Goal: Information Seeking & Learning: Check status

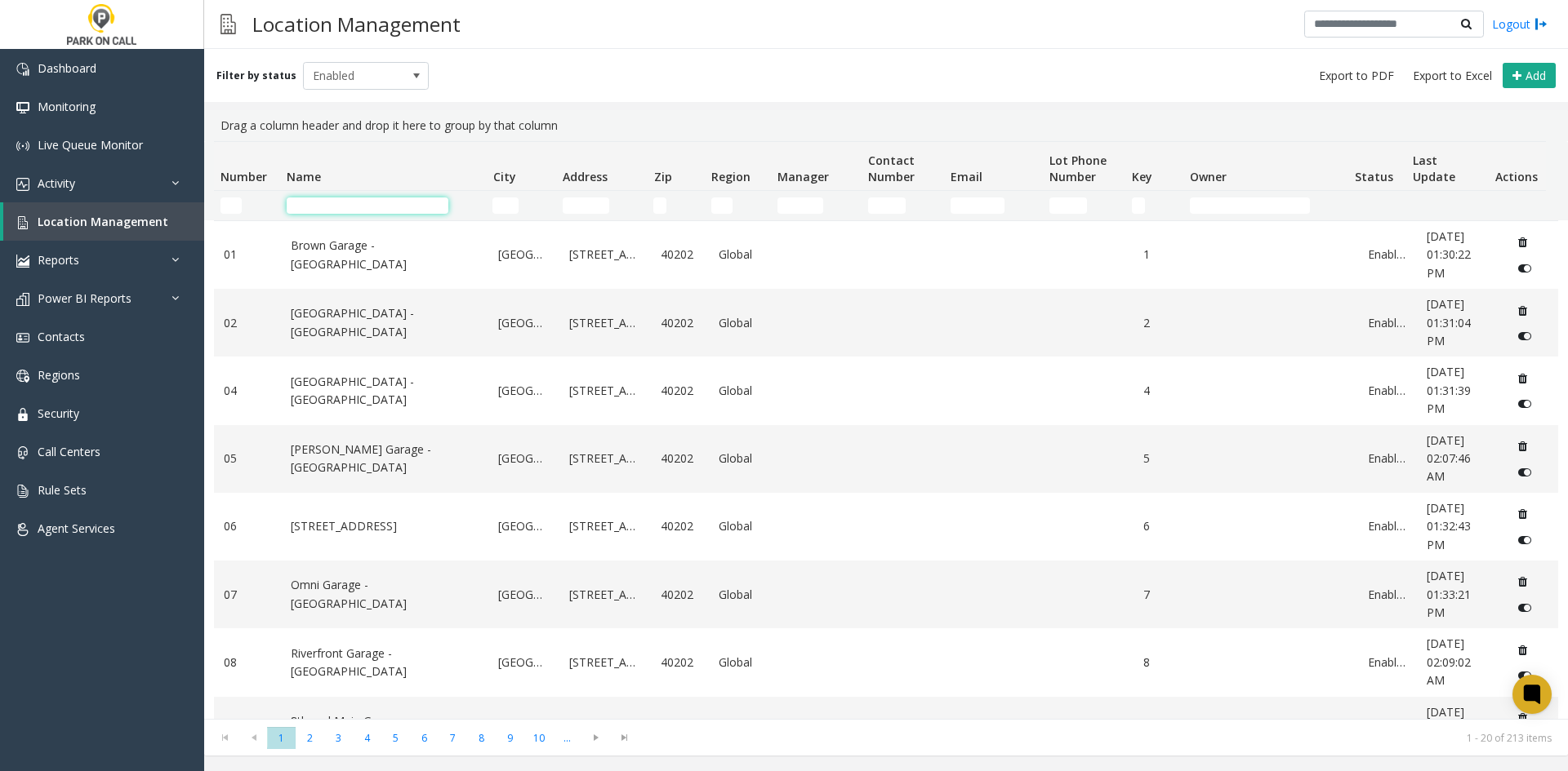
click at [389, 211] on input "Name Filter" at bounding box center [367, 205] width 162 height 16
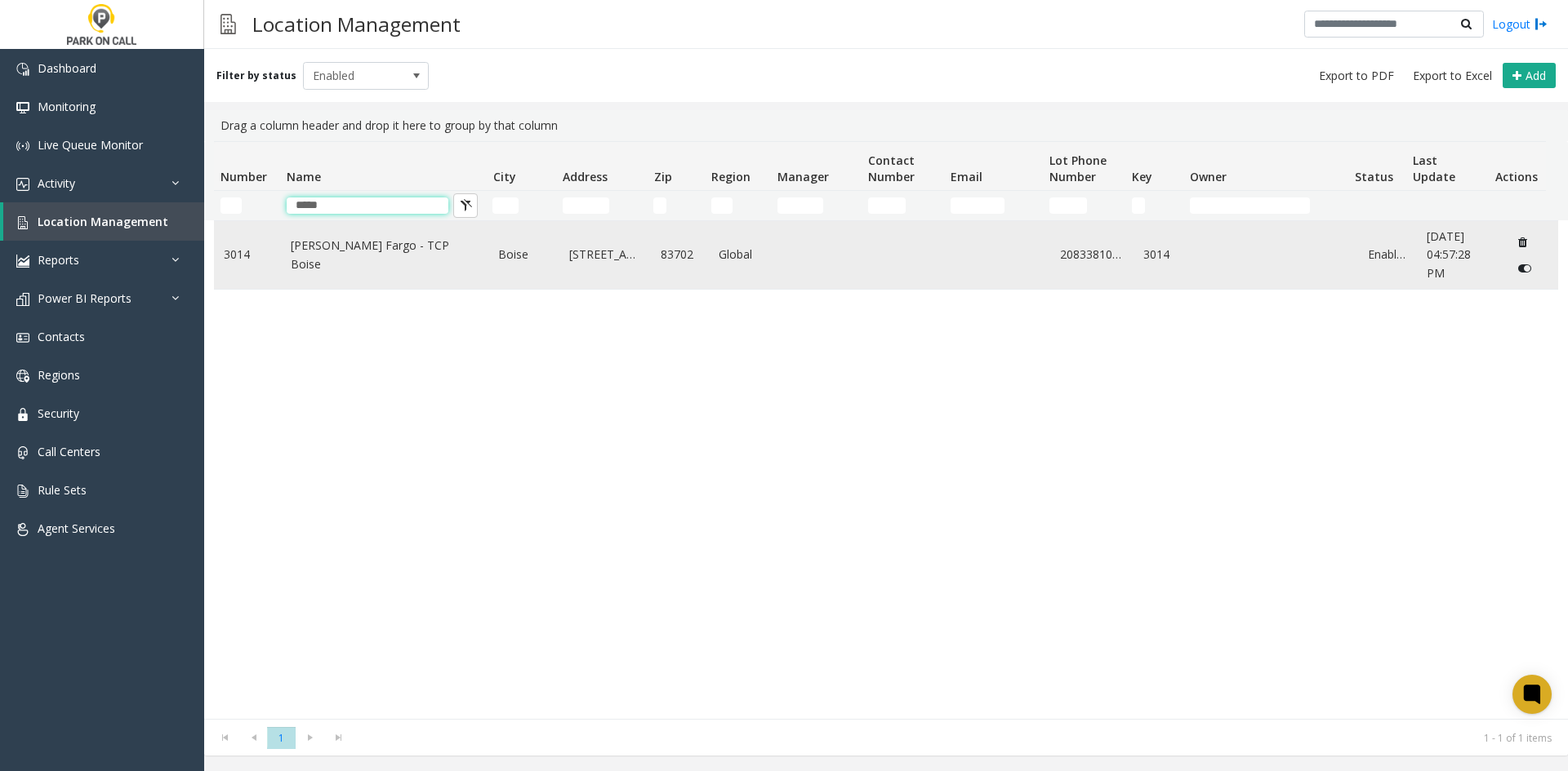
type input "*****"
click at [383, 260] on link "[PERSON_NAME] Fargo - TCP Boise" at bounding box center [386, 255] width 189 height 37
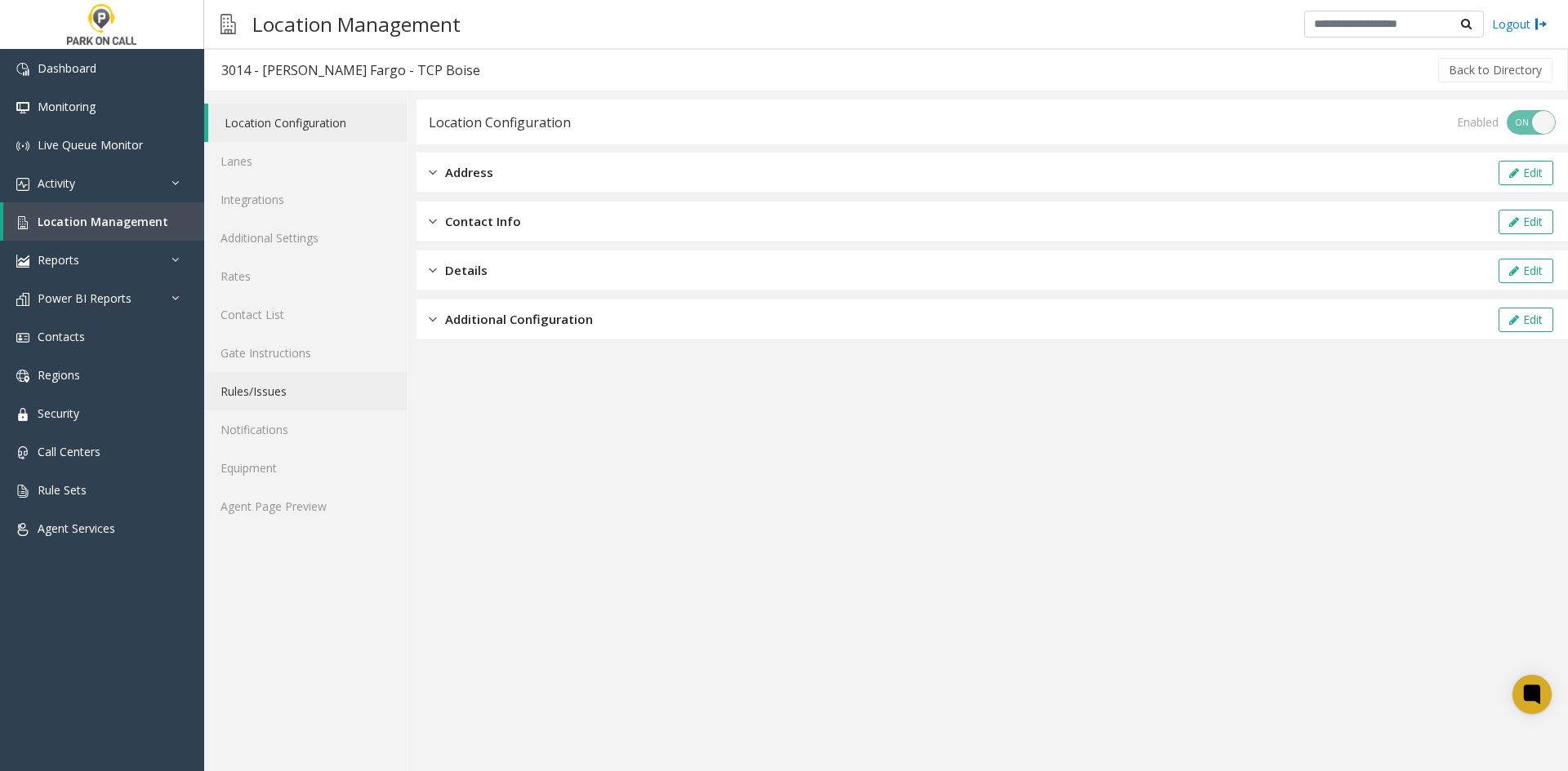
click at [300, 387] on link "Rules/Issues" at bounding box center [305, 391] width 203 height 39
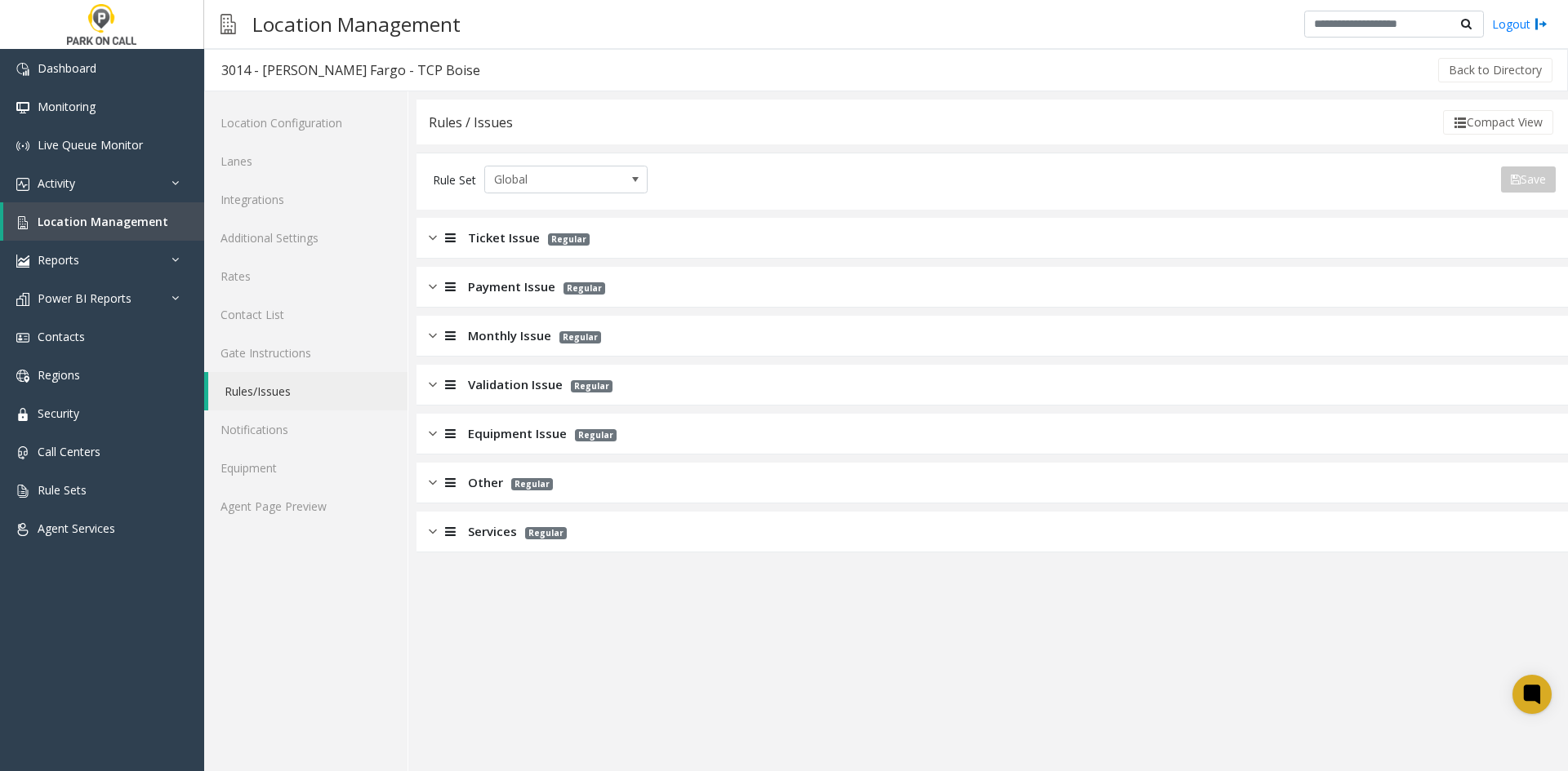
click at [519, 486] on span "Regular" at bounding box center [532, 484] width 42 height 12
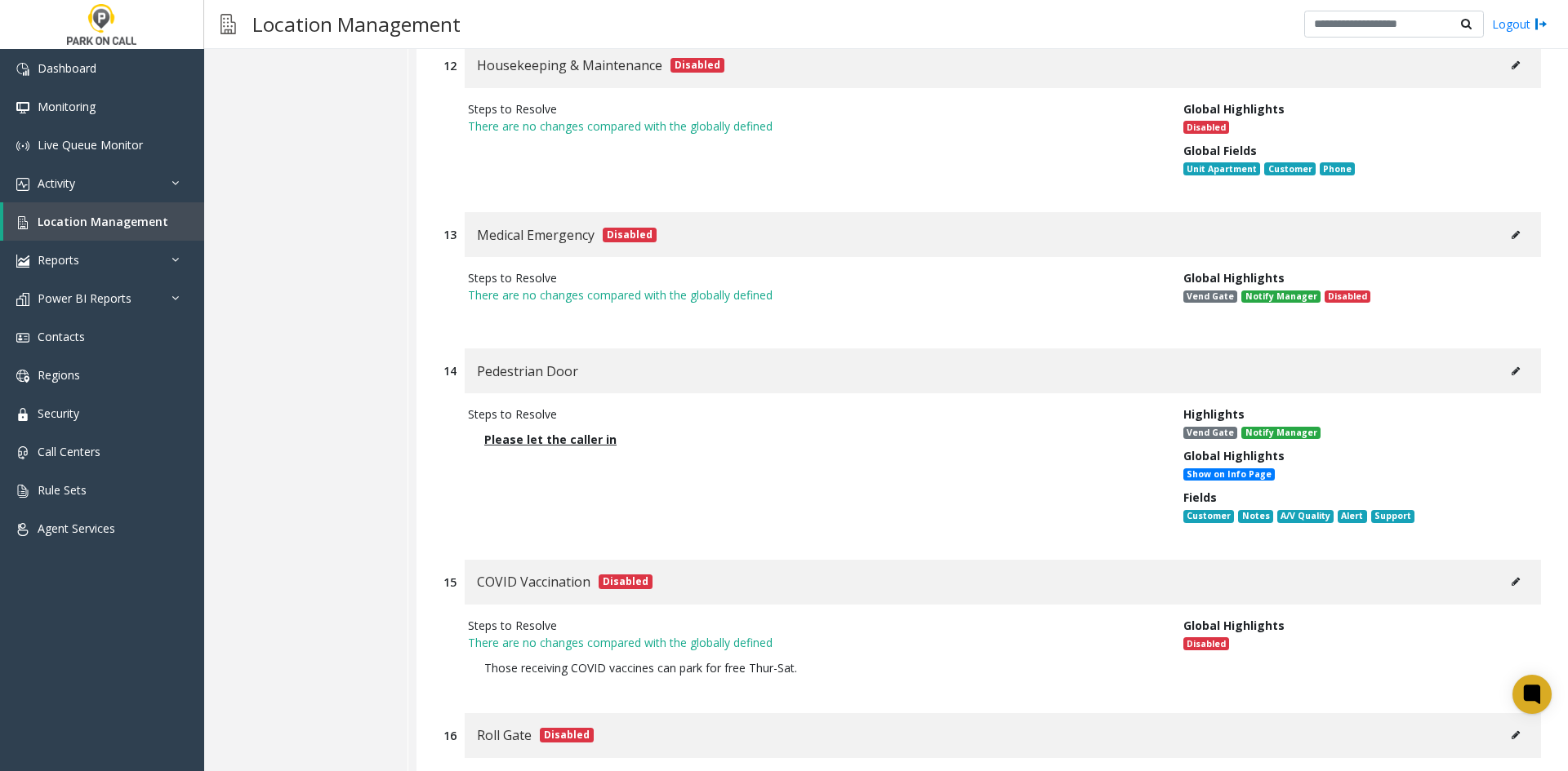
scroll to position [2613, 0]
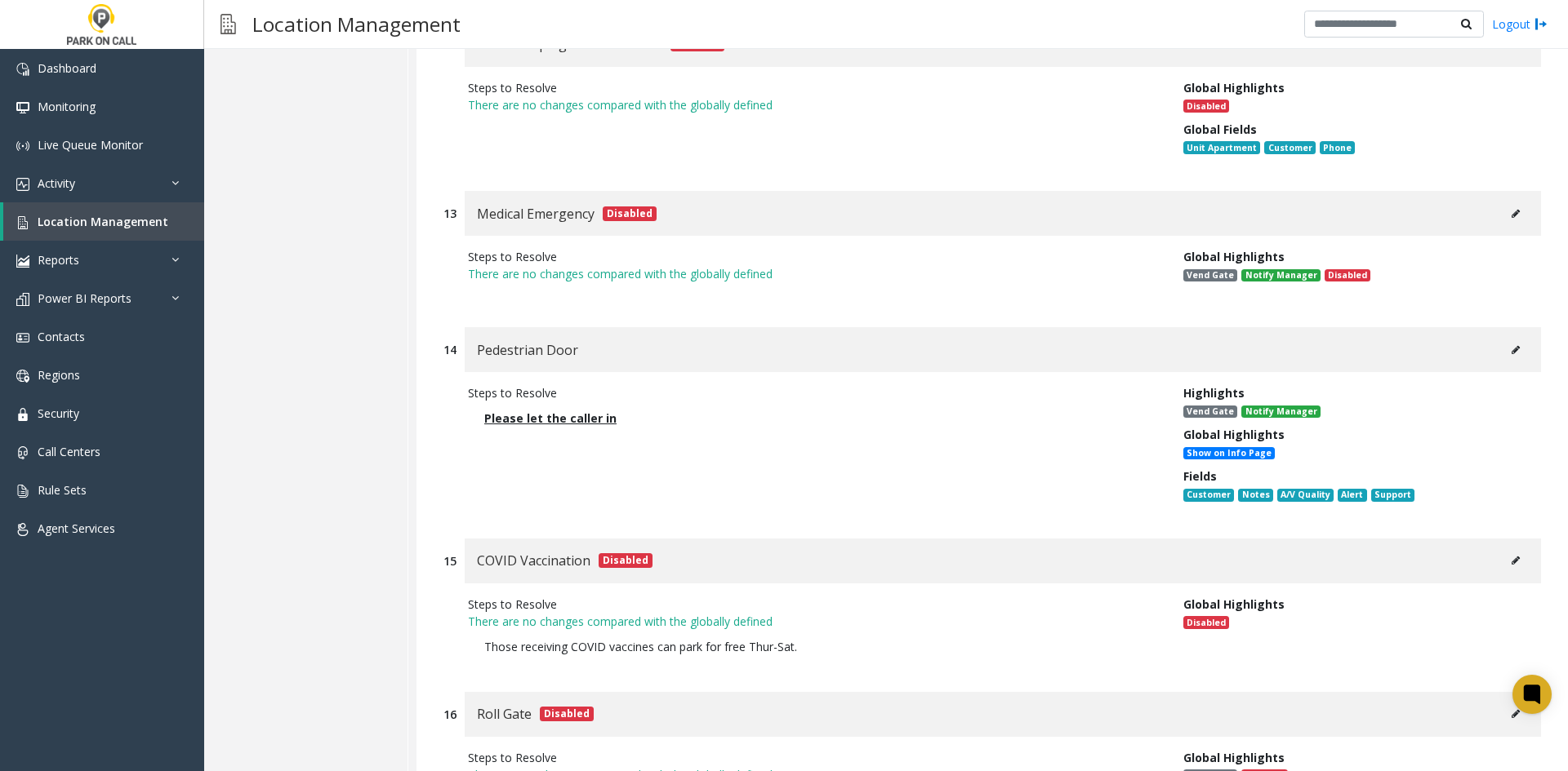
click at [1503, 351] on button at bounding box center [1516, 351] width 26 height 25
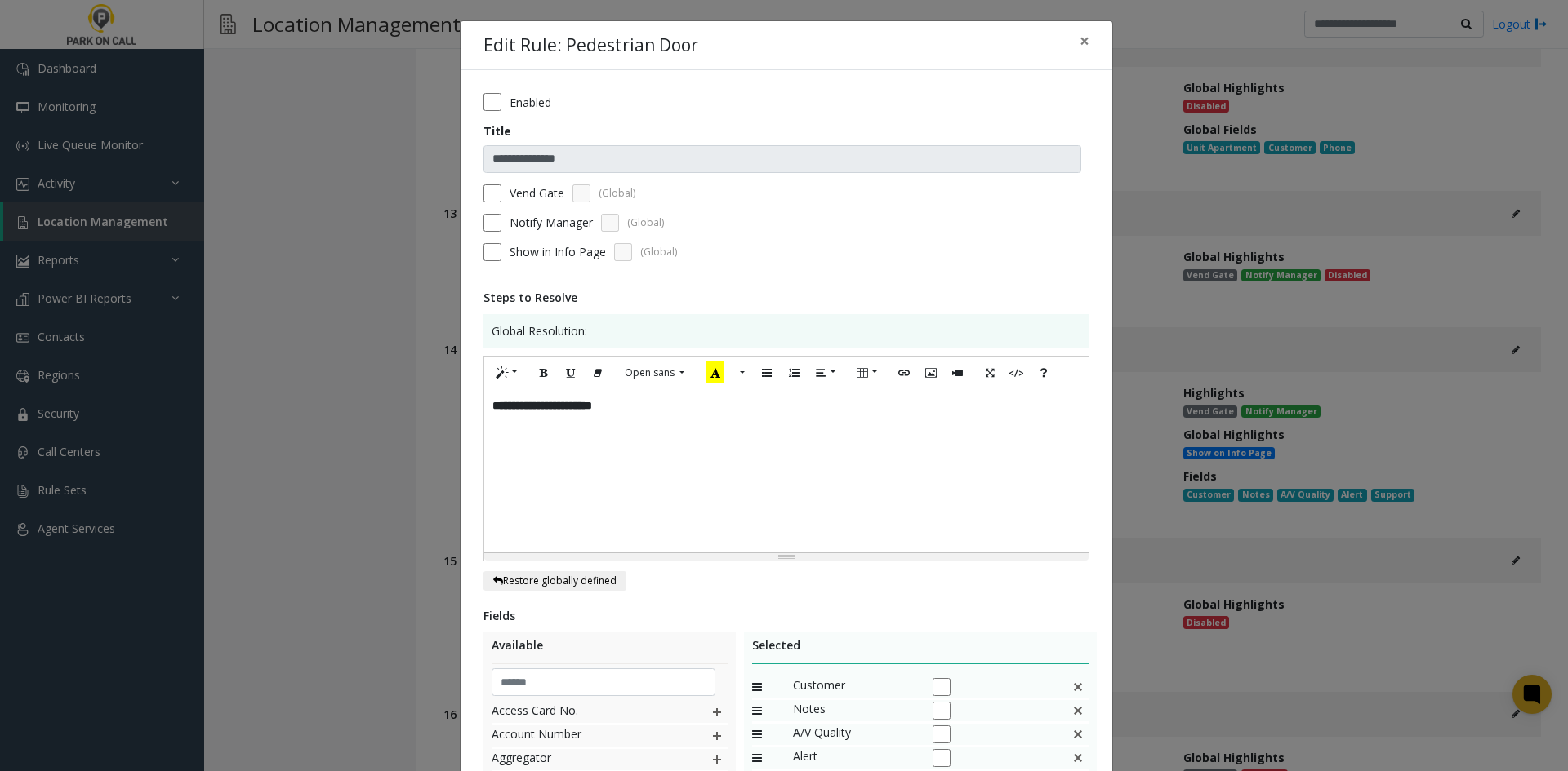
click at [790, 425] on p at bounding box center [786, 423] width 588 height 17
click at [763, 414] on p "**********" at bounding box center [786, 406] width 588 height 17
click at [655, 499] on p at bounding box center [786, 505] width 588 height 17
click at [645, 538] on div "**********" at bounding box center [785, 471] width 604 height 163
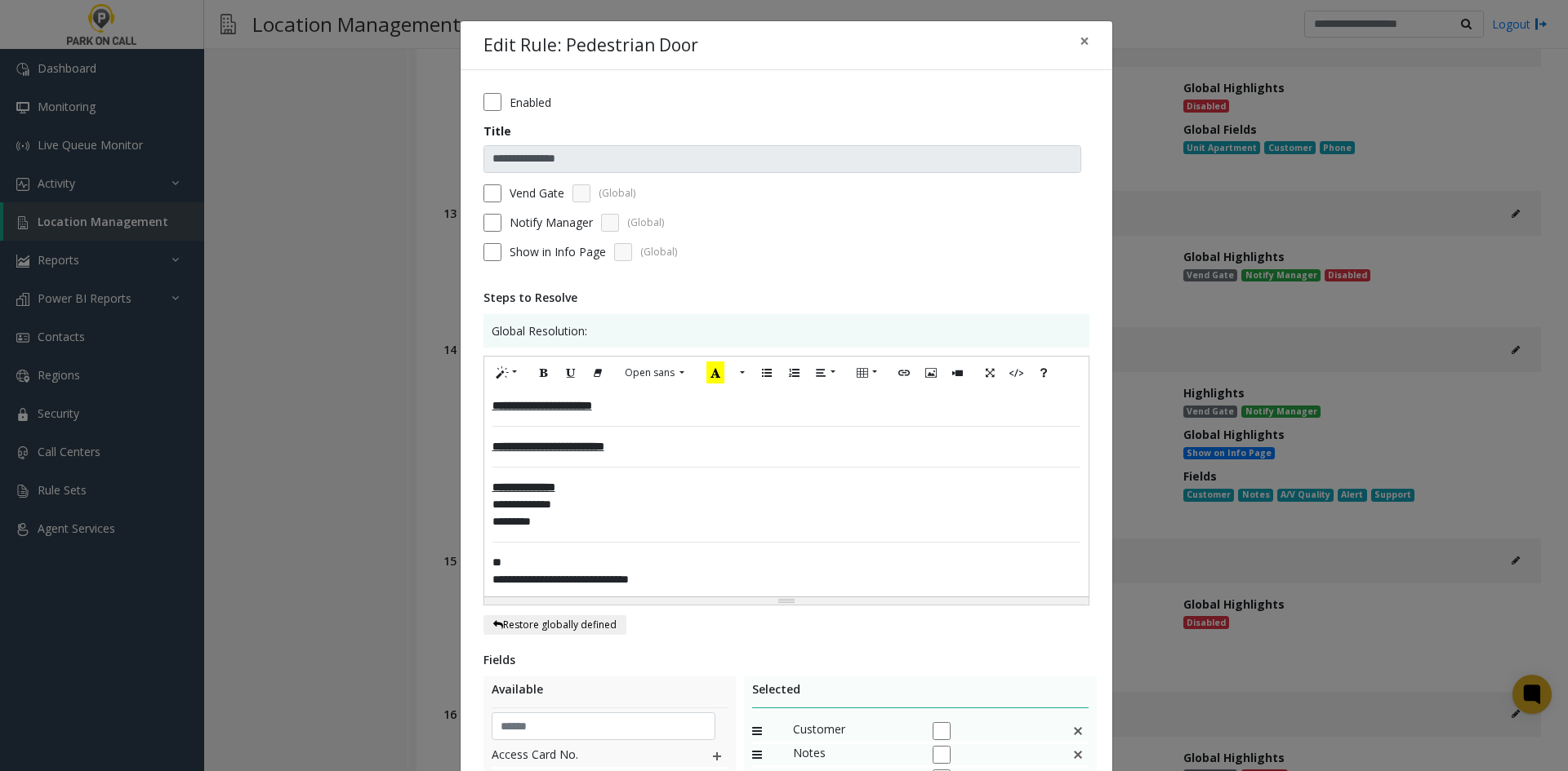
click at [642, 577] on p "**********" at bounding box center [786, 572] width 588 height 34
click at [646, 579] on p "**********" at bounding box center [786, 572] width 588 height 34
click at [492, 573] on p "**********" at bounding box center [786, 572] width 588 height 34
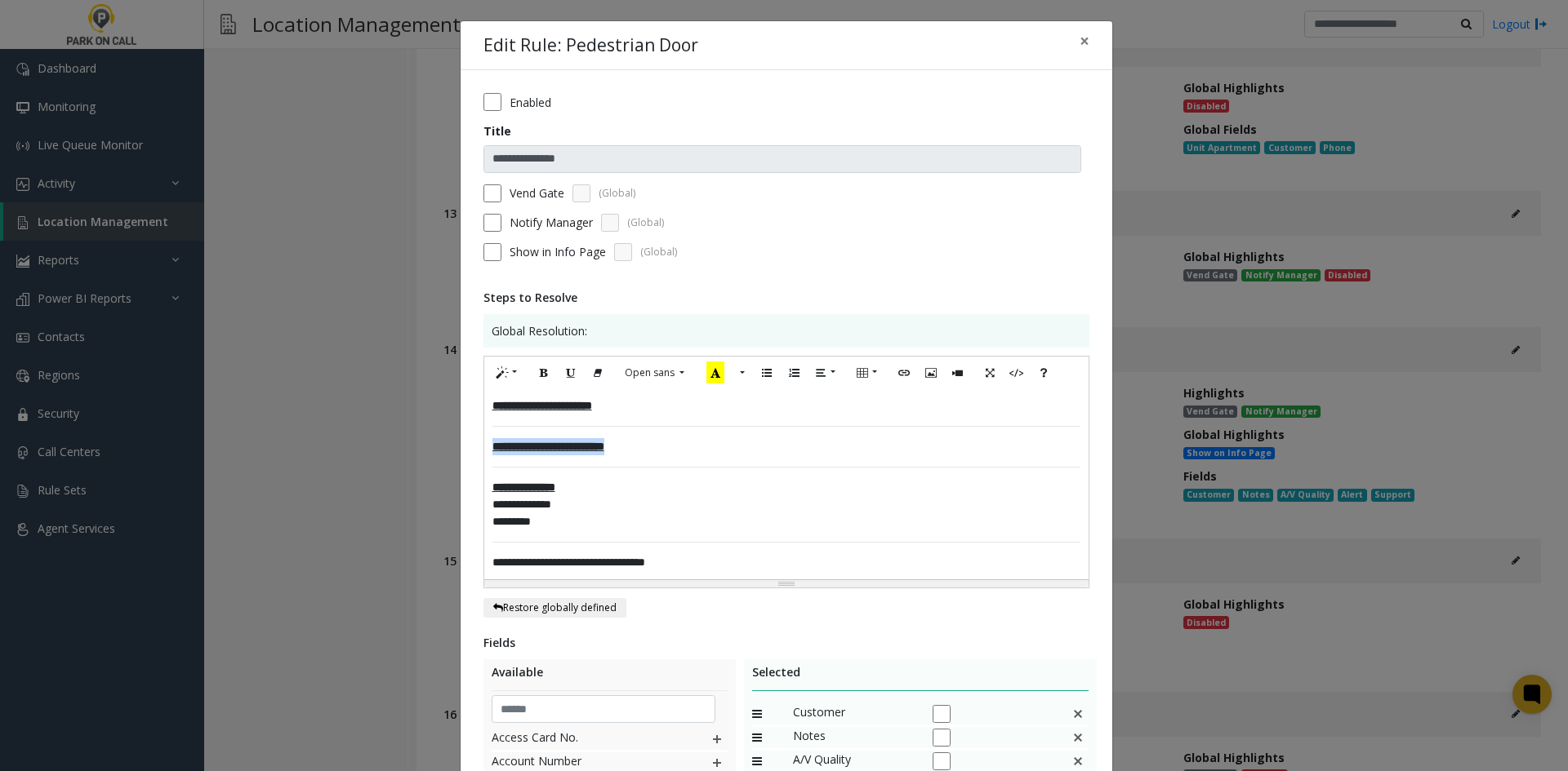
drag, startPoint x: 673, startPoint y: 442, endPoint x: 454, endPoint y: 437, distance: 219.1
click at [447, 436] on div "**********" at bounding box center [784, 386] width 1568 height 771
drag, startPoint x: 578, startPoint y: 482, endPoint x: 459, endPoint y: 392, distance: 149.2
click at [460, 392] on div "**********" at bounding box center [785, 574] width 651 height 1008
click at [531, 375] on button "Bold (CTRL+B)" at bounding box center [543, 373] width 27 height 26
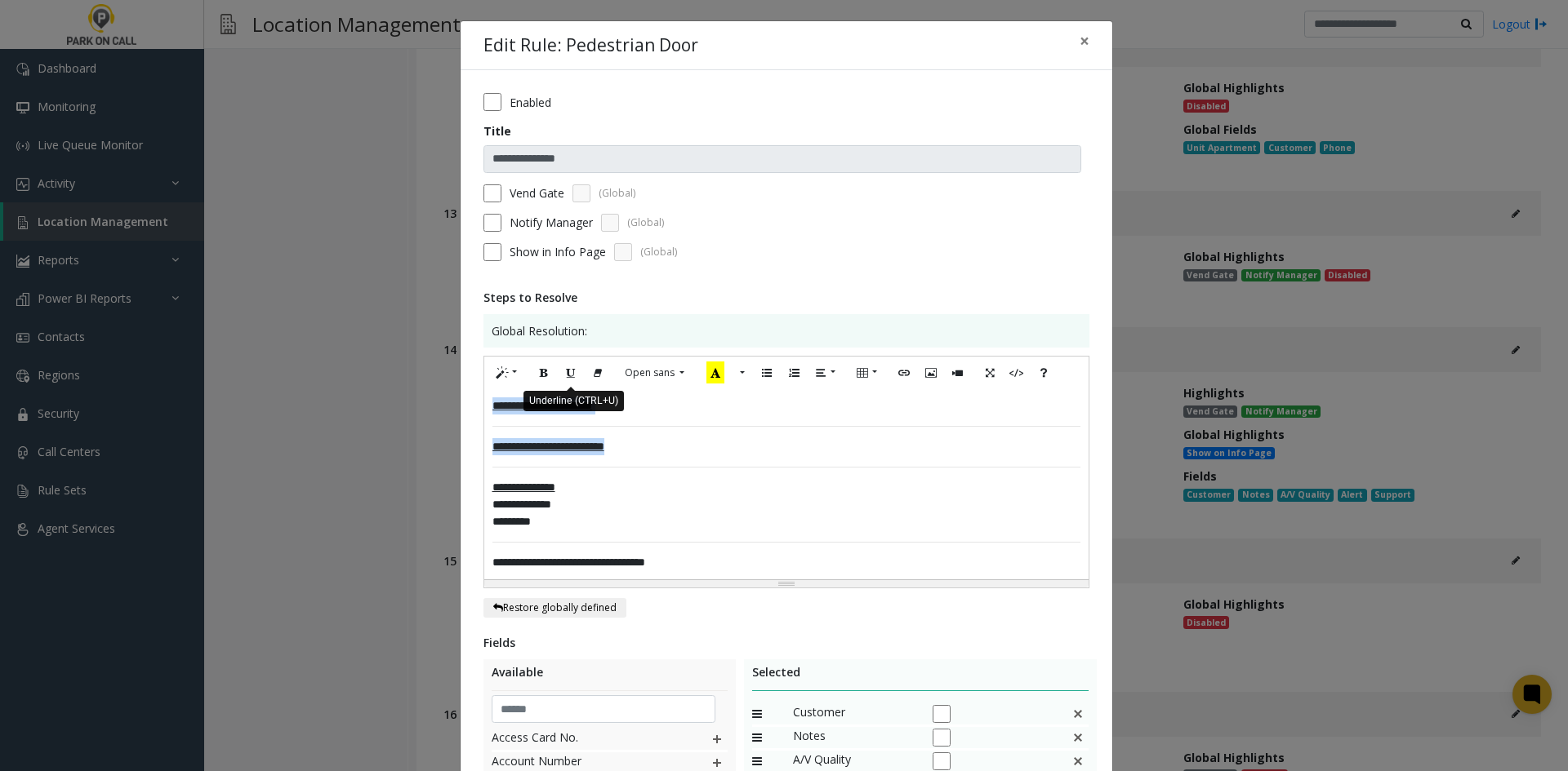
click at [570, 377] on button "Underline (CTRL+U)" at bounding box center [570, 373] width 27 height 26
click at [602, 420] on div "**********" at bounding box center [785, 484] width 604 height 190
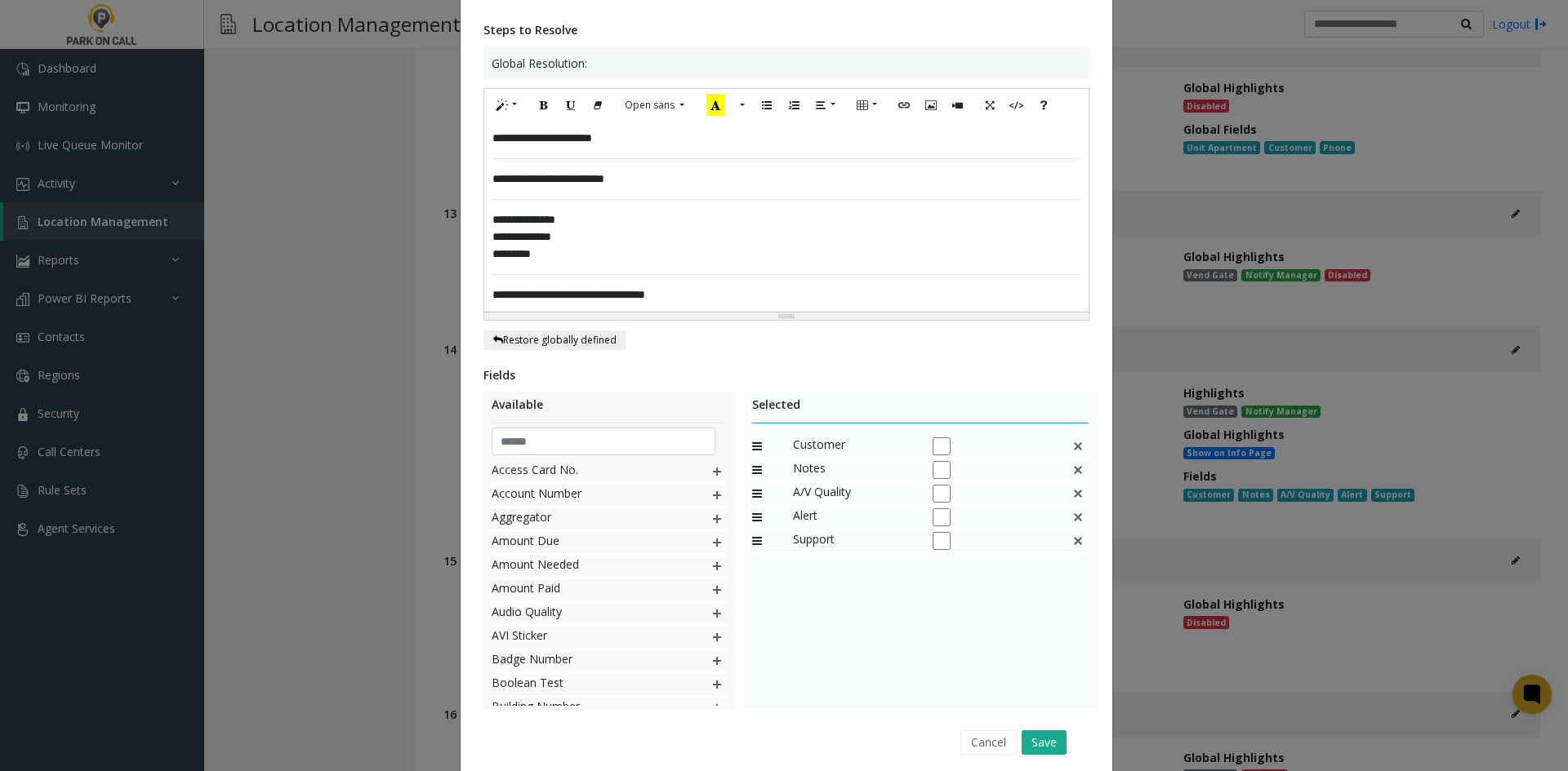
scroll to position [328, 0]
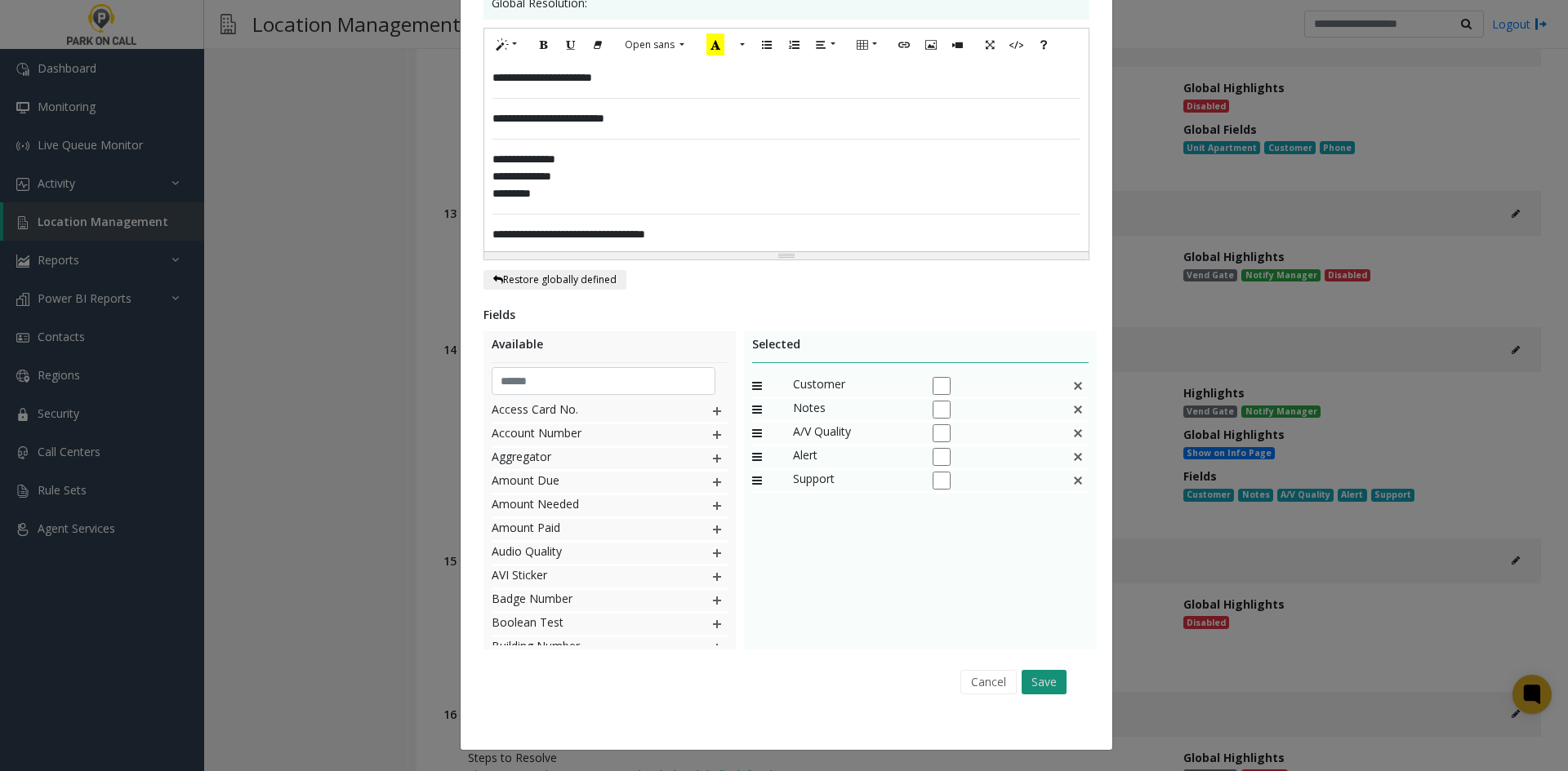
click at [1053, 685] on button "Save" at bounding box center [1044, 682] width 45 height 25
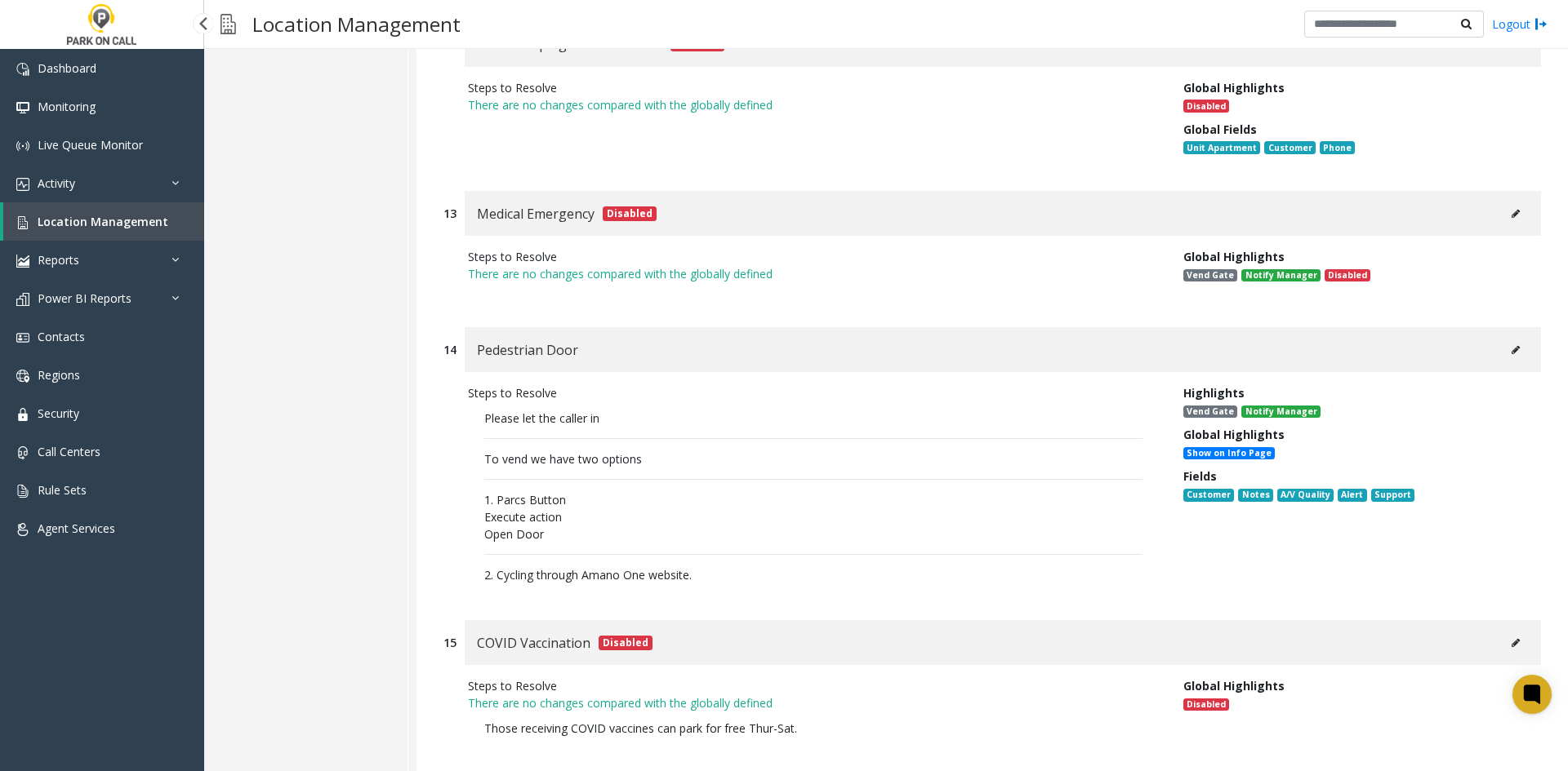
click at [114, 224] on span "Location Management" at bounding box center [103, 221] width 130 height 15
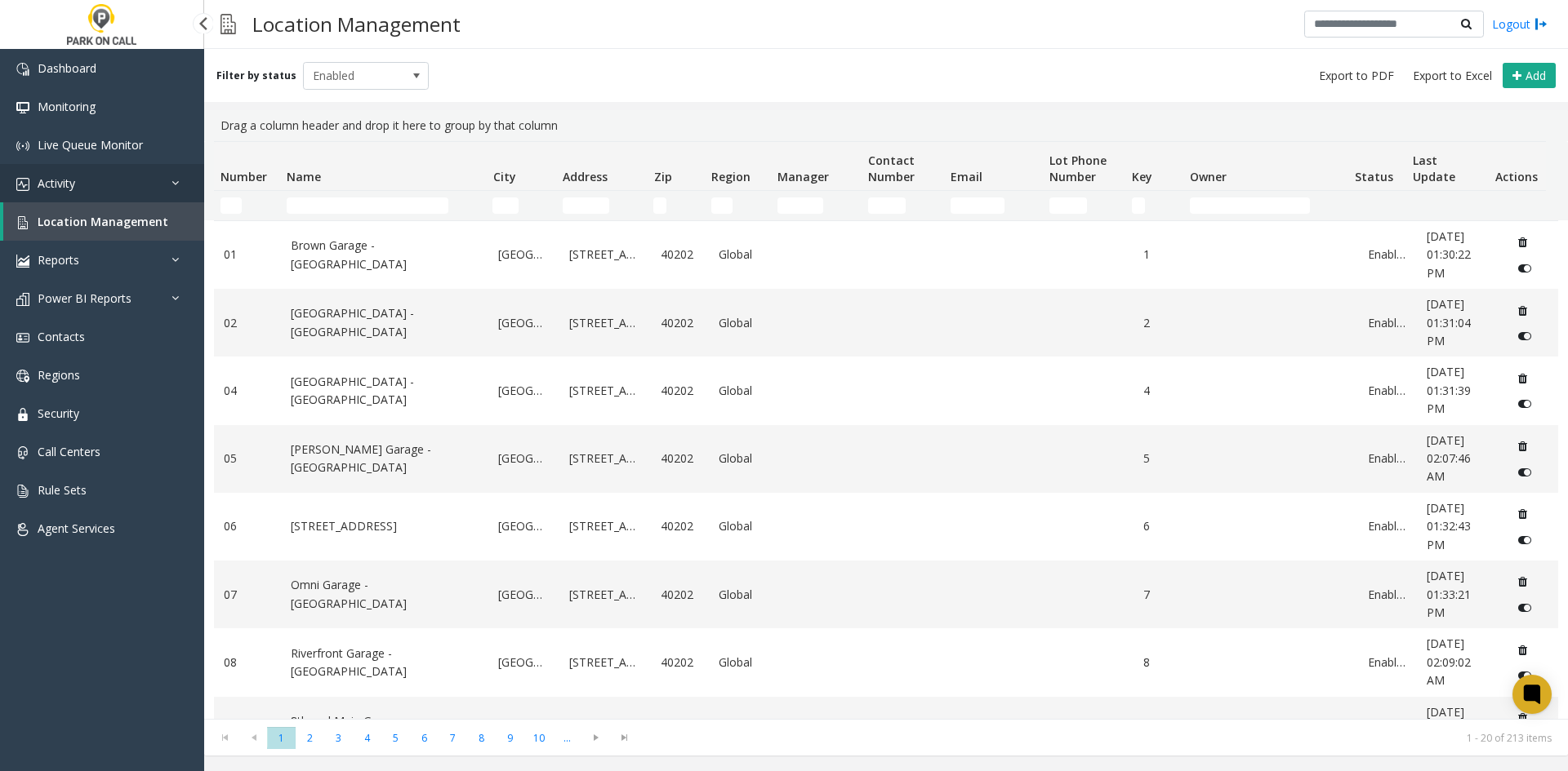
click at [113, 186] on link "Activity" at bounding box center [102, 183] width 204 height 39
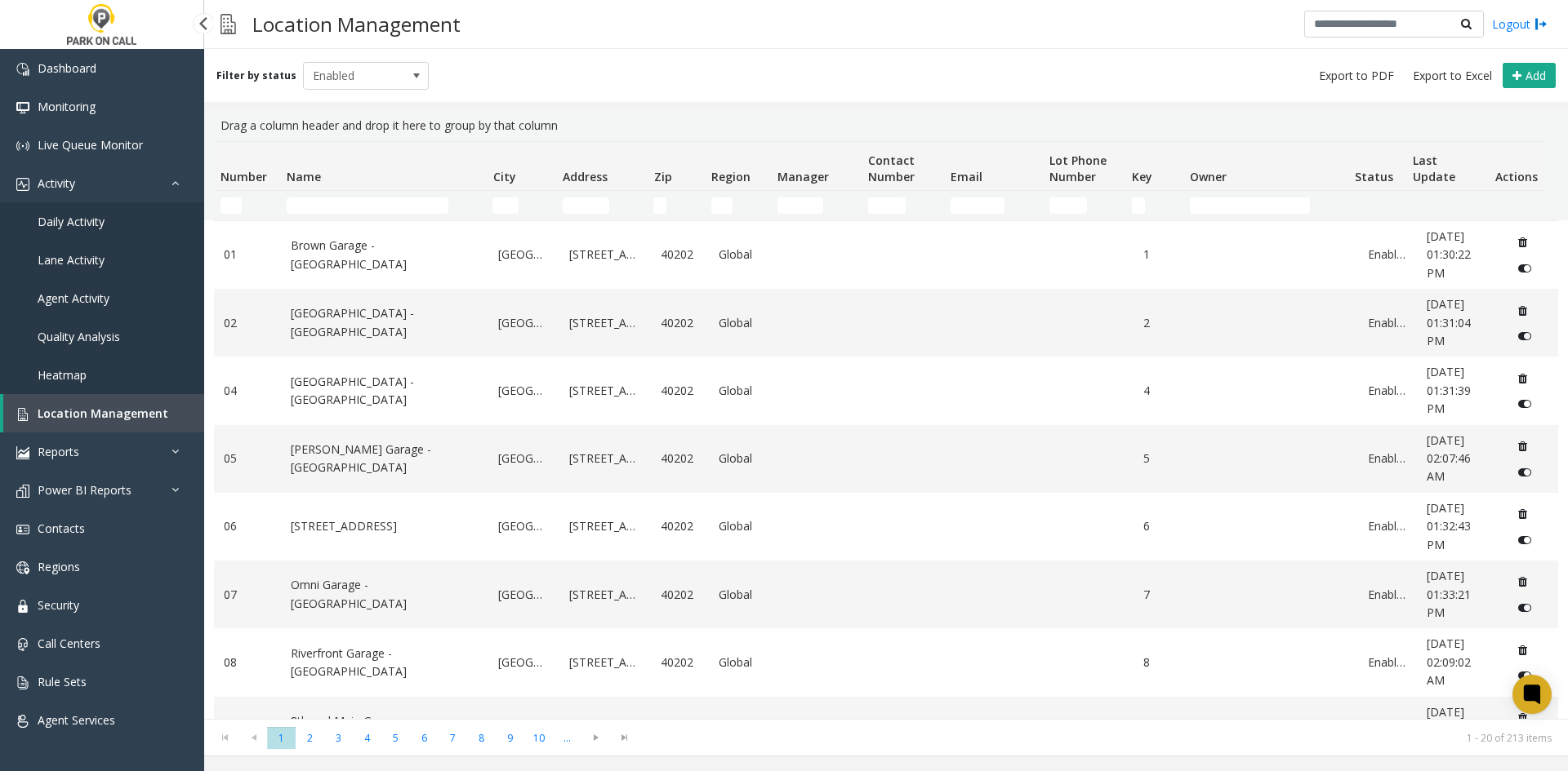
click at [94, 231] on link "Daily Activity" at bounding box center [102, 221] width 204 height 39
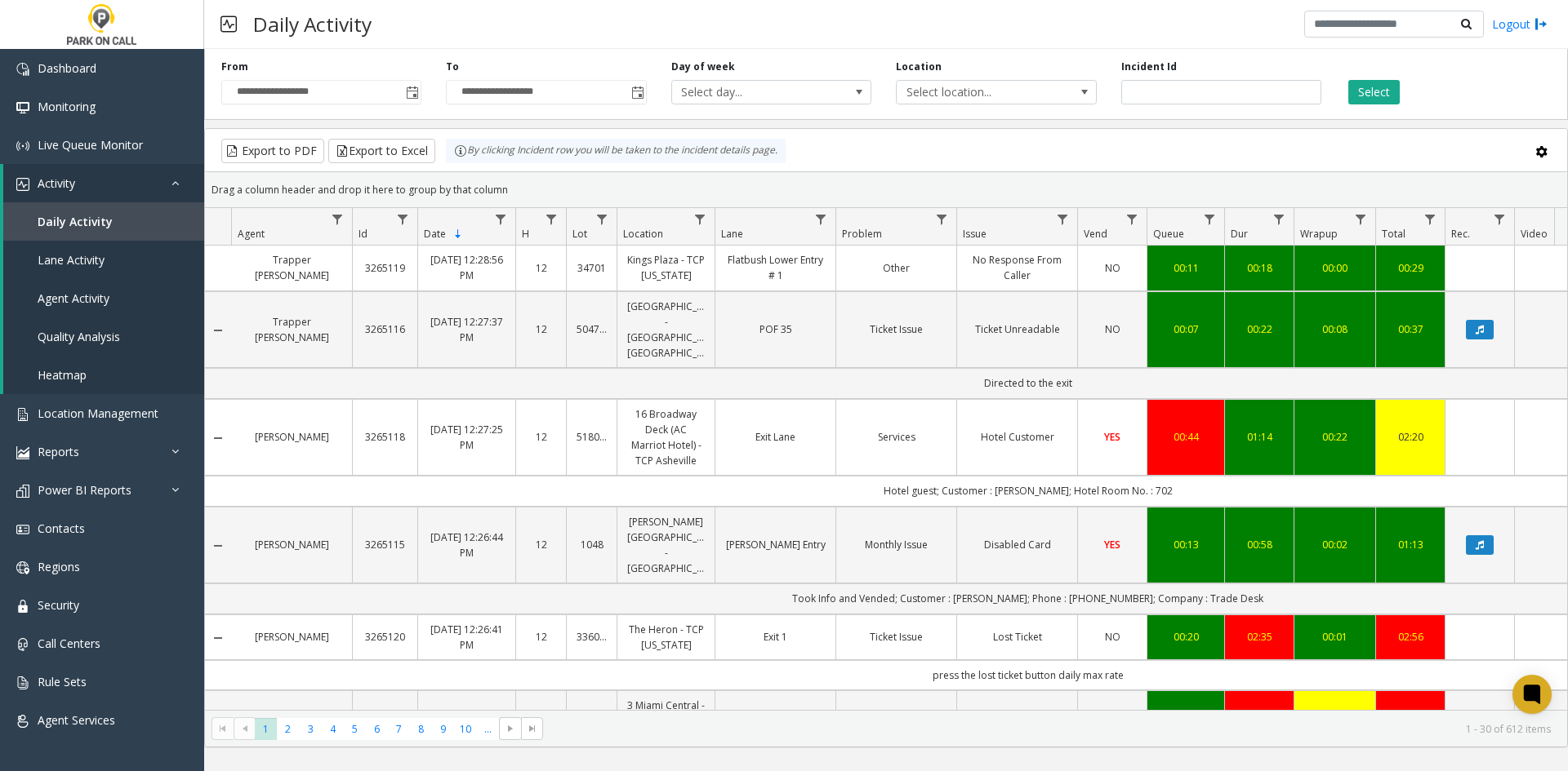
click at [1128, 106] on div "**********" at bounding box center [886, 81] width 1364 height 77
click at [1144, 100] on input "number" at bounding box center [1221, 93] width 200 height 25
paste input "*******"
type input "*******"
click at [1379, 100] on button "Select" at bounding box center [1373, 93] width 51 height 25
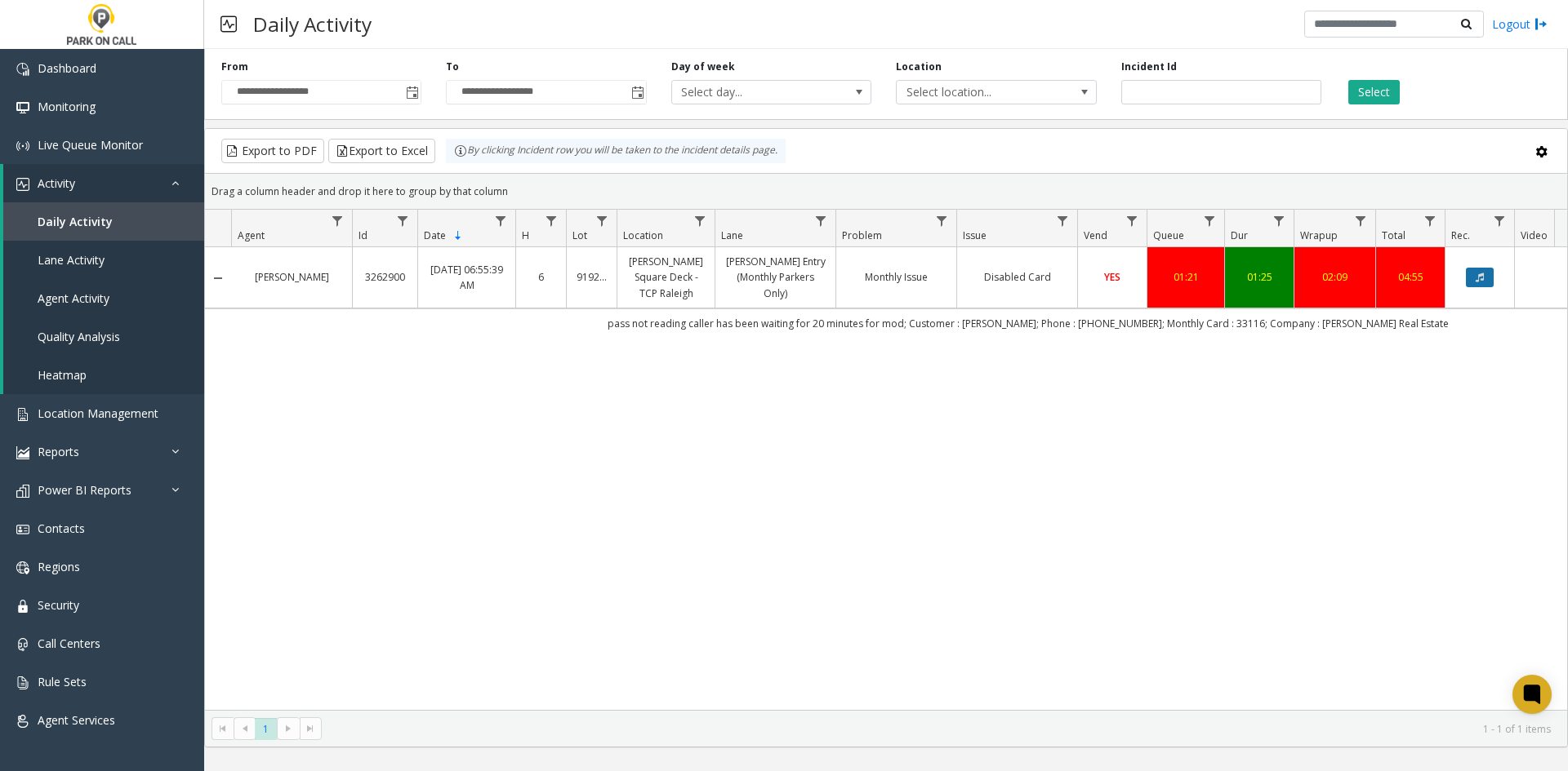
click at [1479, 279] on icon "Data table" at bounding box center [1479, 278] width 9 height 9
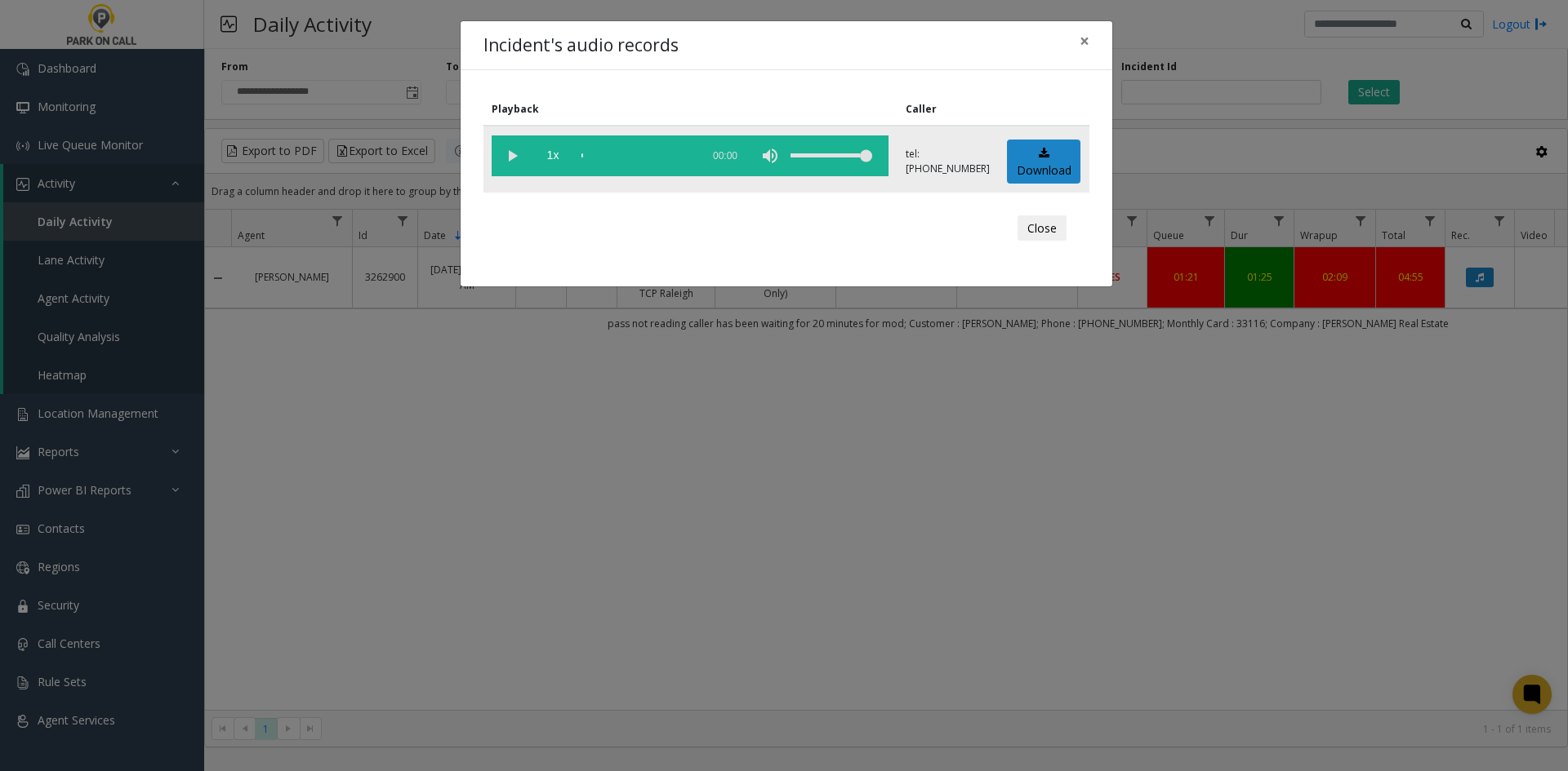
click at [512, 153] on vg-play-pause at bounding box center [511, 155] width 41 height 41
click at [634, 357] on div "Incident's audio records × Playback Caller 1x 01:22 tel:9192689009 Download Clo…" at bounding box center [784, 386] width 1568 height 771
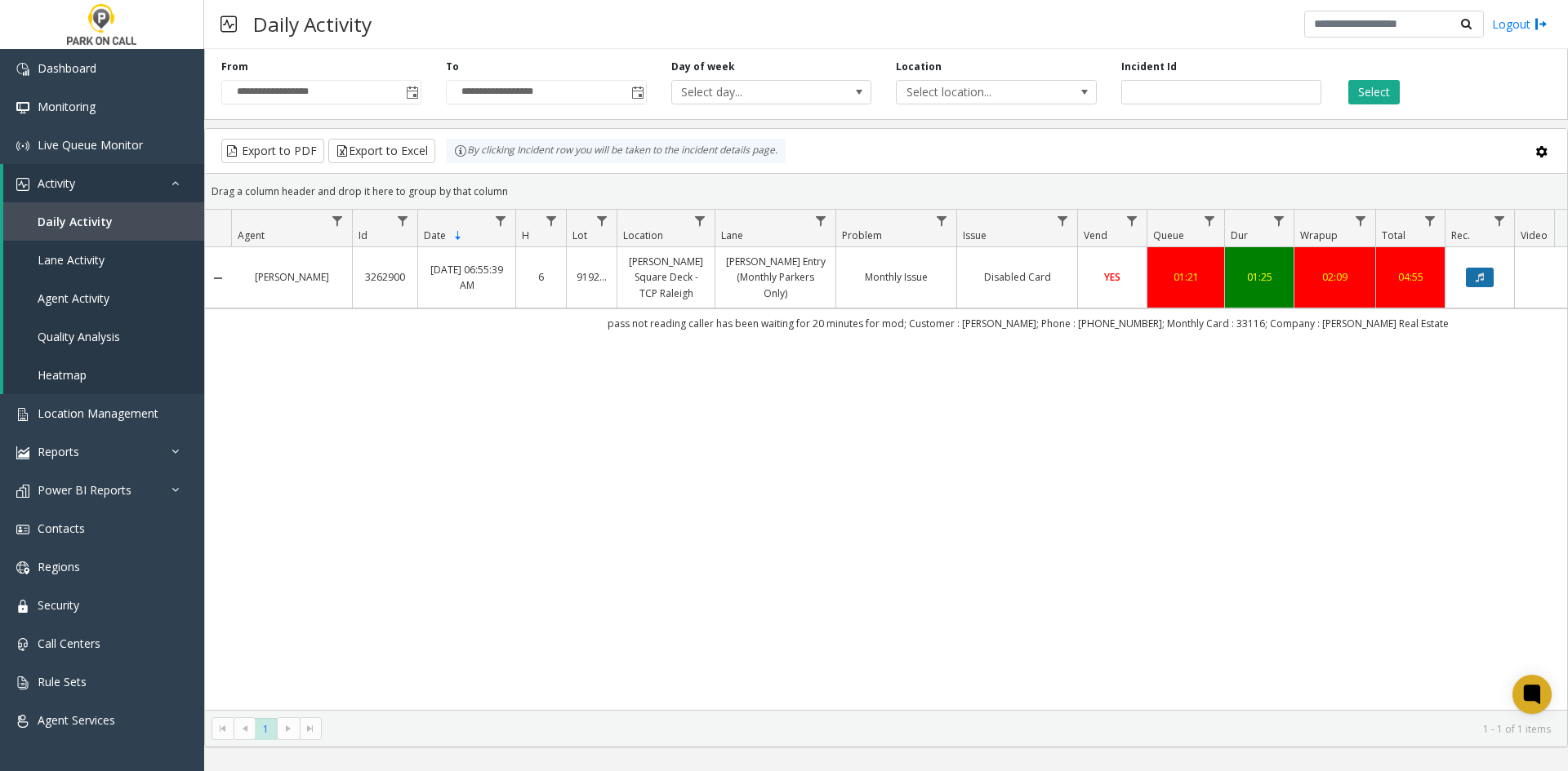
click at [1470, 283] on button "Data table" at bounding box center [1479, 277] width 27 height 20
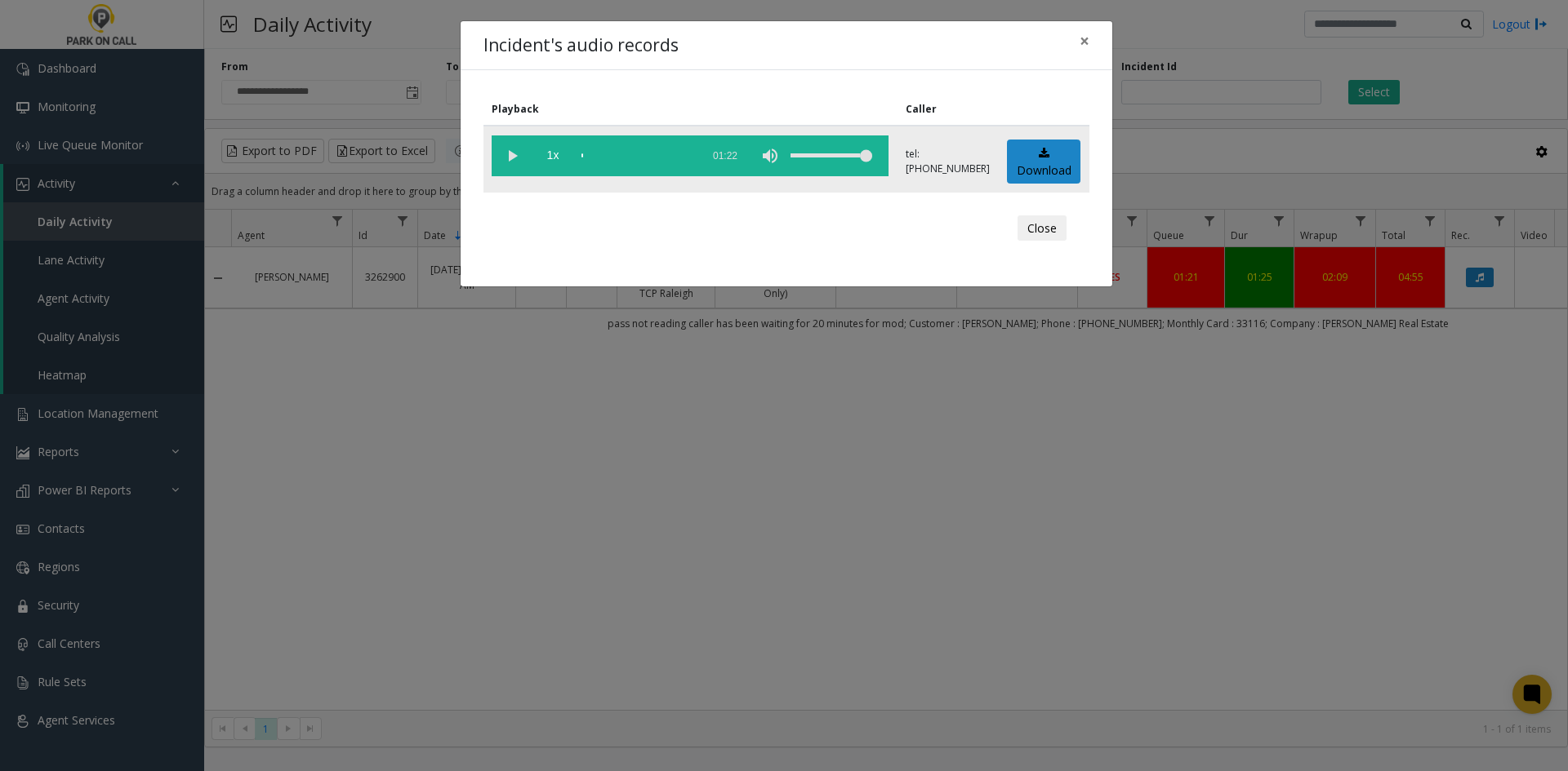
click at [512, 156] on vg-play-pause at bounding box center [511, 155] width 41 height 41
click at [501, 155] on vg-play-pause at bounding box center [511, 155] width 41 height 41
click at [520, 154] on vg-play-pause at bounding box center [511, 155] width 41 height 41
click at [520, 164] on vg-play-pause at bounding box center [511, 155] width 41 height 41
click at [477, 430] on div "Incident's audio records × Playback Caller 1x 01:22 tel:9192689009 Download Clo…" at bounding box center [784, 386] width 1568 height 771
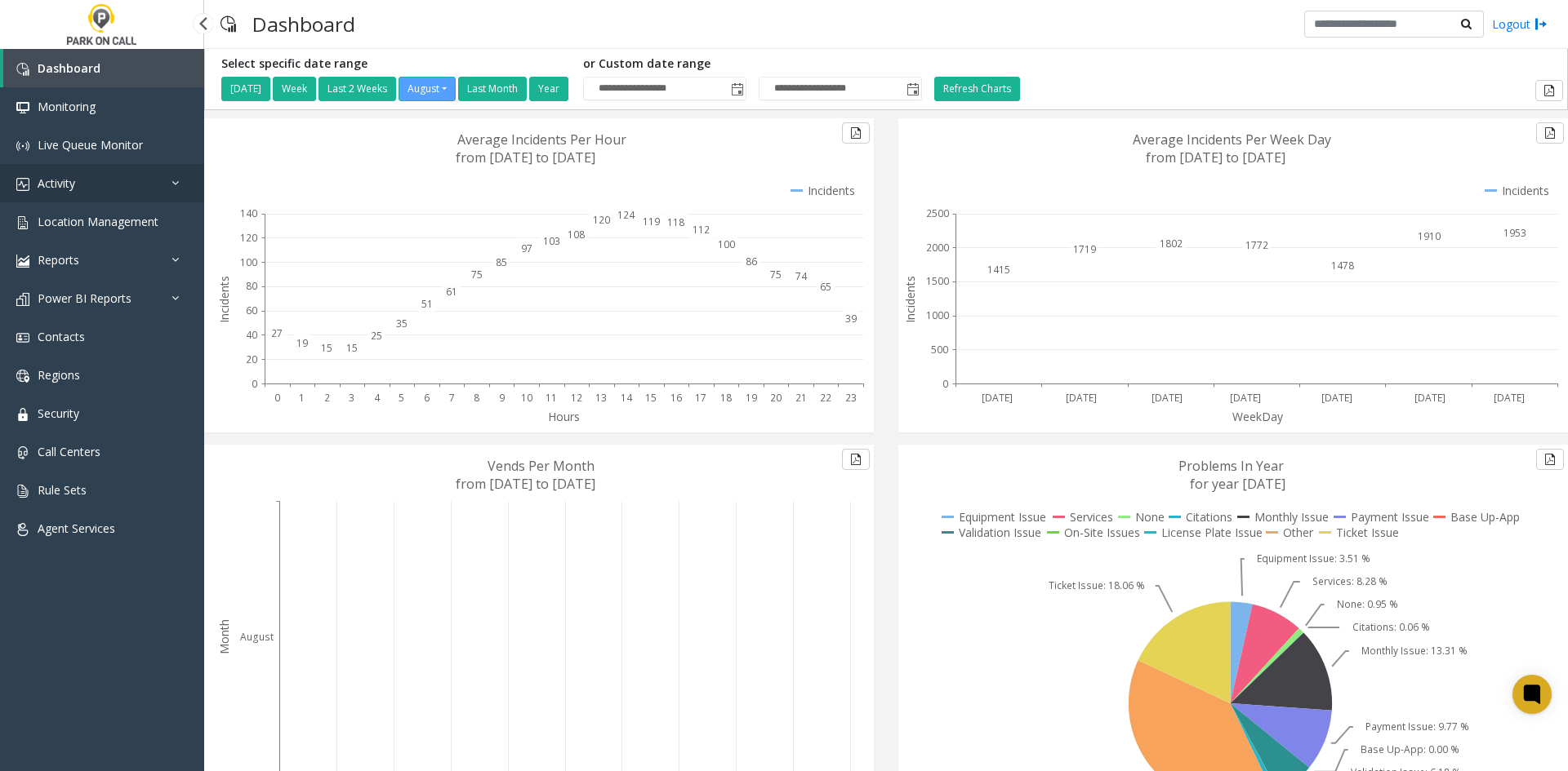
click at [90, 185] on link "Activity" at bounding box center [102, 183] width 204 height 39
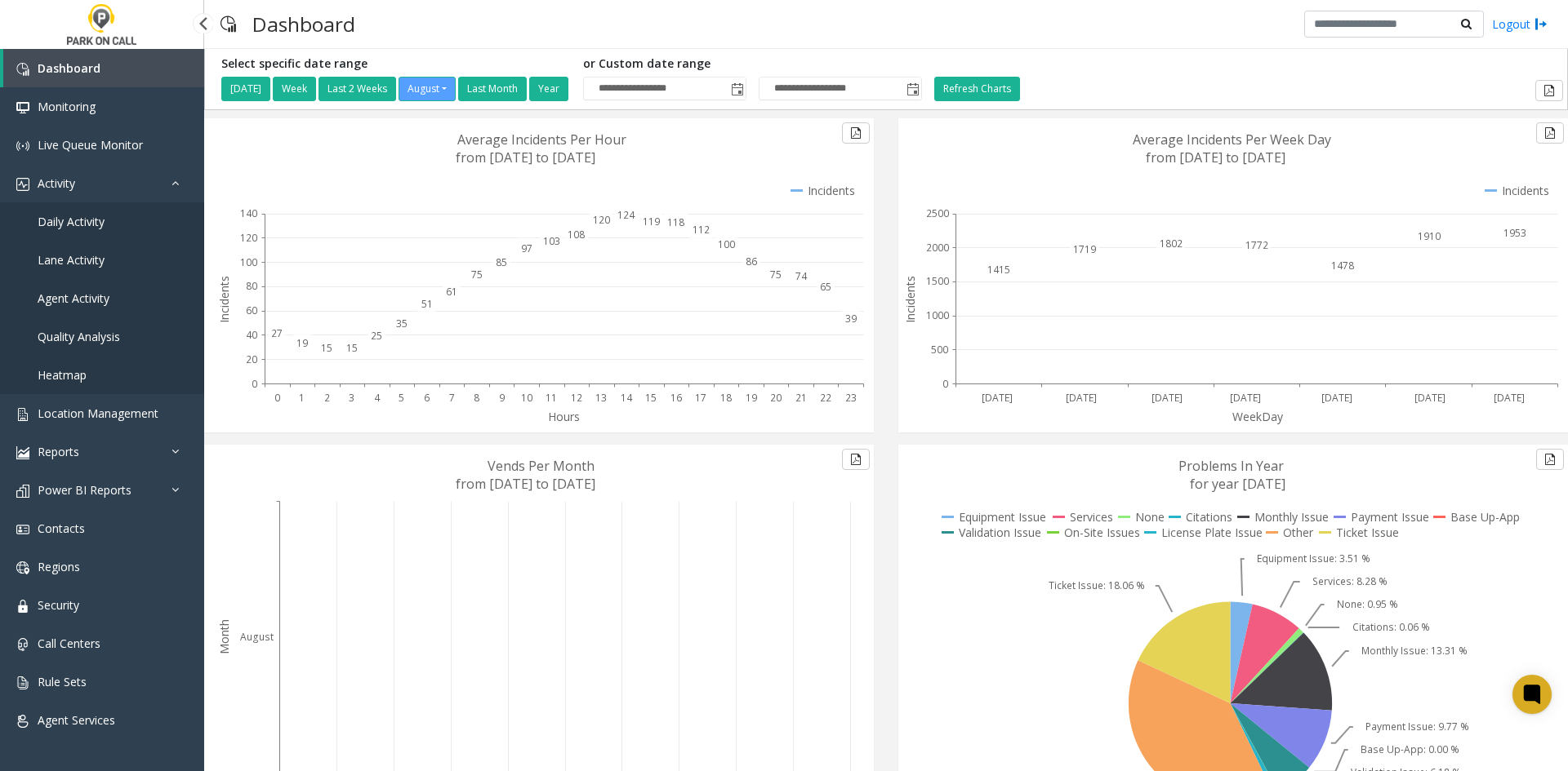
click at [78, 219] on span "Daily Activity" at bounding box center [71, 221] width 67 height 15
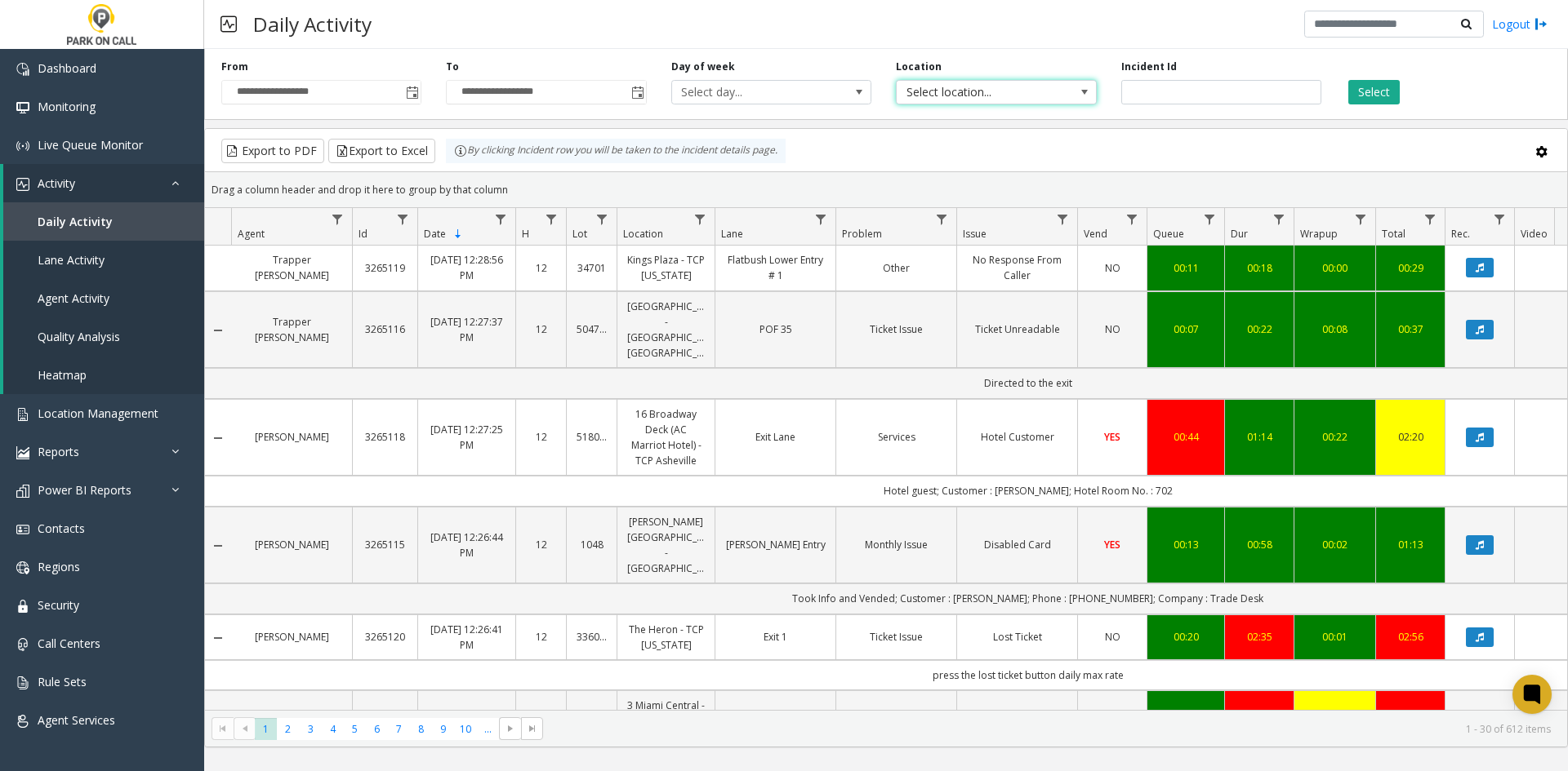
click at [938, 98] on span "Select location..." at bounding box center [976, 93] width 159 height 23
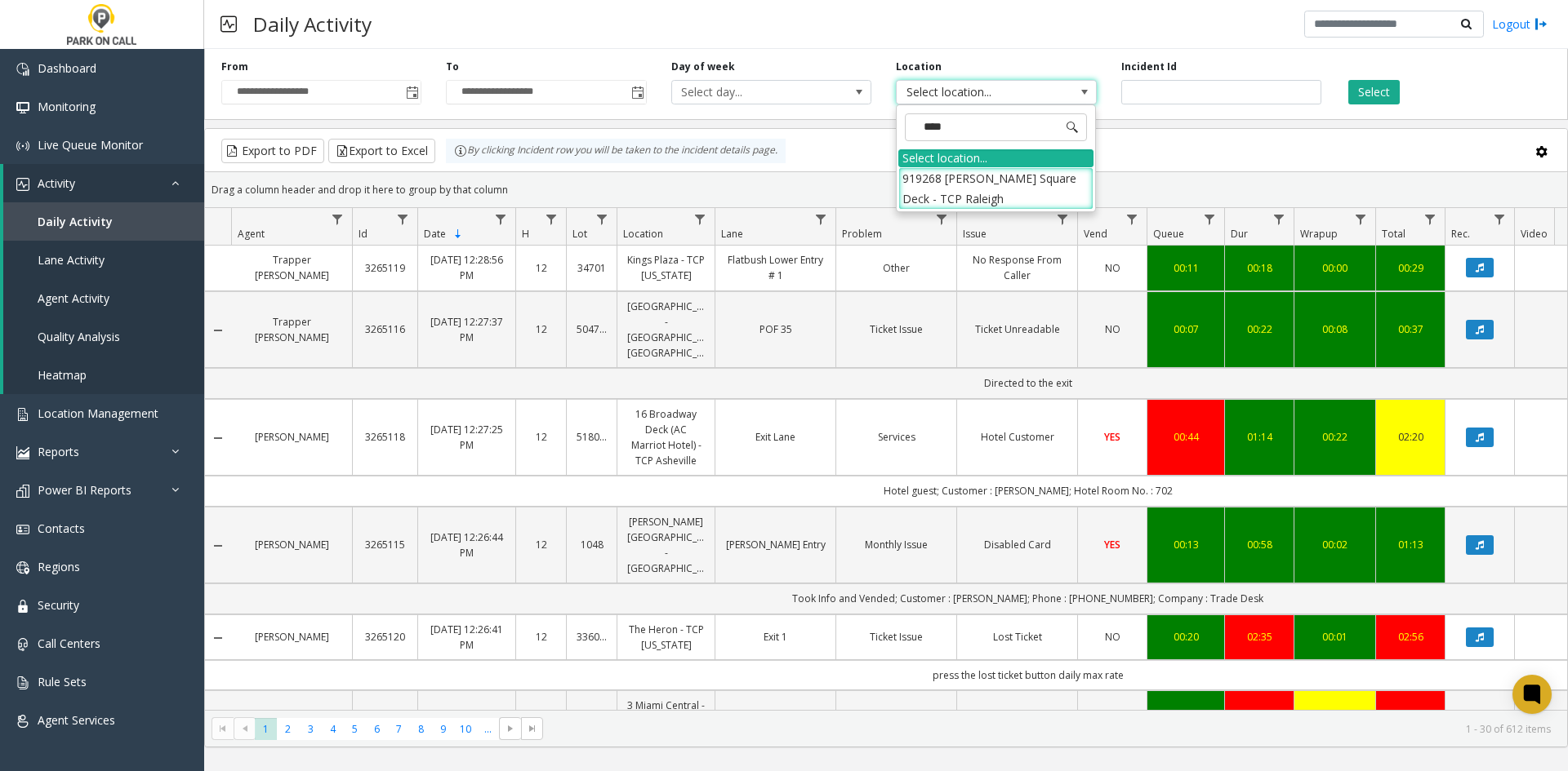
type input "*****"
click at [956, 197] on li "919268 Moore Square Deck - TCP Raleigh" at bounding box center [995, 188] width 195 height 43
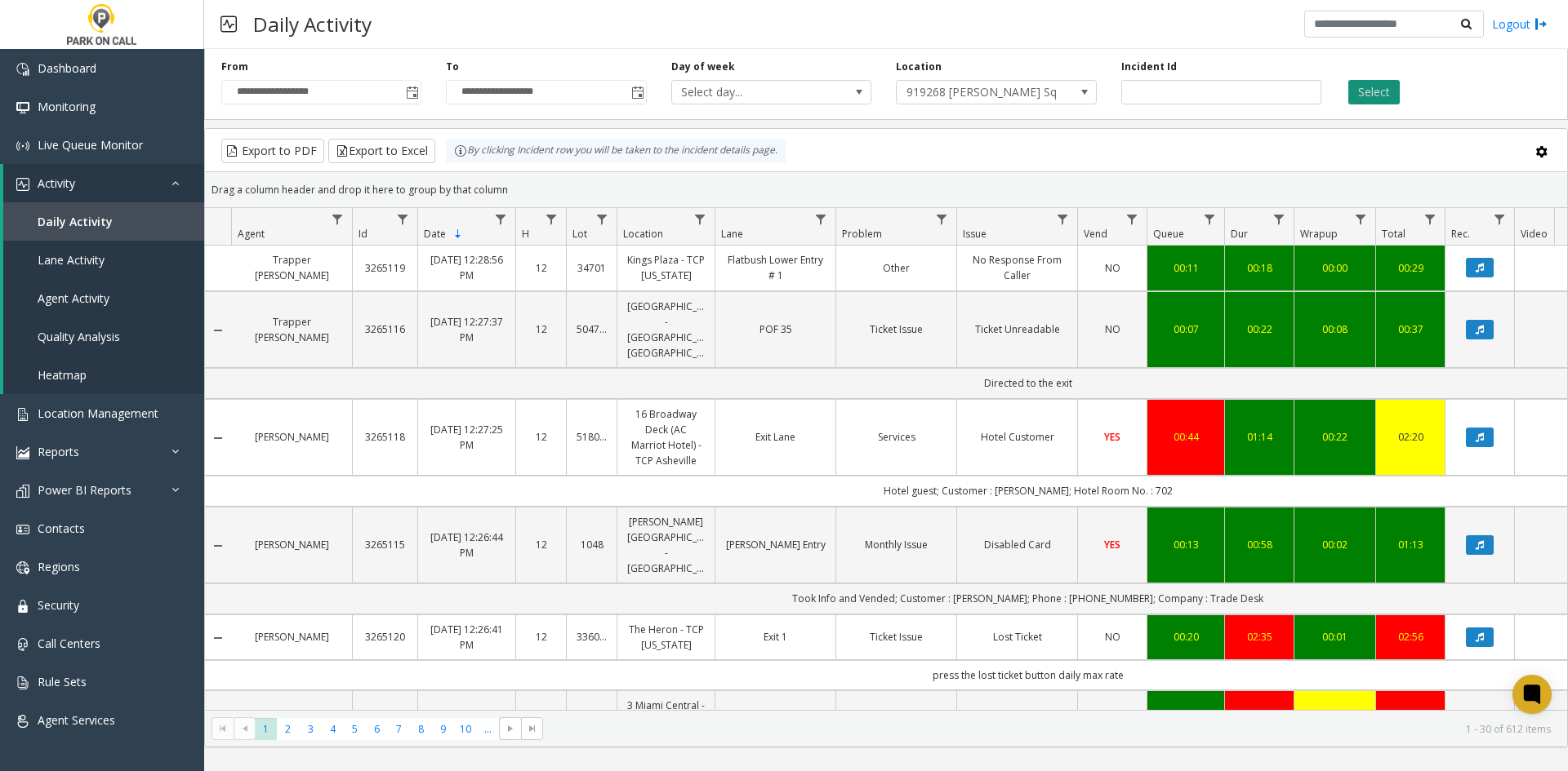
click at [1370, 83] on button "Select" at bounding box center [1373, 93] width 51 height 25
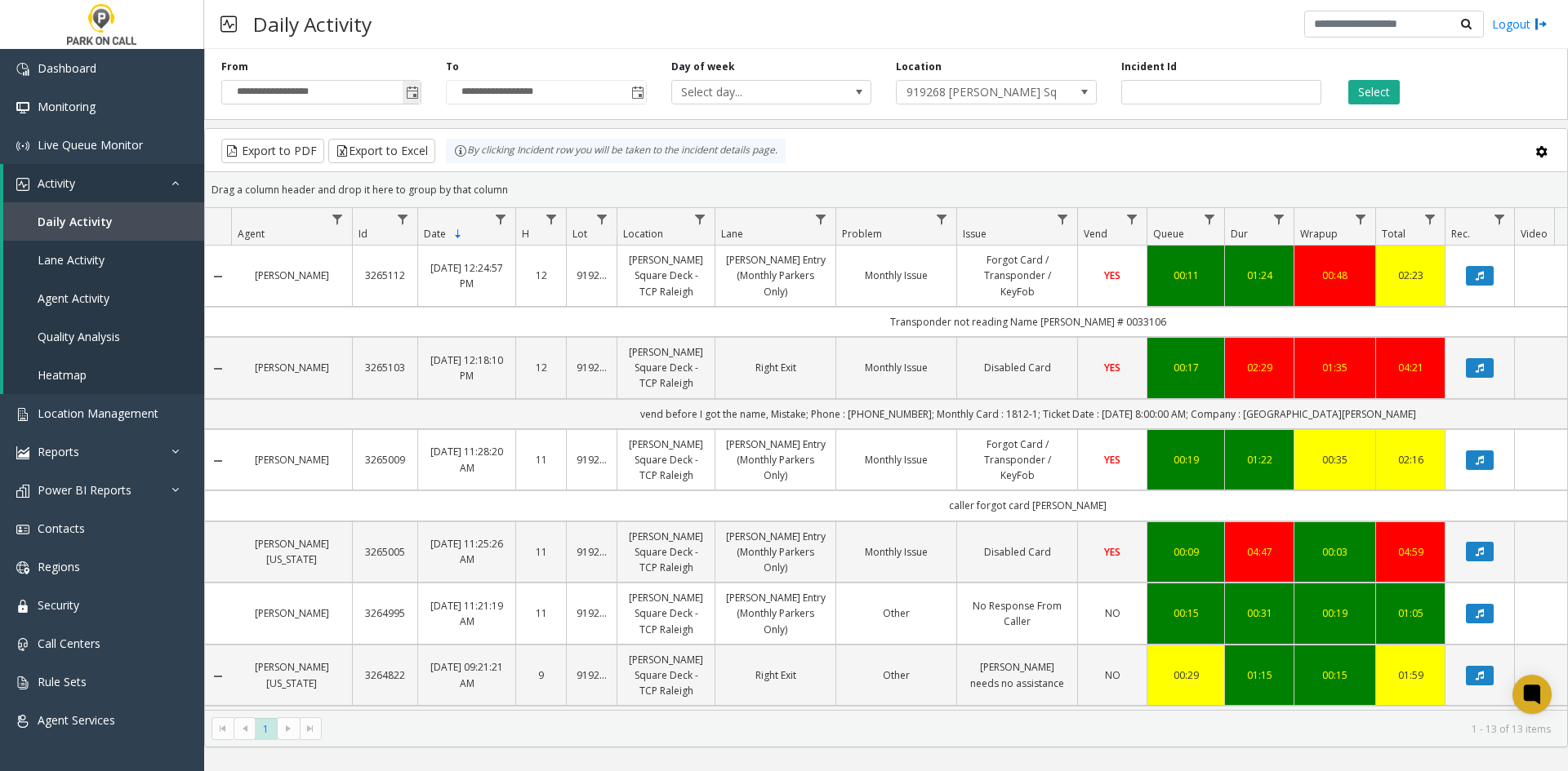
click at [415, 98] on span "Toggle popup" at bounding box center [412, 94] width 13 height 13
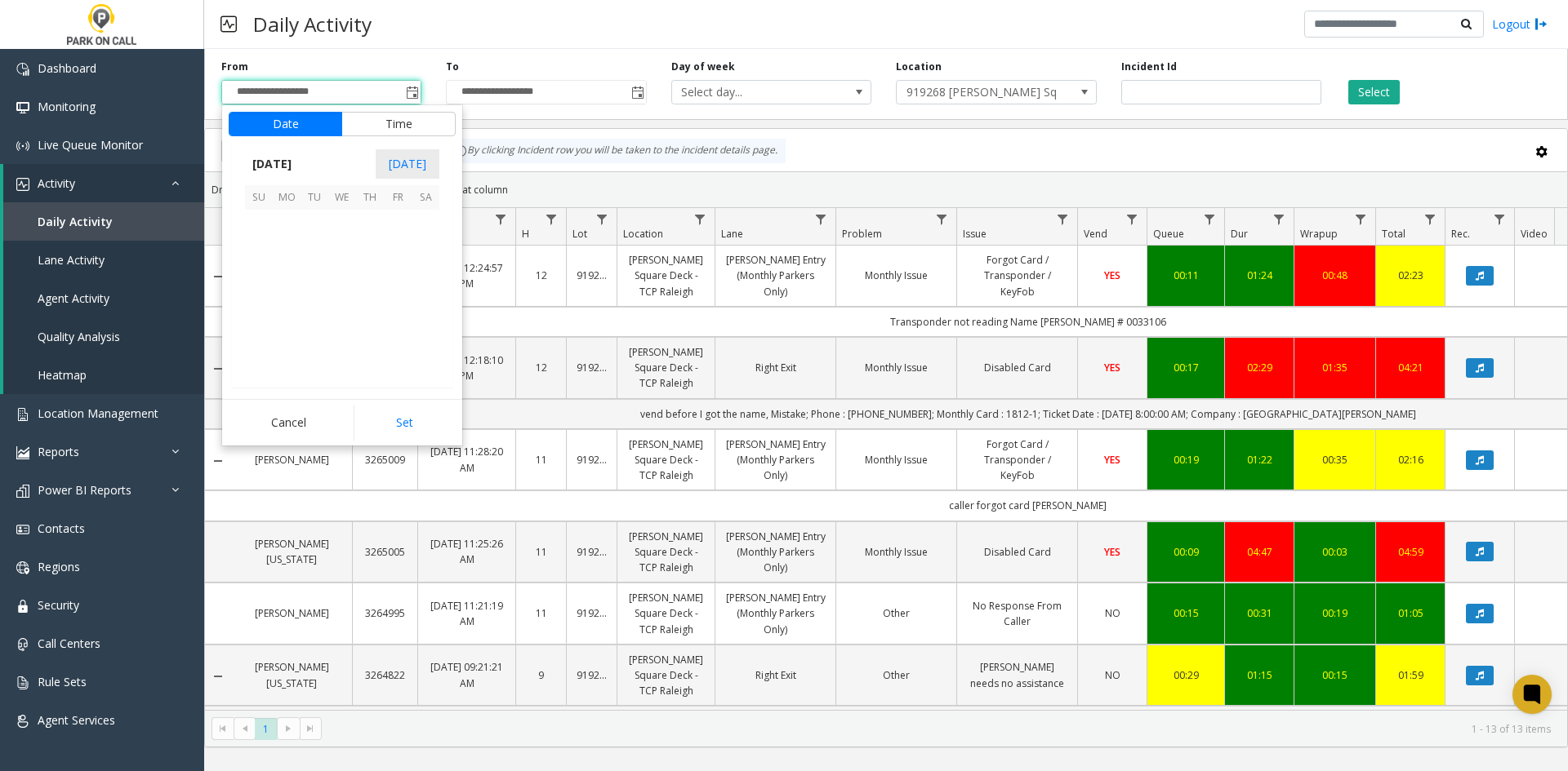
scroll to position [292783, 0]
drag, startPoint x: 345, startPoint y: 329, endPoint x: 353, endPoint y: 343, distance: 16.1
click at [345, 333] on span "27" at bounding box center [341, 334] width 27 height 27
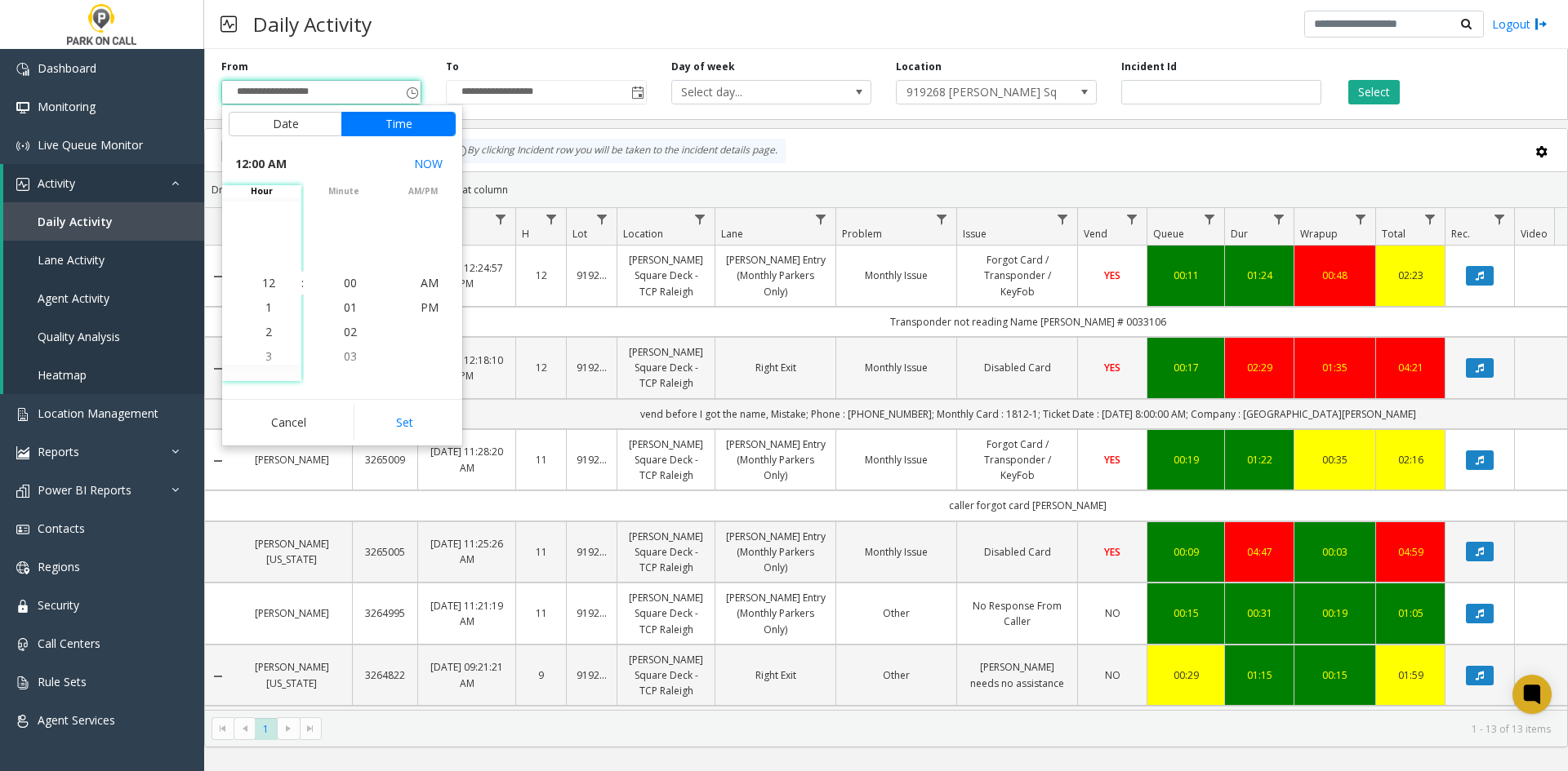
drag, startPoint x: 416, startPoint y: 421, endPoint x: 453, endPoint y: 347, distance: 82.7
click at [416, 422] on button "Set" at bounding box center [405, 423] width 103 height 36
type input "**********"
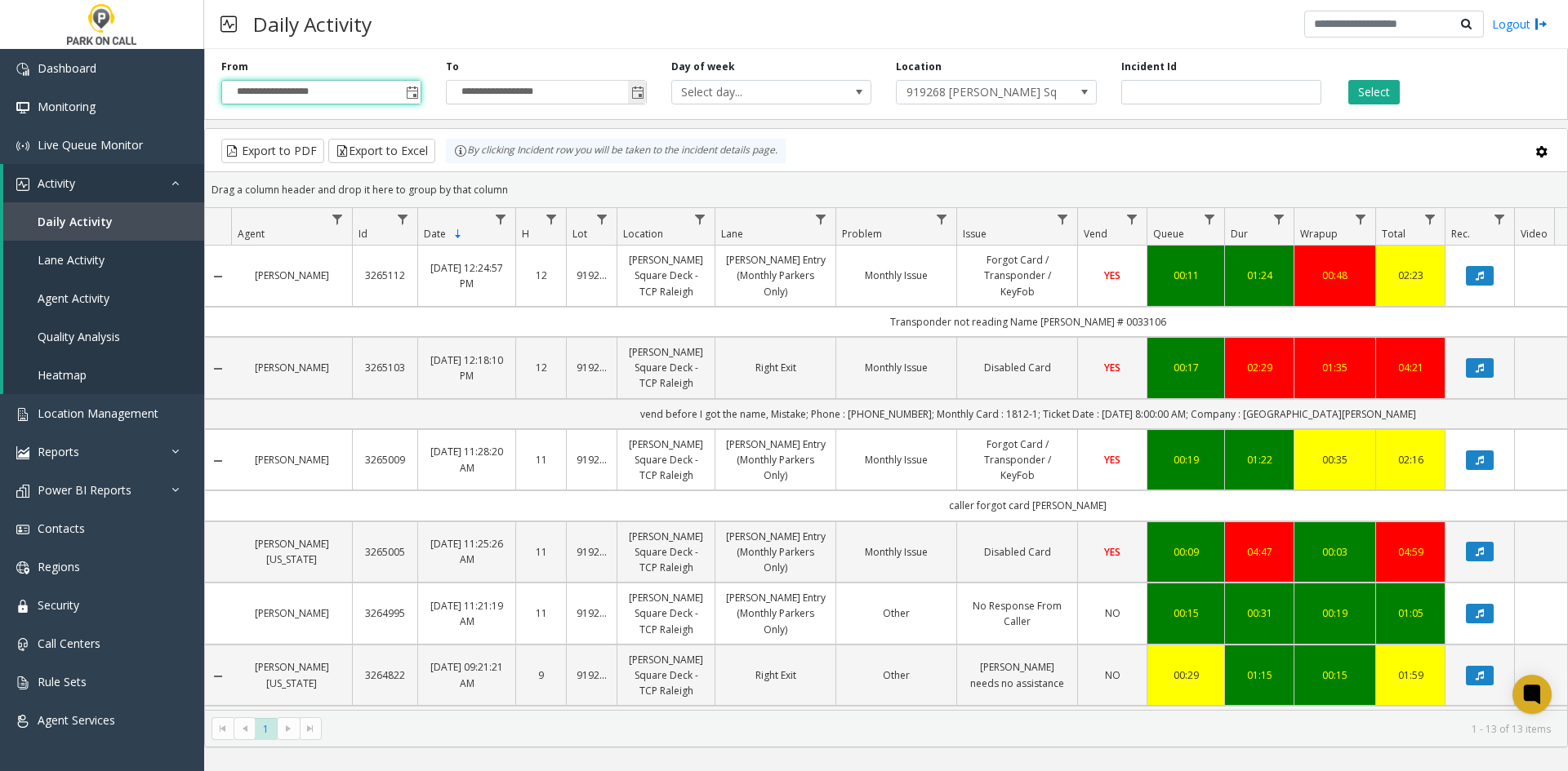
click at [646, 93] on span "**********" at bounding box center [546, 93] width 200 height 25
click at [633, 94] on span "Toggle popup" at bounding box center [638, 94] width 13 height 13
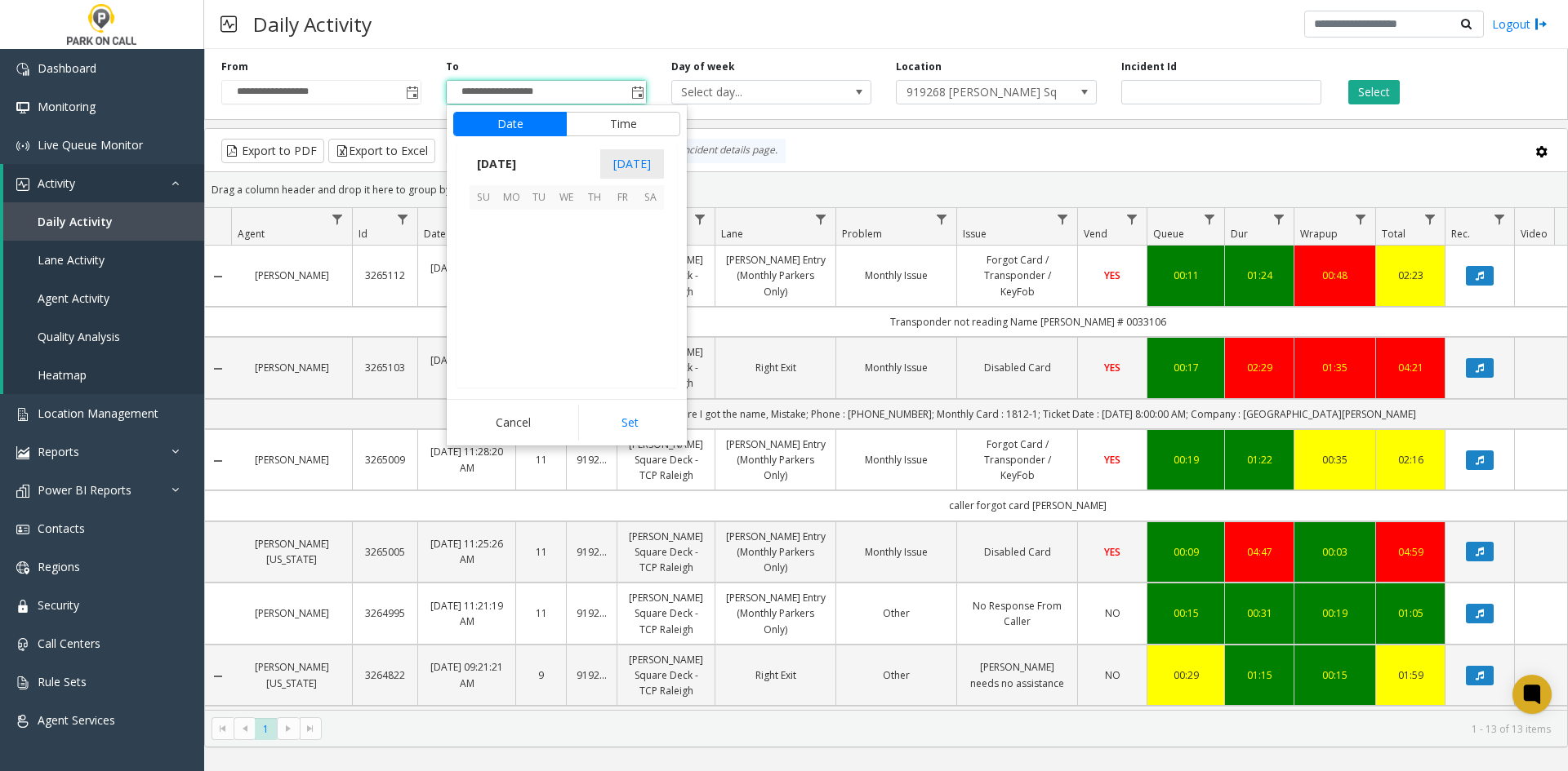
scroll to position [25, 0]
click at [567, 327] on span "27" at bounding box center [566, 334] width 27 height 27
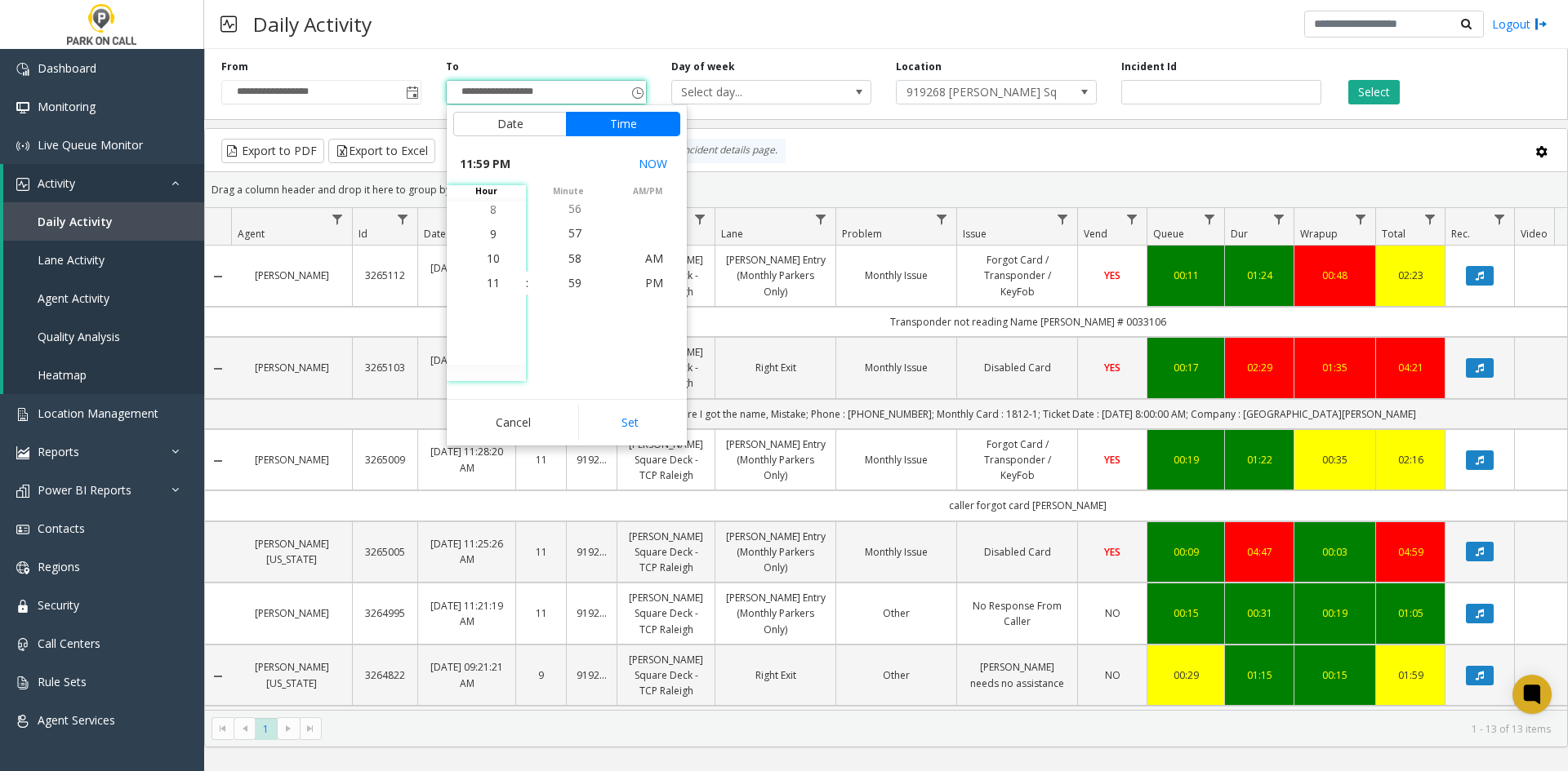
drag, startPoint x: 625, startPoint y: 417, endPoint x: 1015, endPoint y: 303, distance: 406.3
click at [626, 417] on button "Set" at bounding box center [629, 423] width 103 height 36
type input "**********"
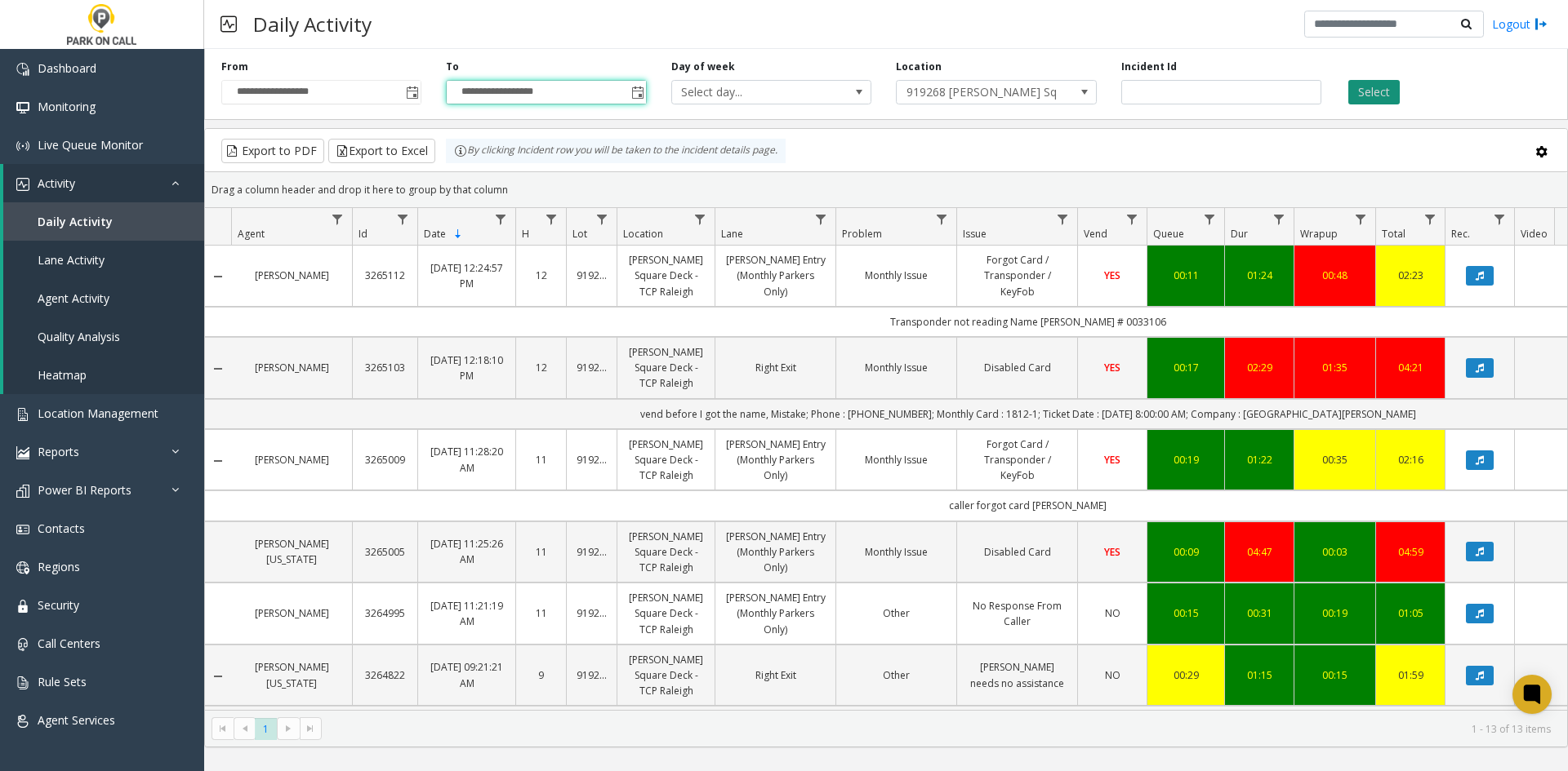
click at [1375, 99] on button "Select" at bounding box center [1373, 93] width 51 height 25
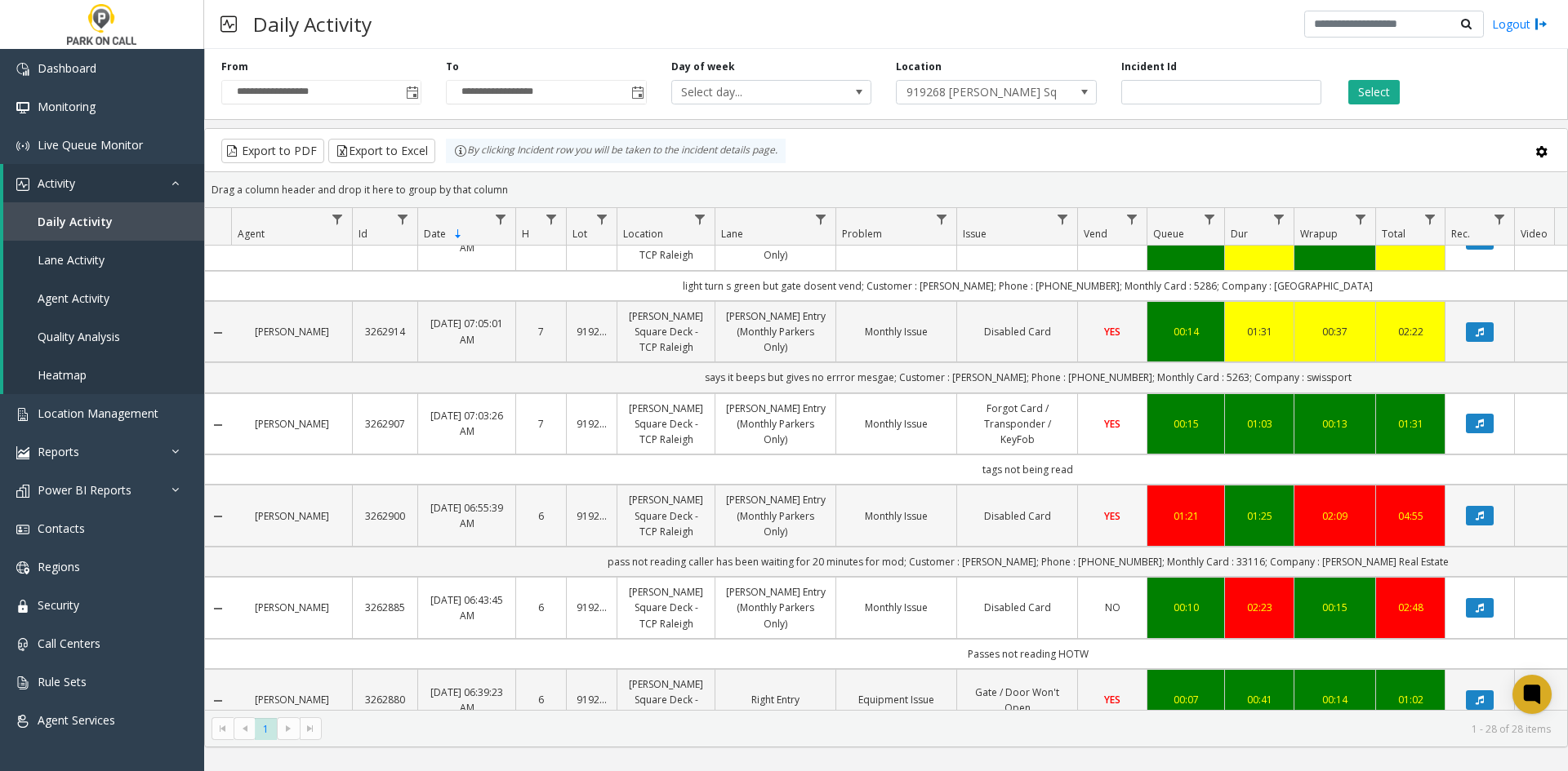
scroll to position [1306, 0]
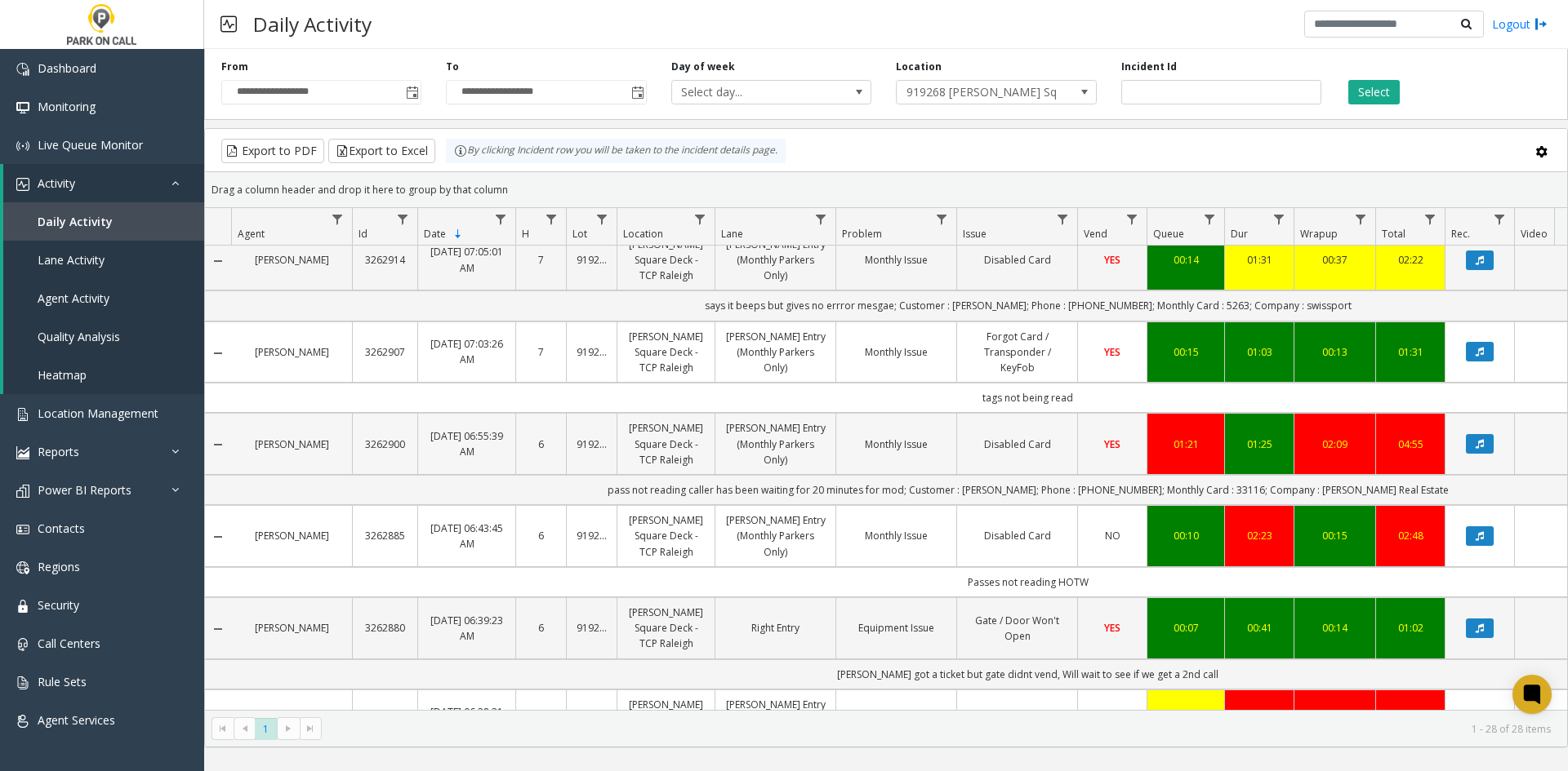
click at [699, 436] on link "[PERSON_NAME] Square Deck - TCP Raleigh" at bounding box center [666, 444] width 78 height 47
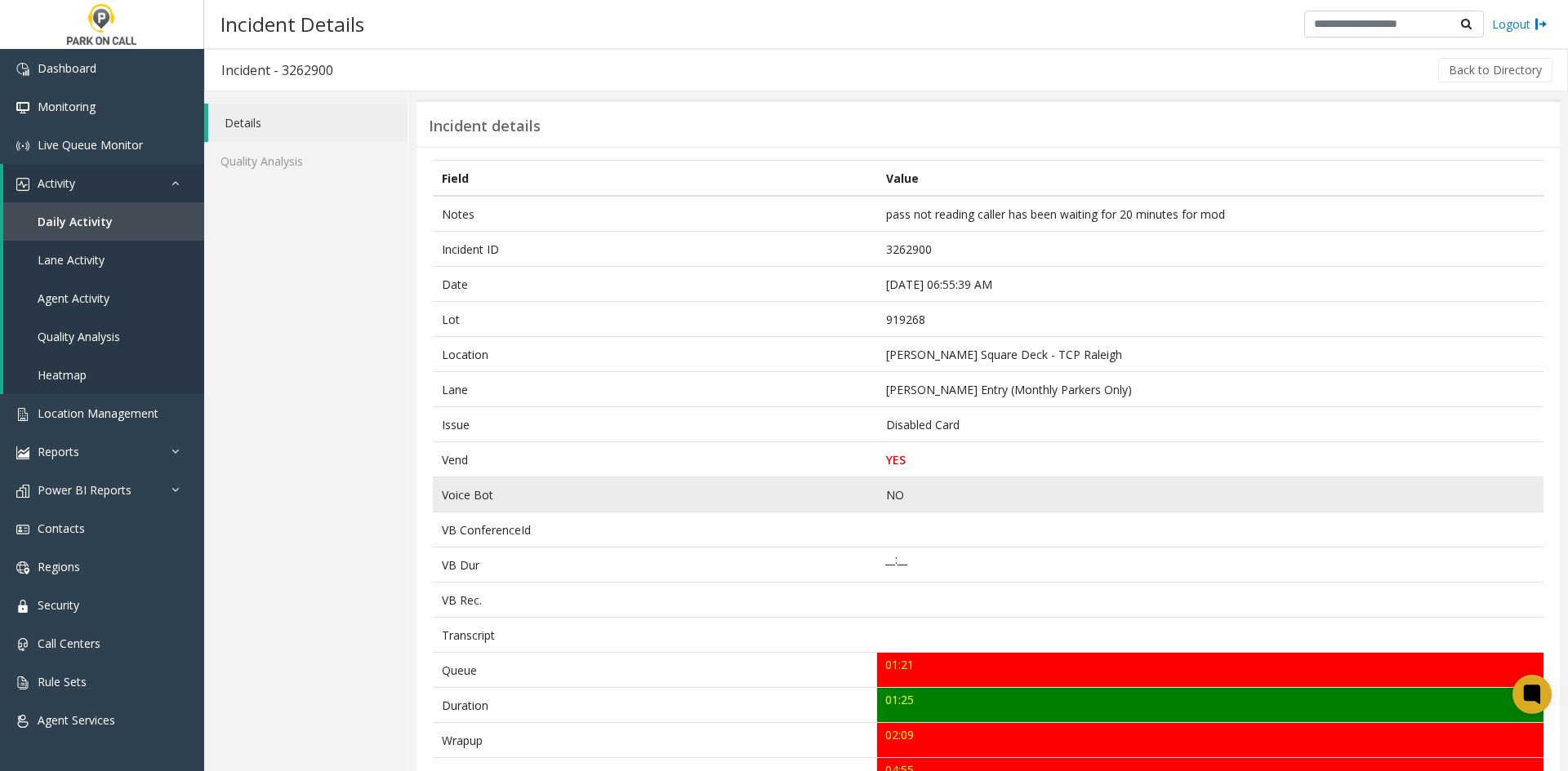
scroll to position [81, 0]
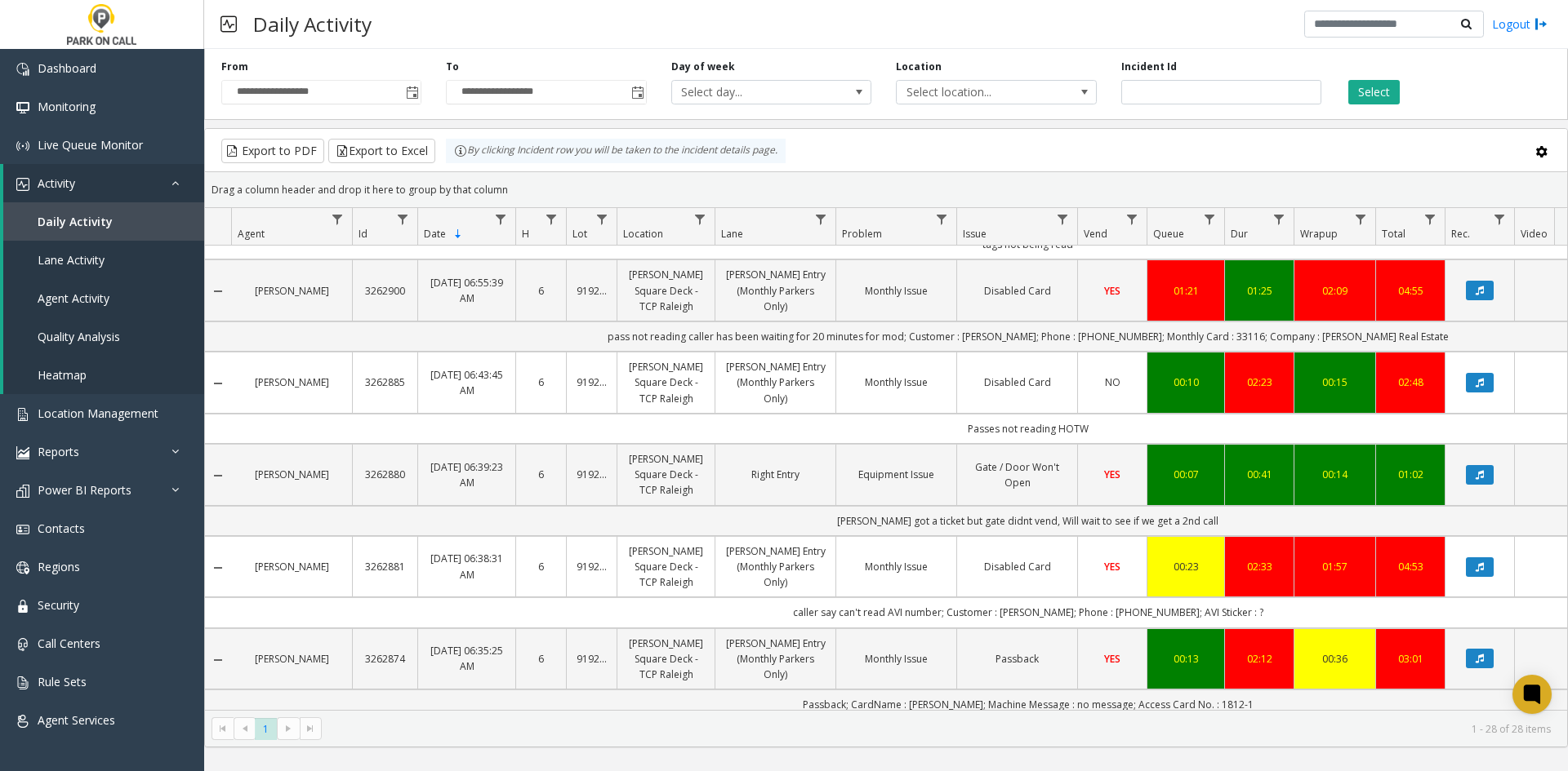
scroll to position [1380, 0]
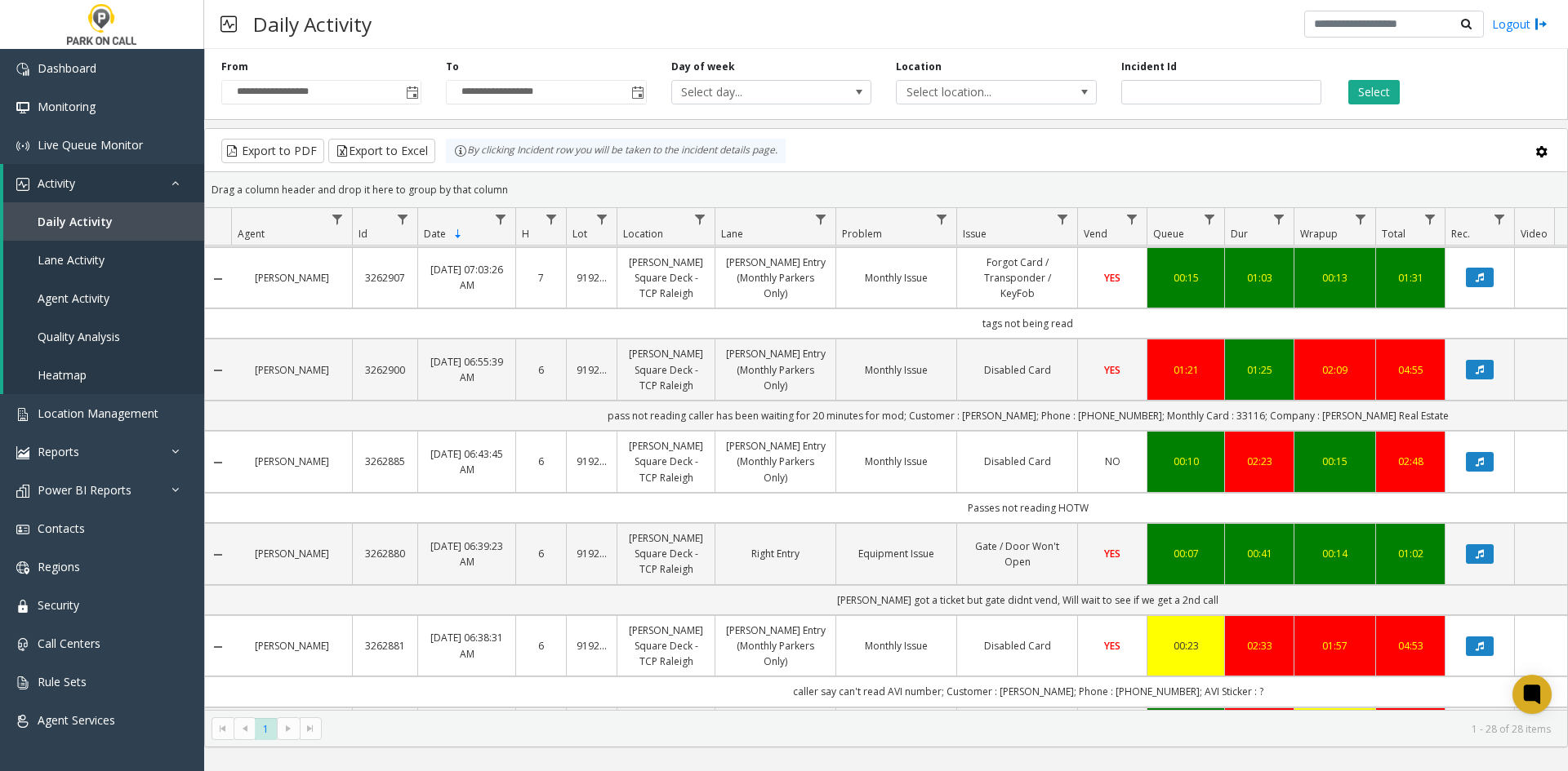
click at [1344, 461] on app-root "**********" at bounding box center [784, 386] width 1568 height 771
click at [991, 477] on td "Disabled Card" at bounding box center [1017, 462] width 121 height 62
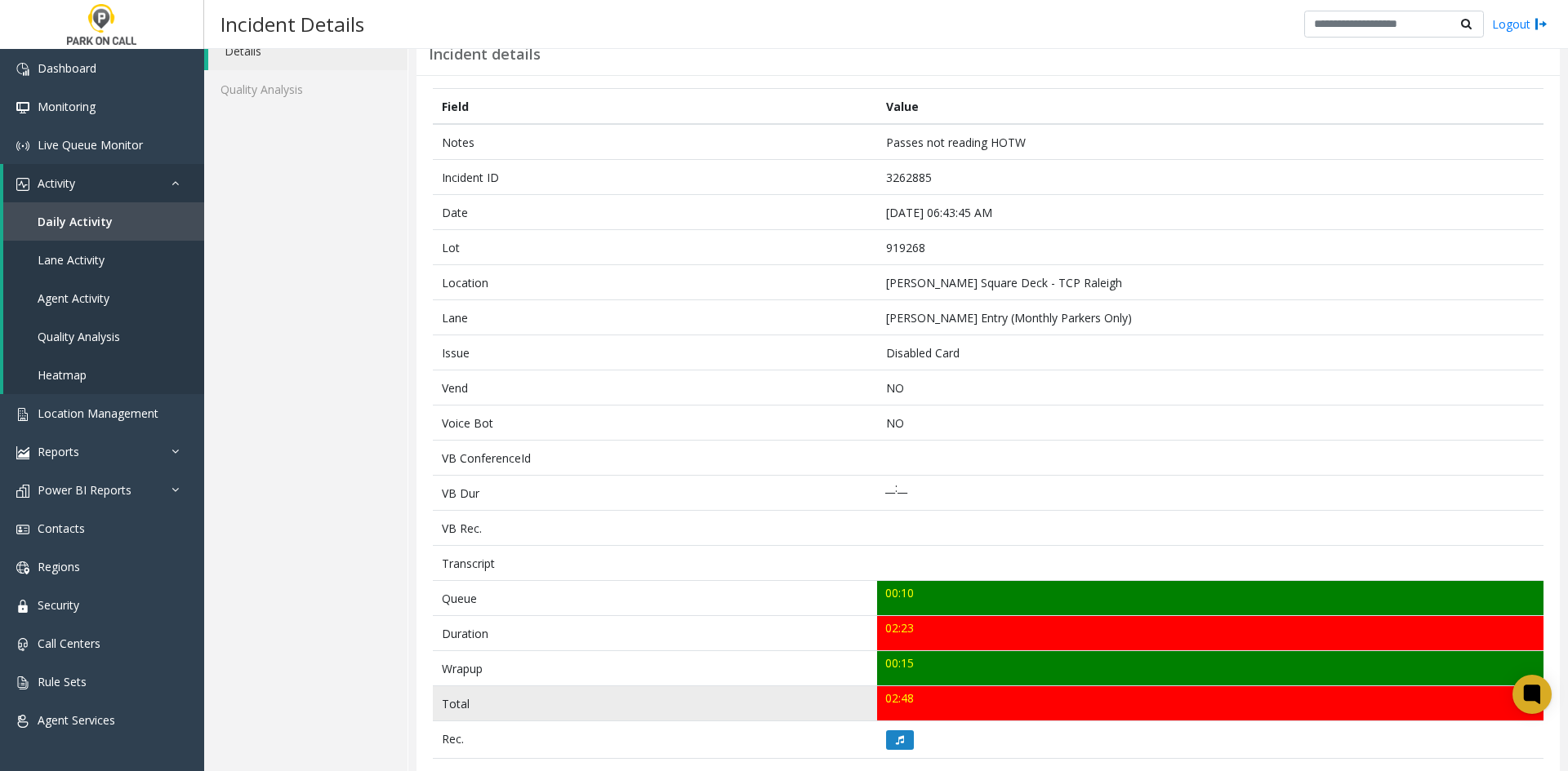
scroll to position [163, 0]
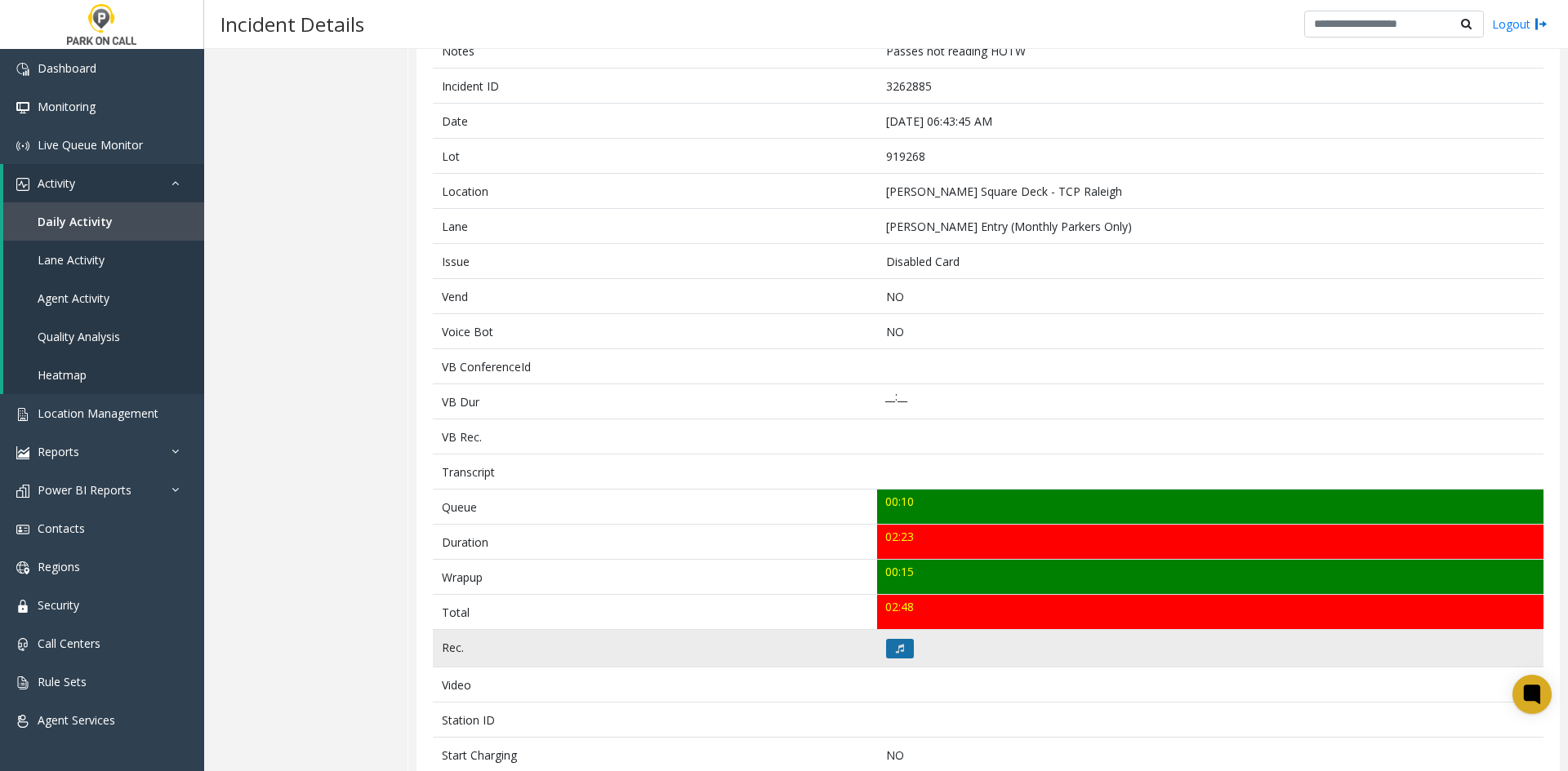
click at [902, 646] on button at bounding box center [899, 648] width 27 height 20
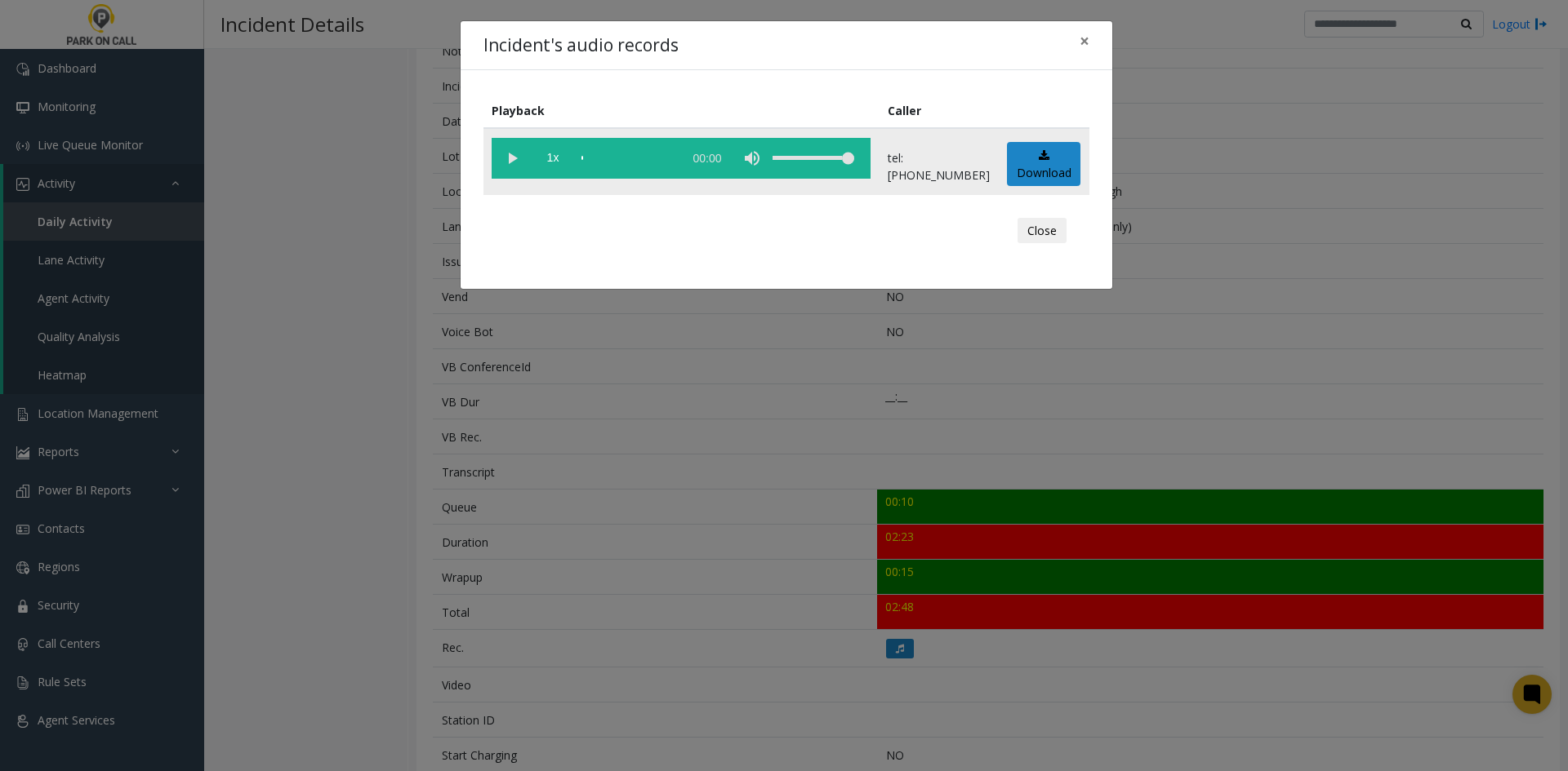
click at [508, 160] on vg-play-pause at bounding box center [511, 158] width 41 height 41
click at [828, 169] on div "volume level" at bounding box center [813, 158] width 81 height 41
click at [558, 156] on span "1x" at bounding box center [552, 158] width 41 height 41
click at [558, 157] on span "1.5x" at bounding box center [552, 158] width 41 height 41
drag, startPoint x: 1225, startPoint y: 344, endPoint x: 675, endPoint y: 179, distance: 574.2
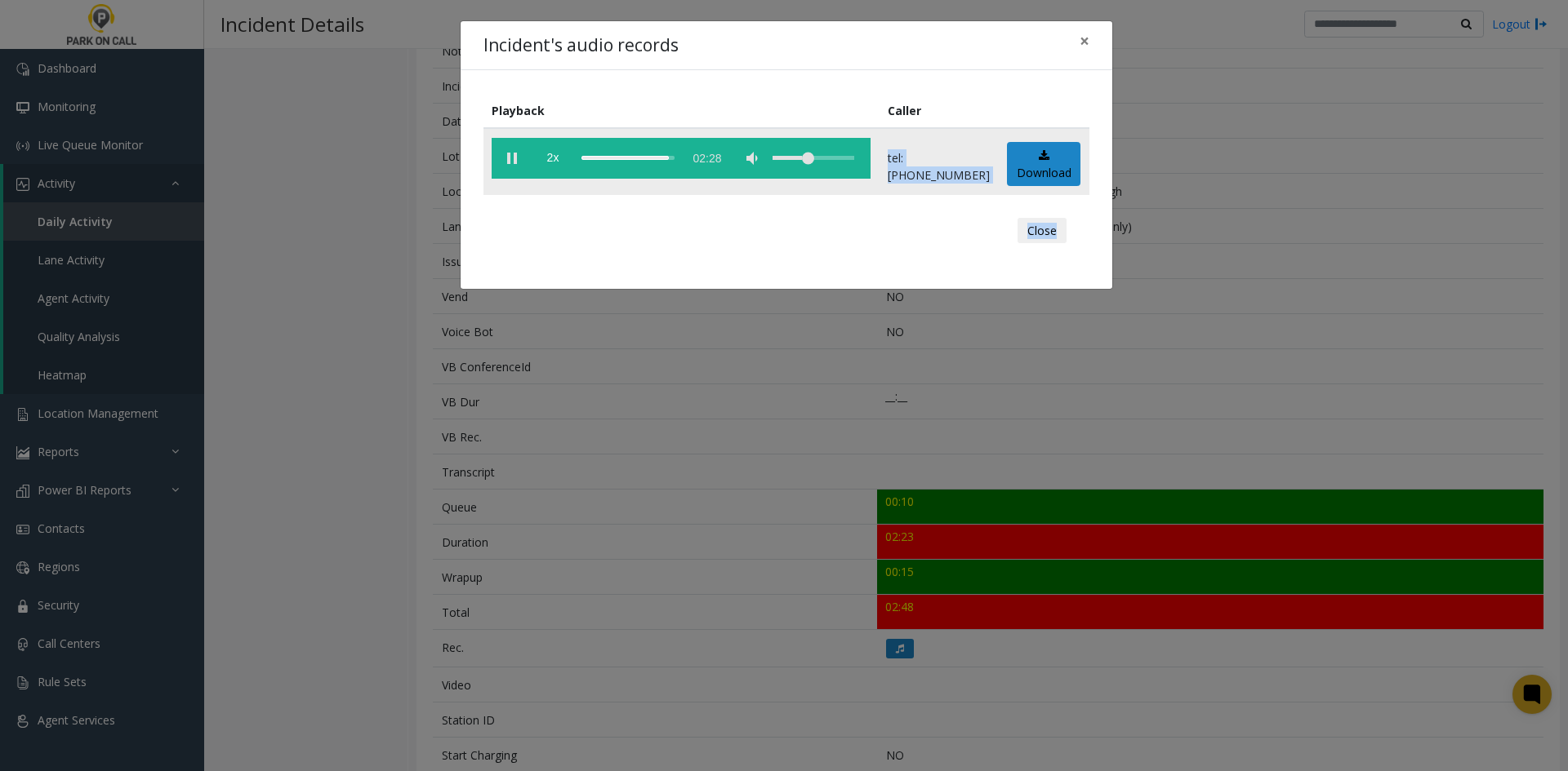
click at [675, 179] on div "Incident's audio records × Playback Caller 2x 02:28 tel:9192689009 Download Clo…" at bounding box center [784, 386] width 1568 height 771
click at [556, 146] on span "2x" at bounding box center [552, 158] width 41 height 41
drag, startPoint x: 559, startPoint y: 147, endPoint x: 567, endPoint y: 166, distance: 20.6
click at [561, 152] on span "0.5x" at bounding box center [552, 158] width 41 height 41
click at [675, 162] on div "scrub bar" at bounding box center [628, 158] width 93 height 41
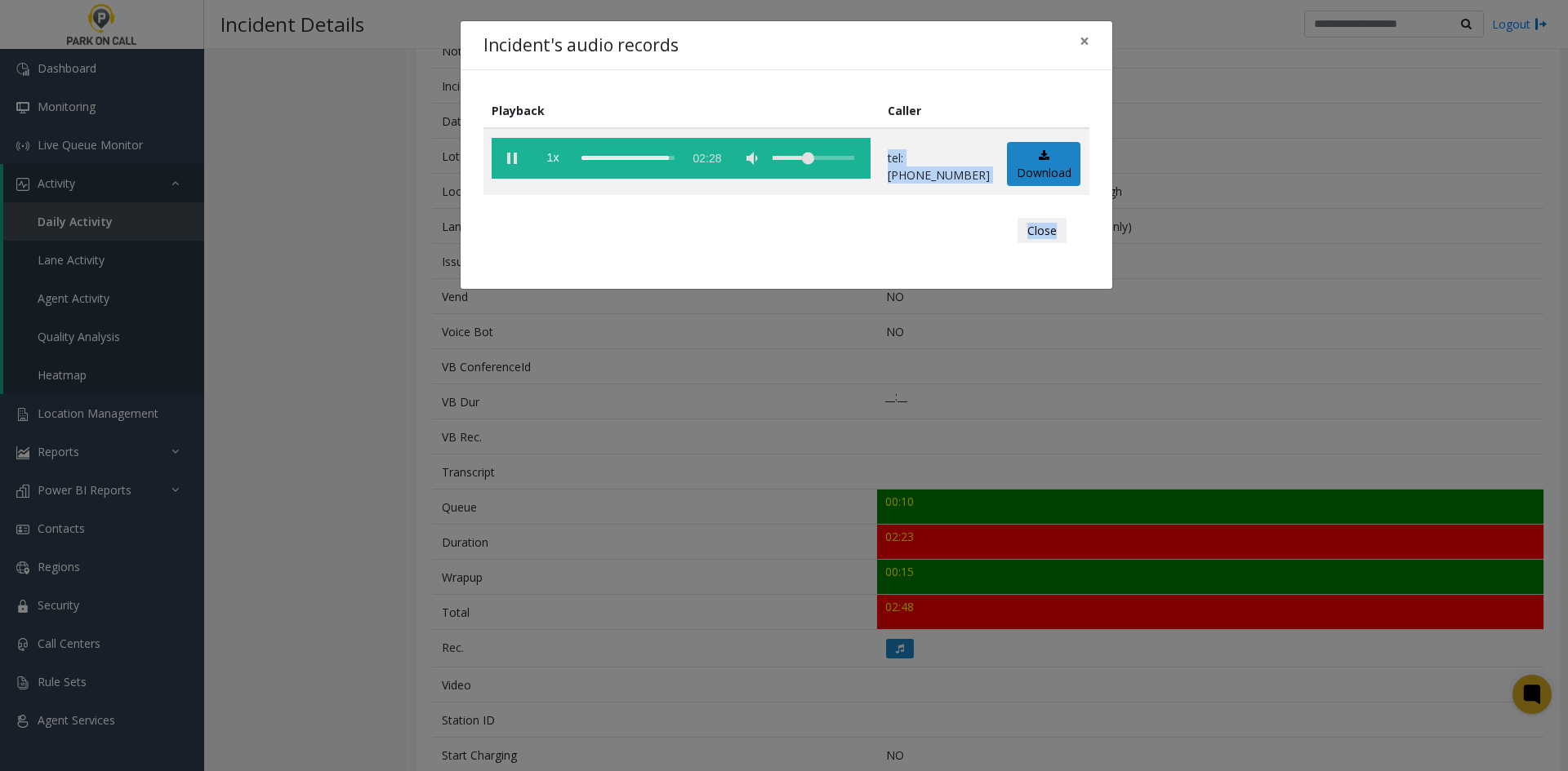
click at [1080, 414] on div "Incident's audio records × Playback Caller 1x 02:28 tel:9192689009 Download Clo…" at bounding box center [784, 386] width 1568 height 771
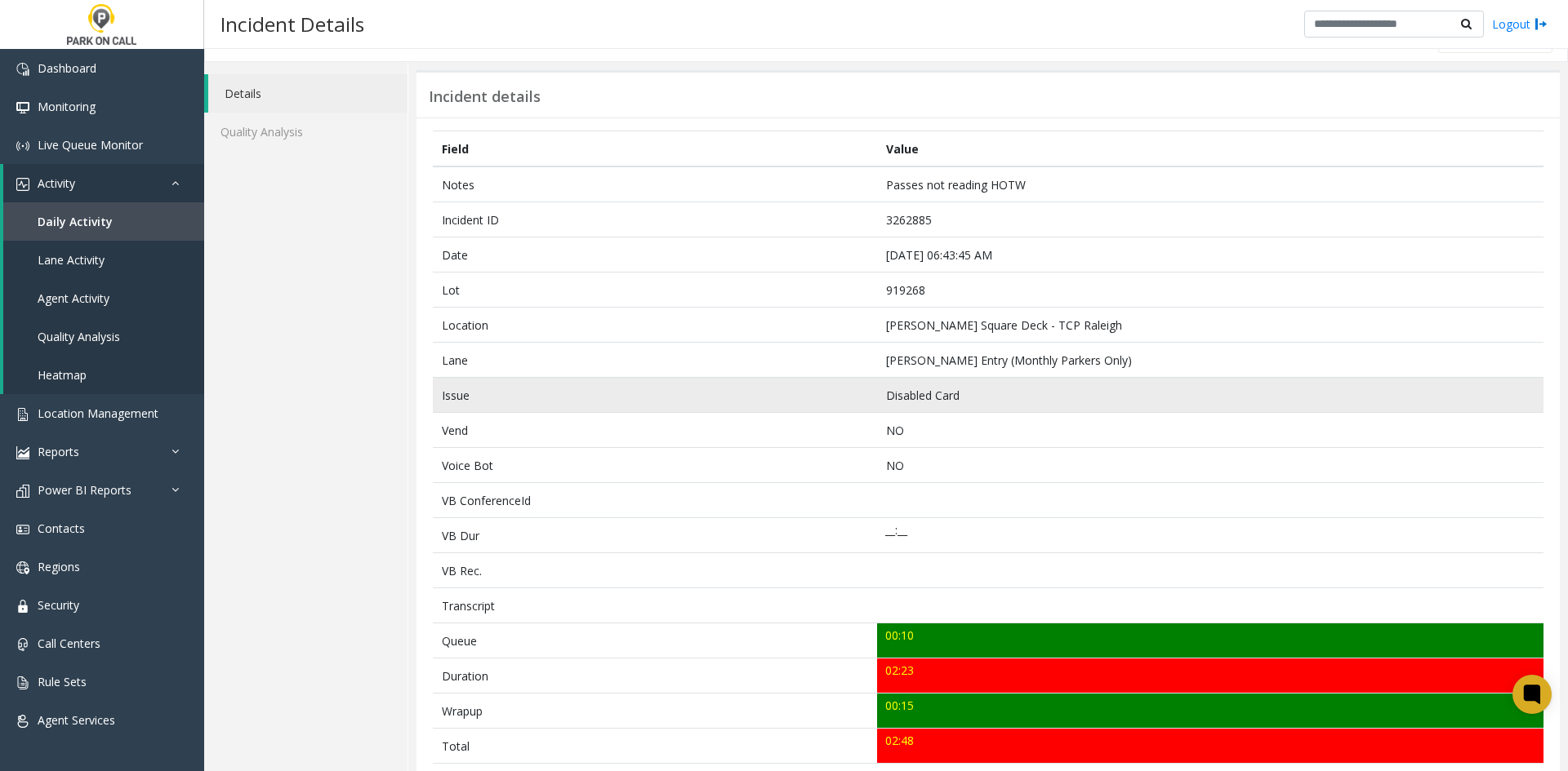
scroll to position [0, 0]
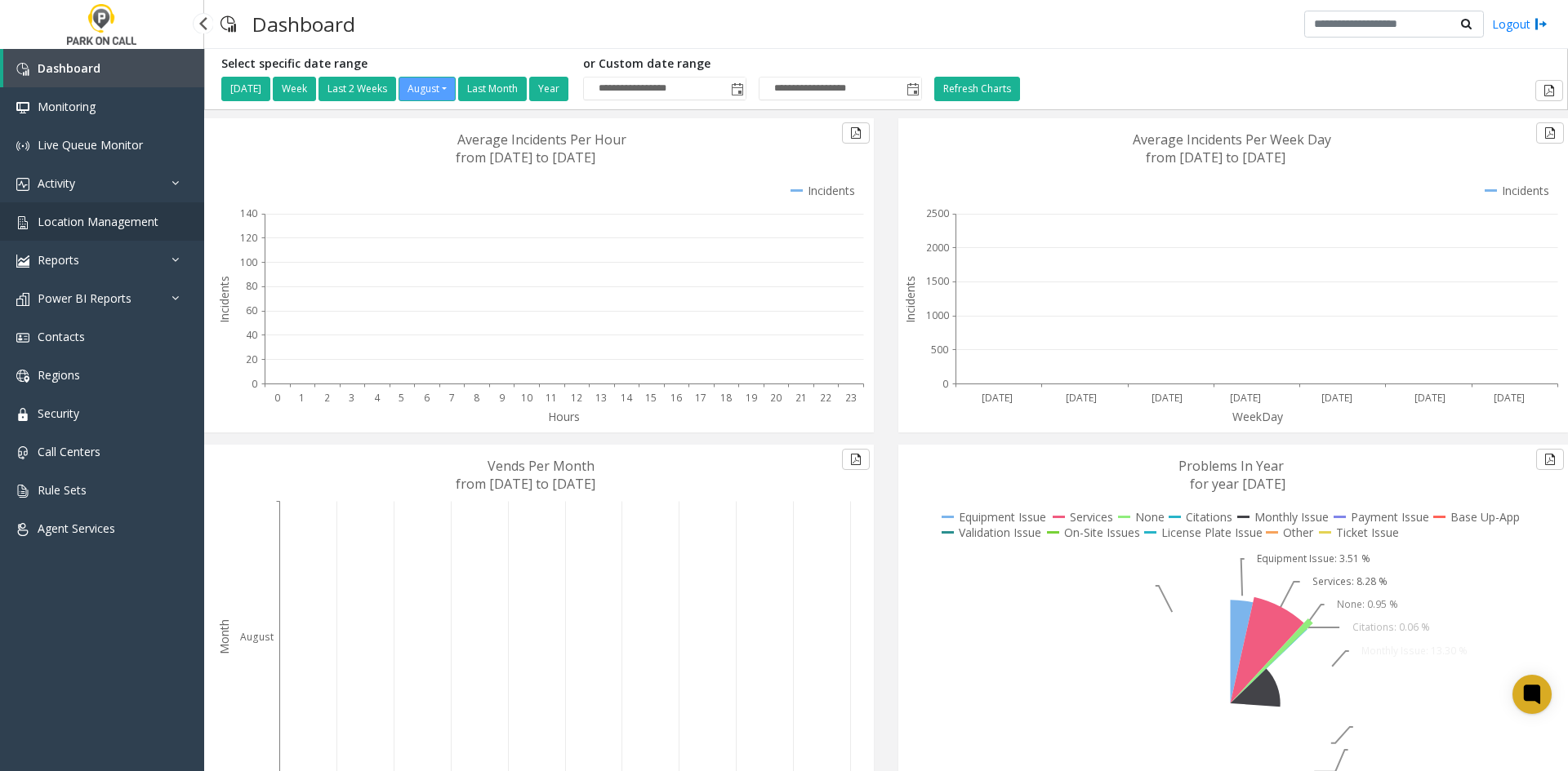
click at [146, 231] on link "Location Management" at bounding box center [102, 221] width 204 height 39
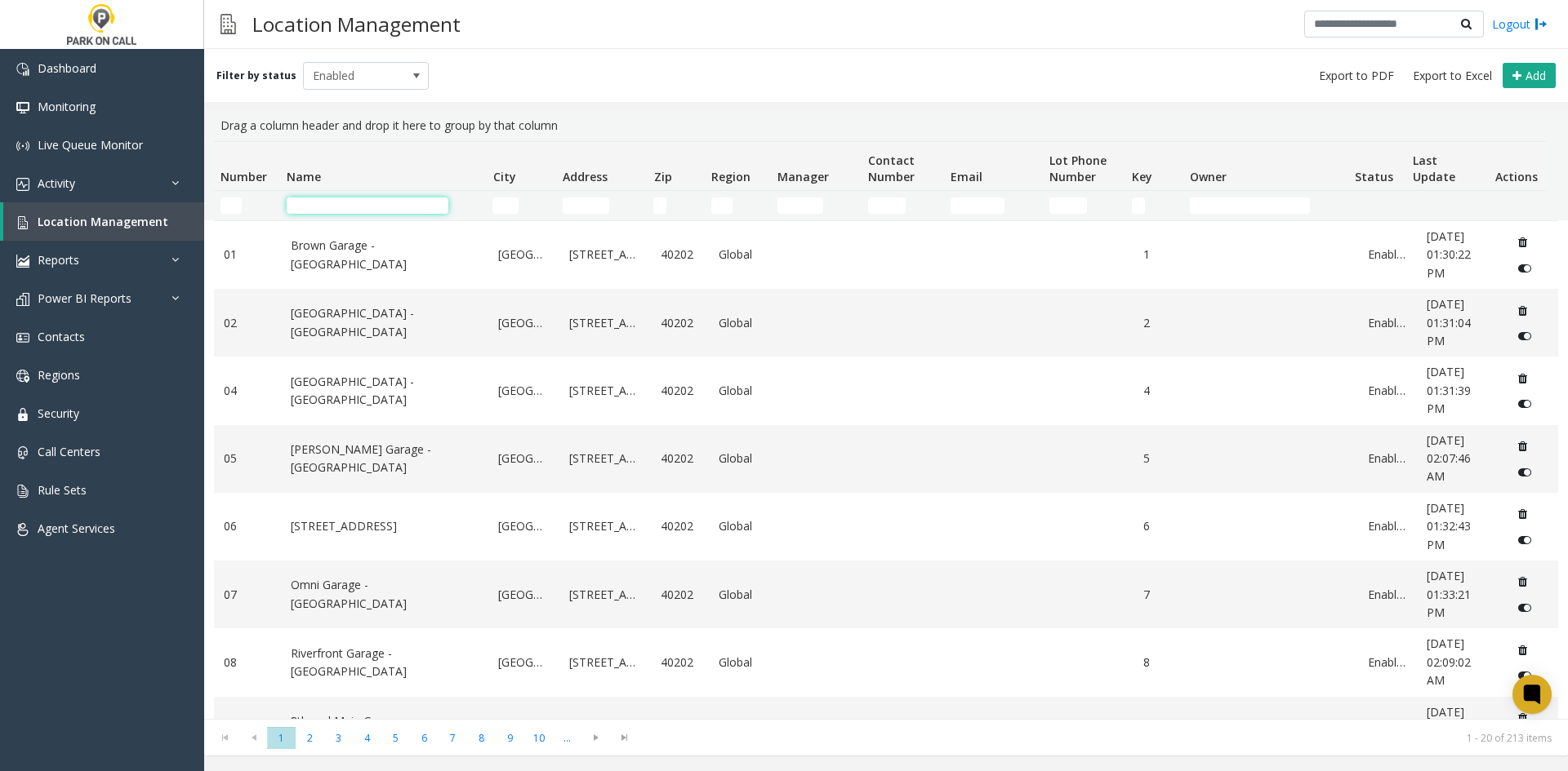
click at [309, 212] on input "Name Filter" at bounding box center [367, 205] width 162 height 16
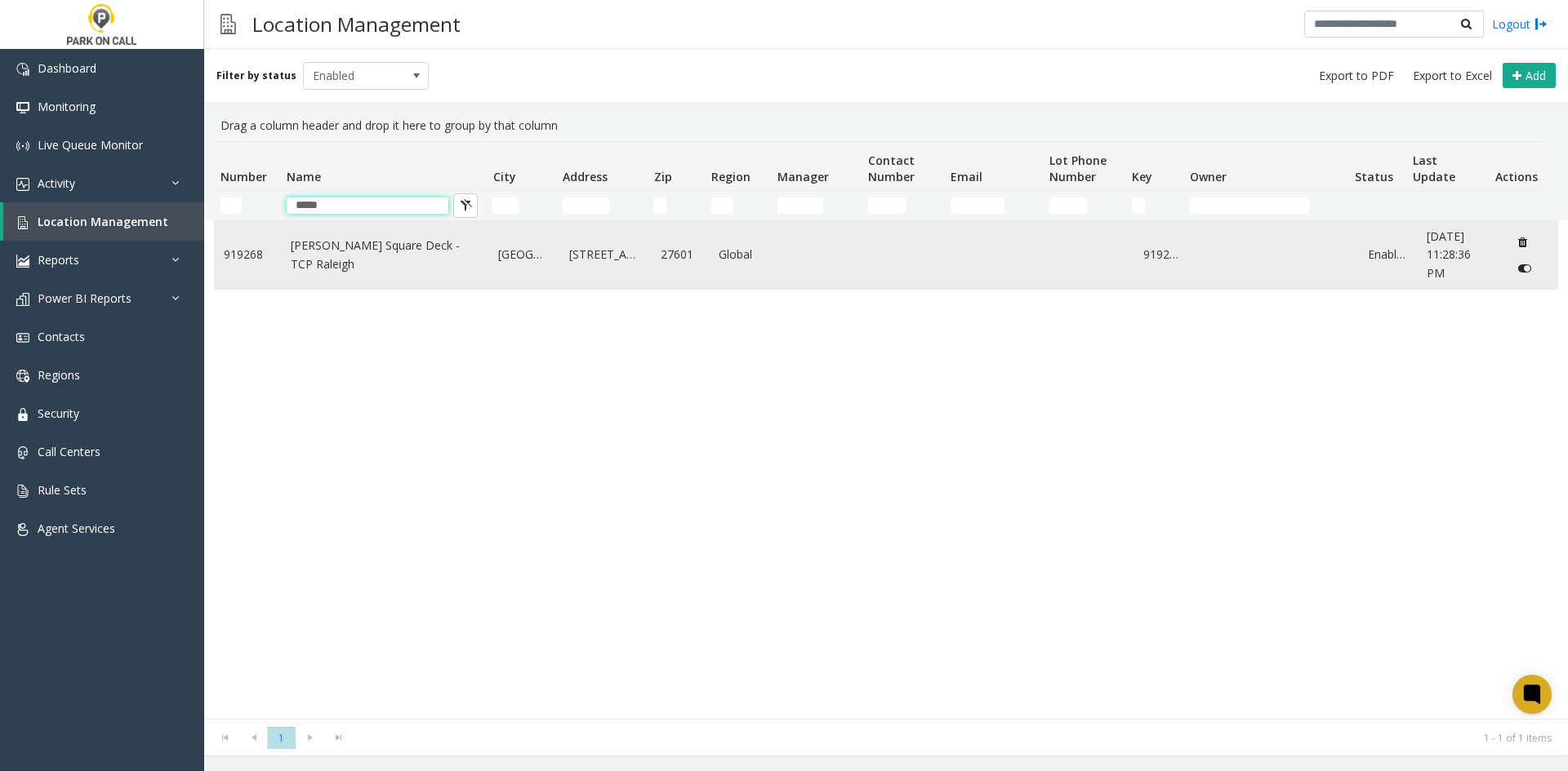
type input "*****"
click at [338, 278] on td "[PERSON_NAME] Square Deck - TCP Raleigh" at bounding box center [385, 255] width 208 height 68
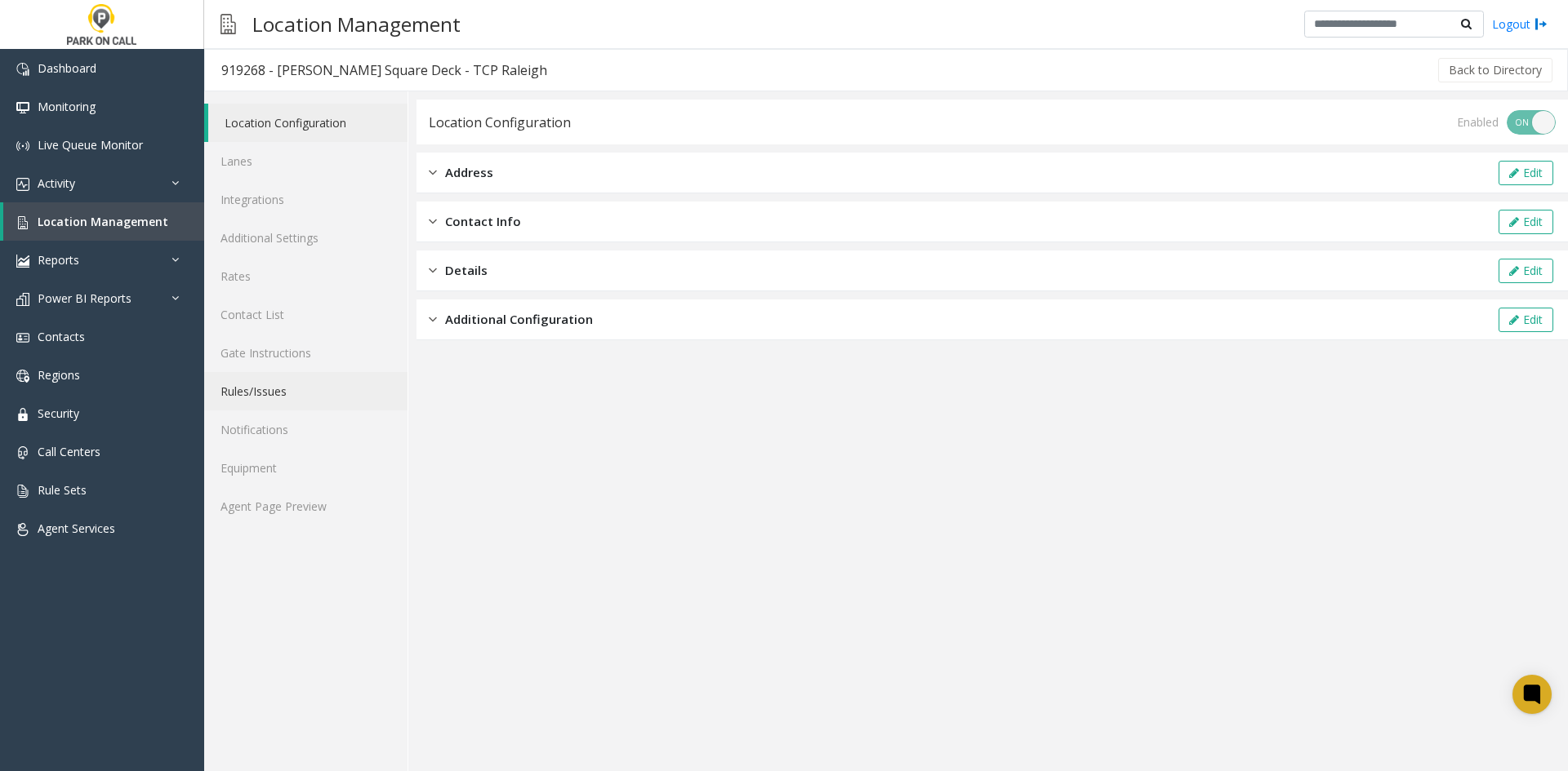
click at [217, 394] on link "Rules/Issues" at bounding box center [305, 391] width 203 height 39
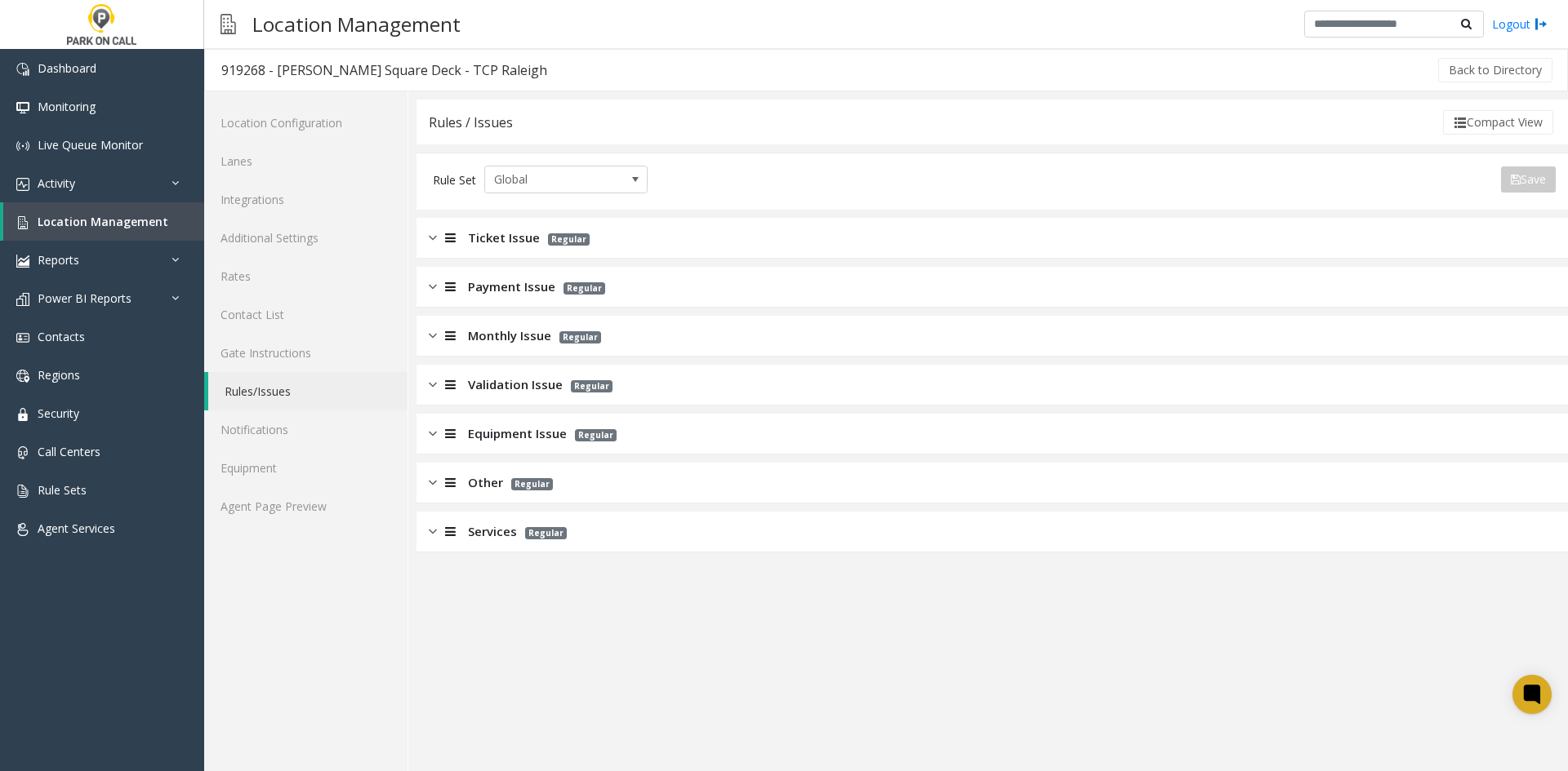
click at [429, 316] on div "Monthly Issue Regular" at bounding box center [992, 335] width 1151 height 41
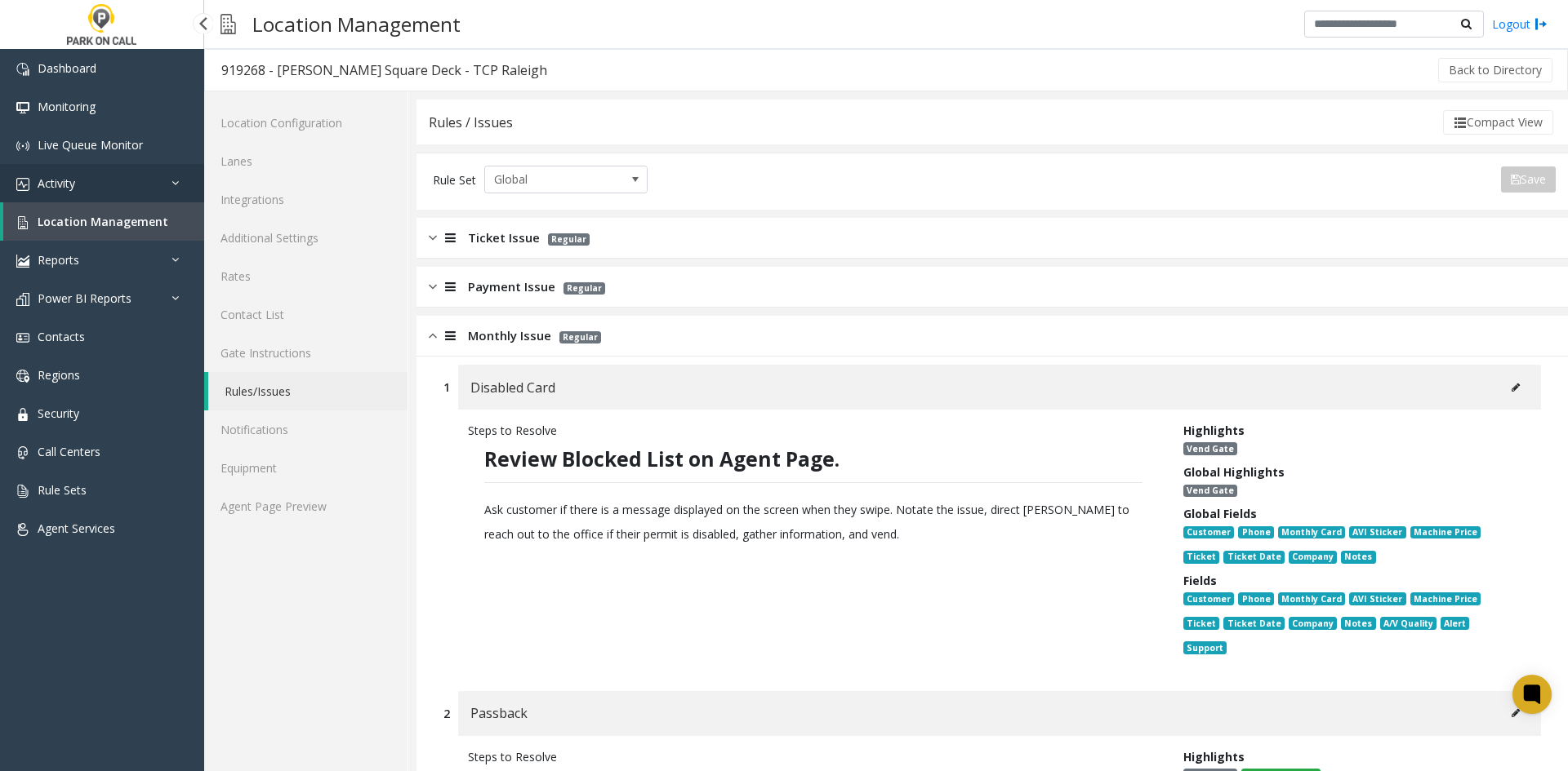
click at [90, 189] on link "Activity" at bounding box center [102, 183] width 204 height 39
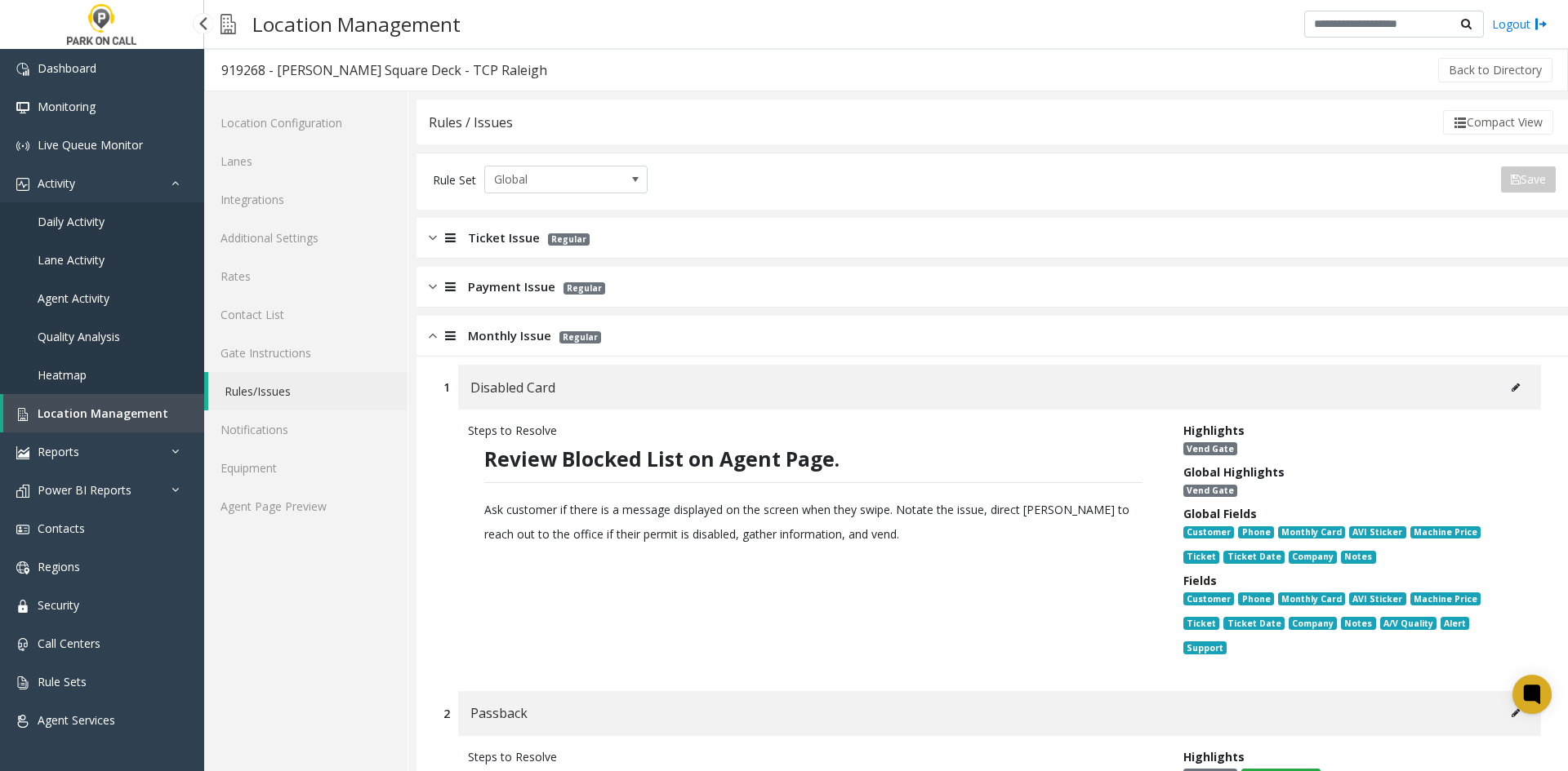
click at [84, 216] on span "Daily Activity" at bounding box center [71, 221] width 67 height 15
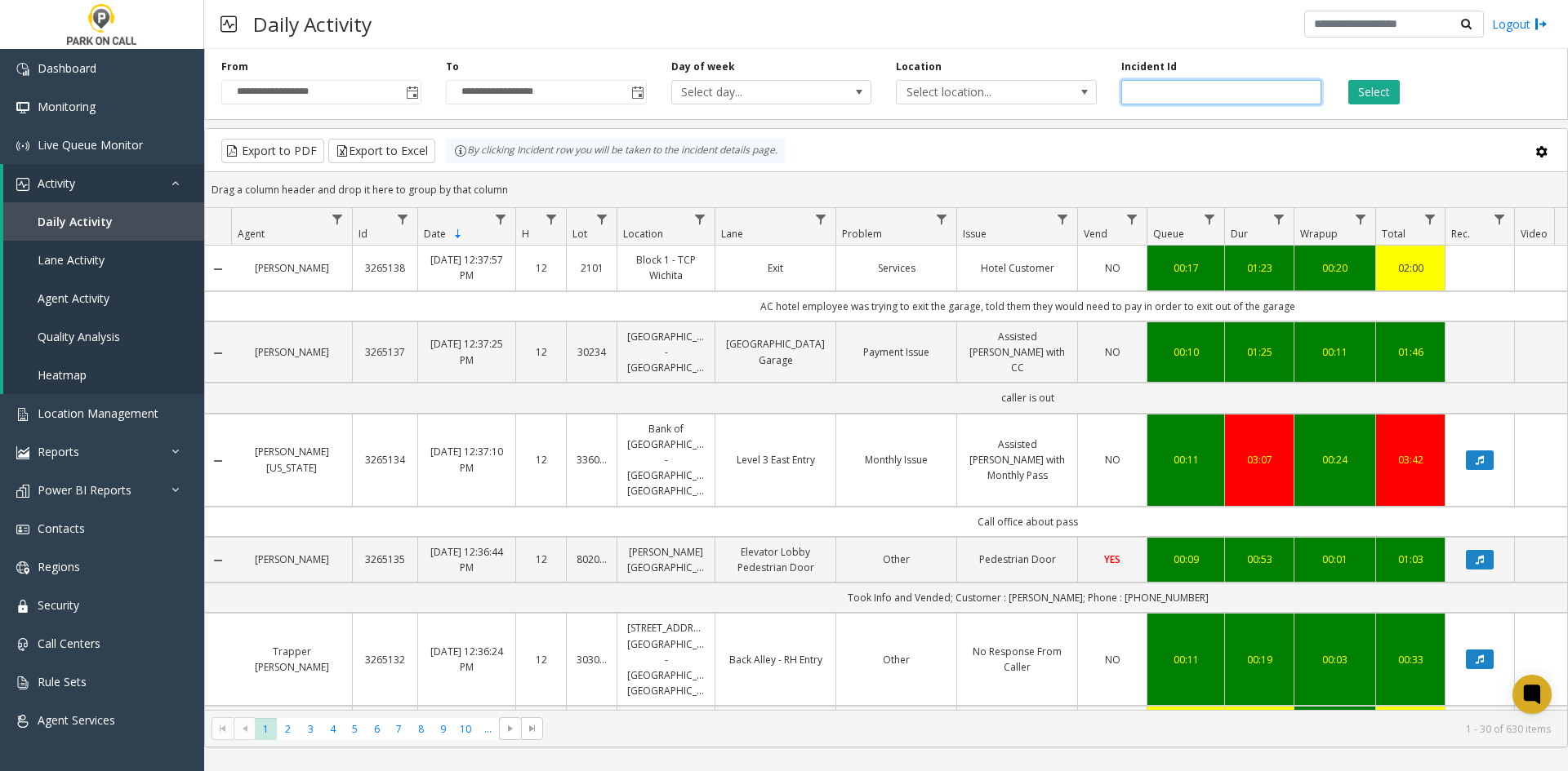
click at [1211, 93] on input "number" at bounding box center [1221, 93] width 200 height 25
paste input "*******"
type input "*******"
click at [1369, 77] on div "Select" at bounding box center [1446, 82] width 225 height 45
click at [1373, 92] on button "Select" at bounding box center [1373, 93] width 51 height 25
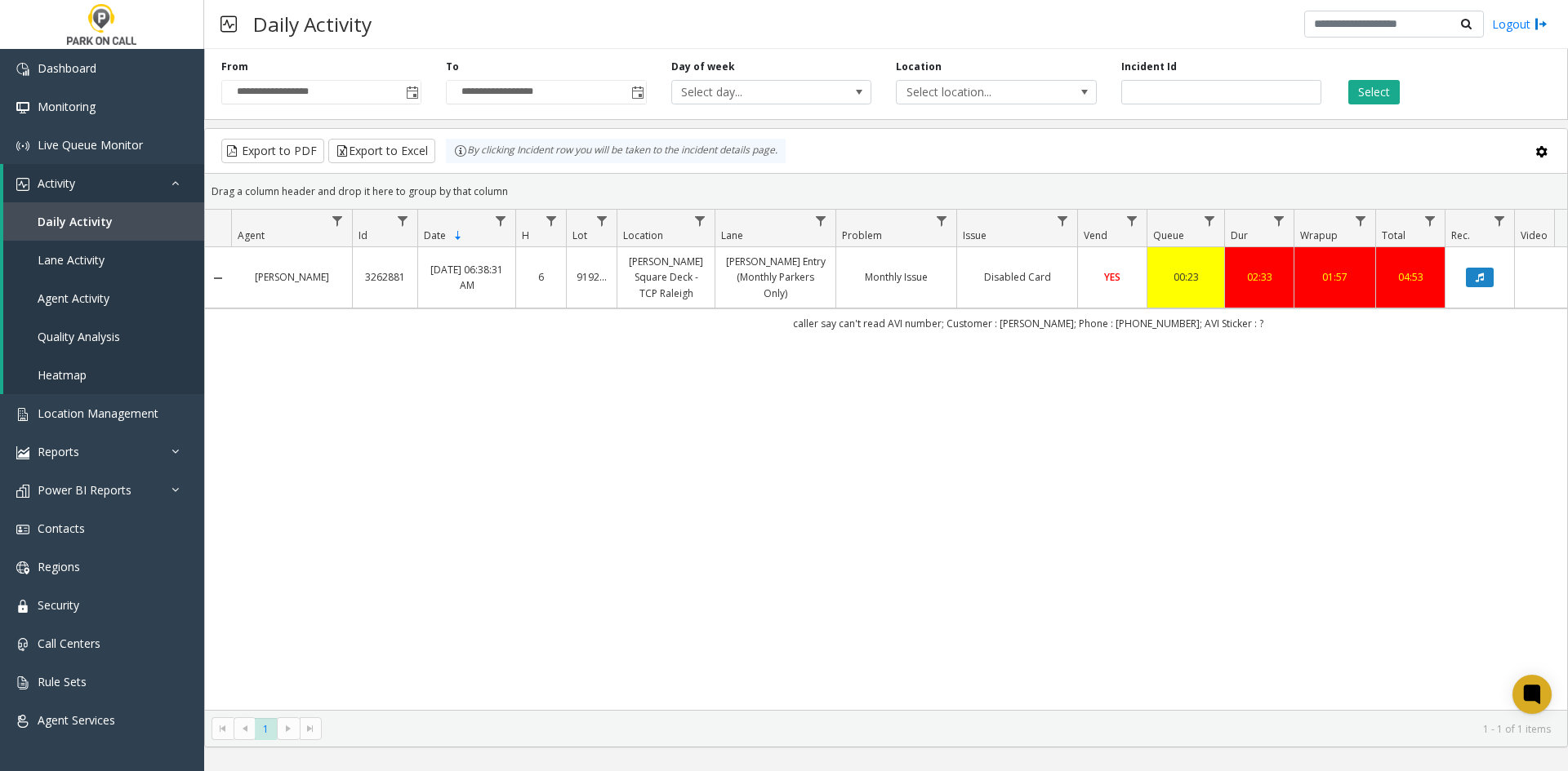
click at [1048, 276] on link "Disabled Card" at bounding box center [1017, 277] width 100 height 15
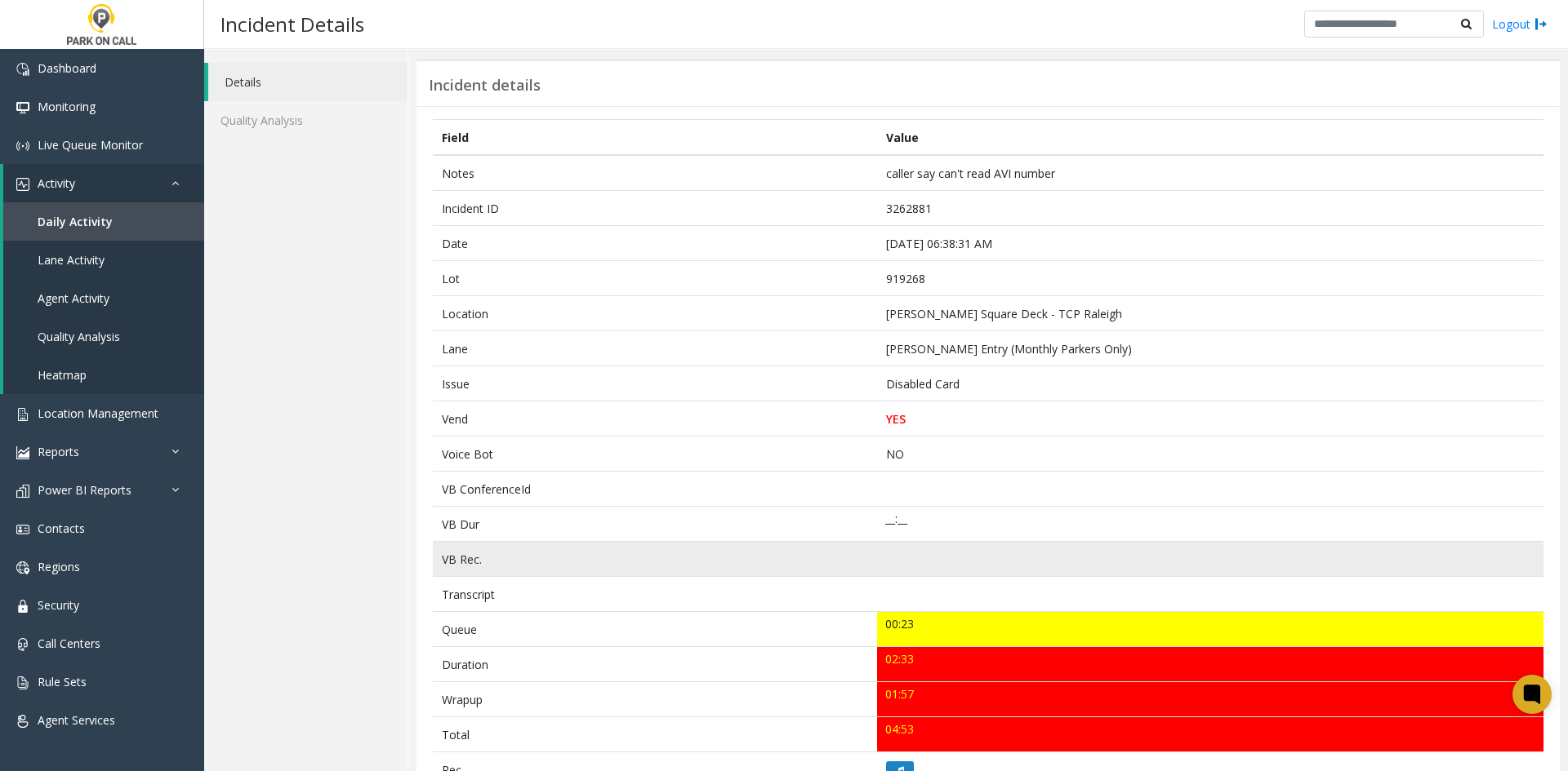
scroll to position [81, 0]
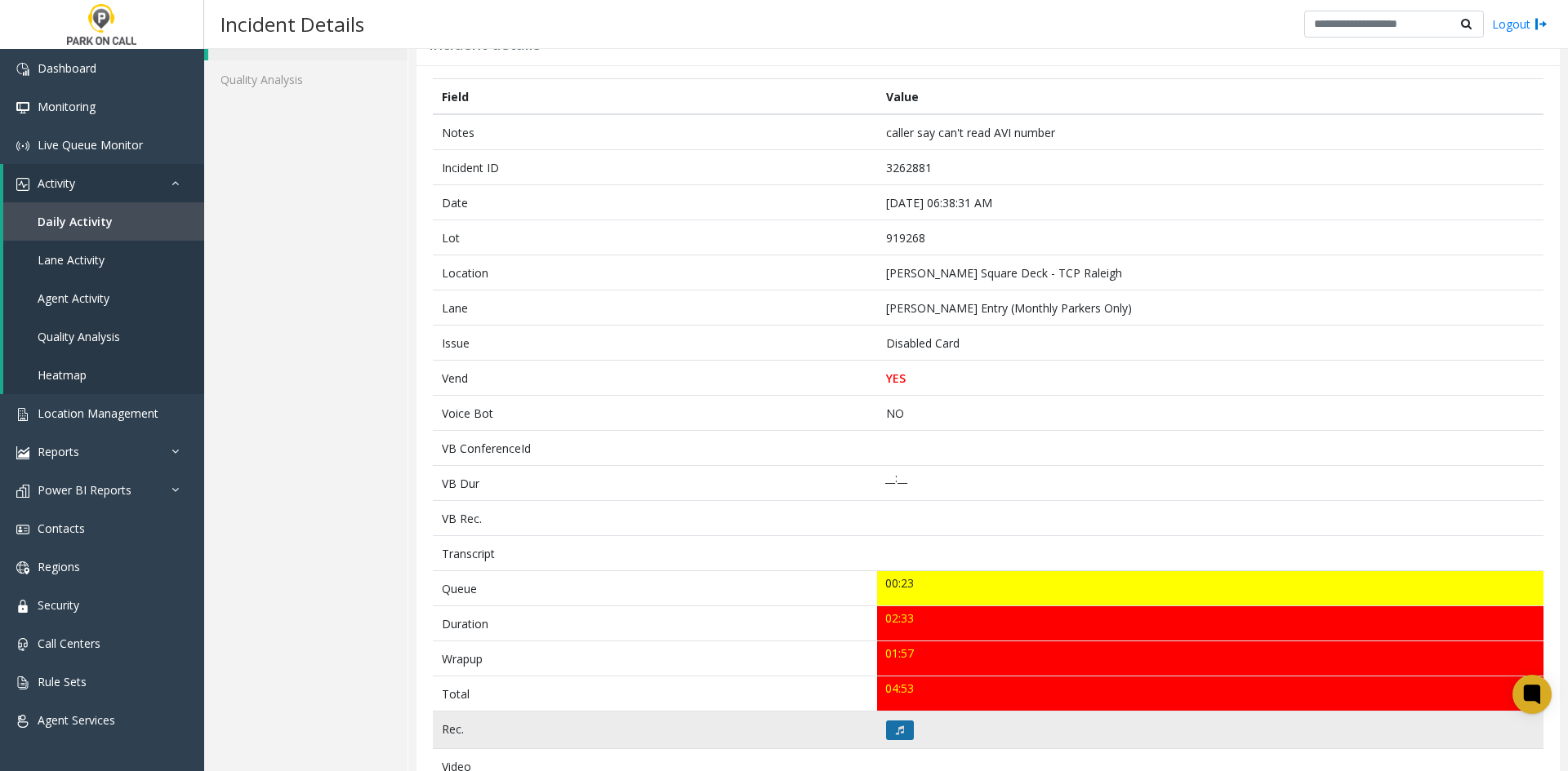
click at [902, 724] on button at bounding box center [899, 730] width 27 height 20
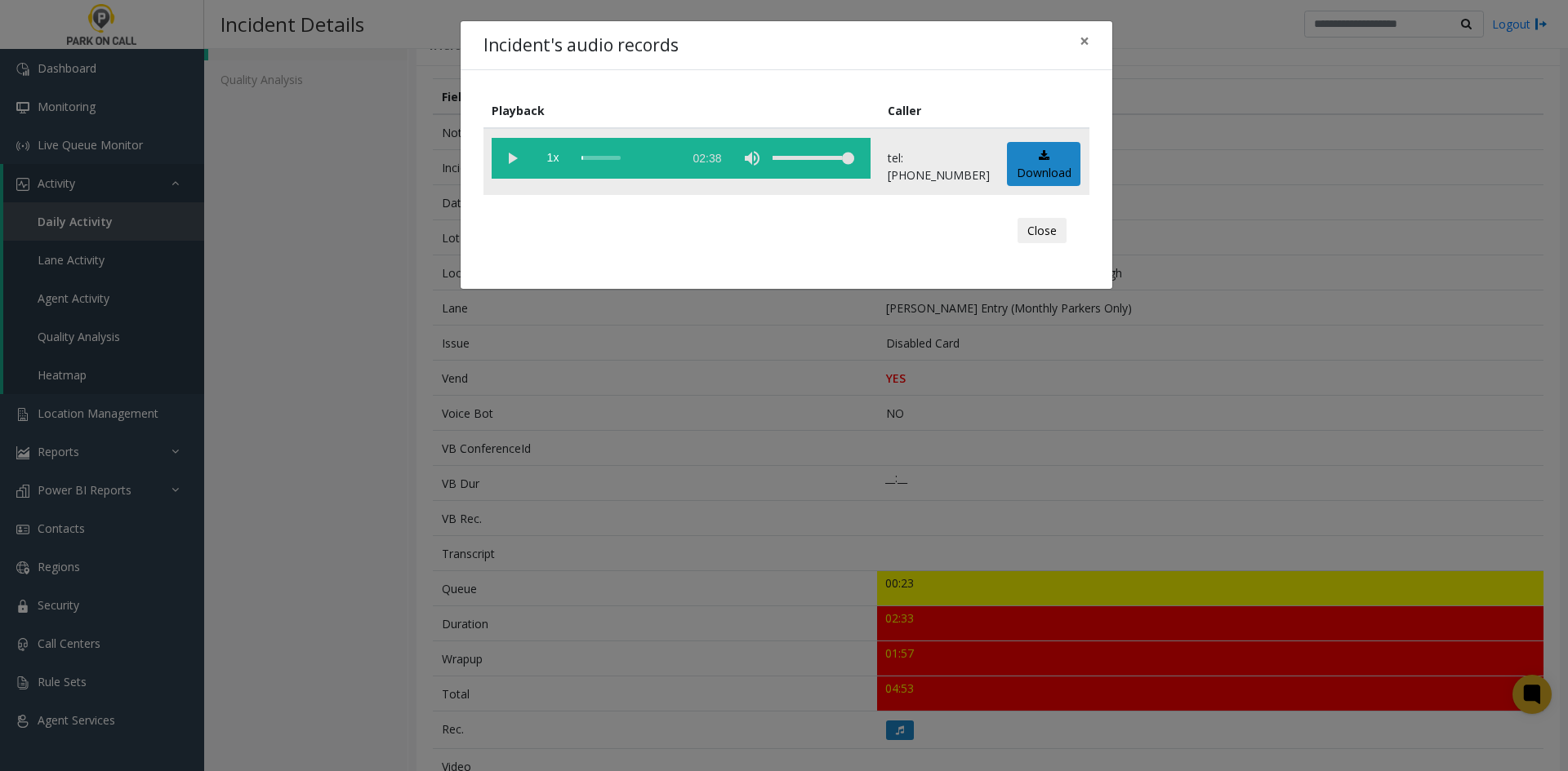
click at [509, 164] on vg-play-pause at bounding box center [511, 158] width 41 height 41
drag, startPoint x: 1278, startPoint y: 486, endPoint x: 1267, endPoint y: 487, distance: 11.0
click at [1271, 487] on div "Incident's audio records × Playback Caller 1x 02:38 tel:[PHONE_NUMBER] Download…" at bounding box center [784, 386] width 1568 height 771
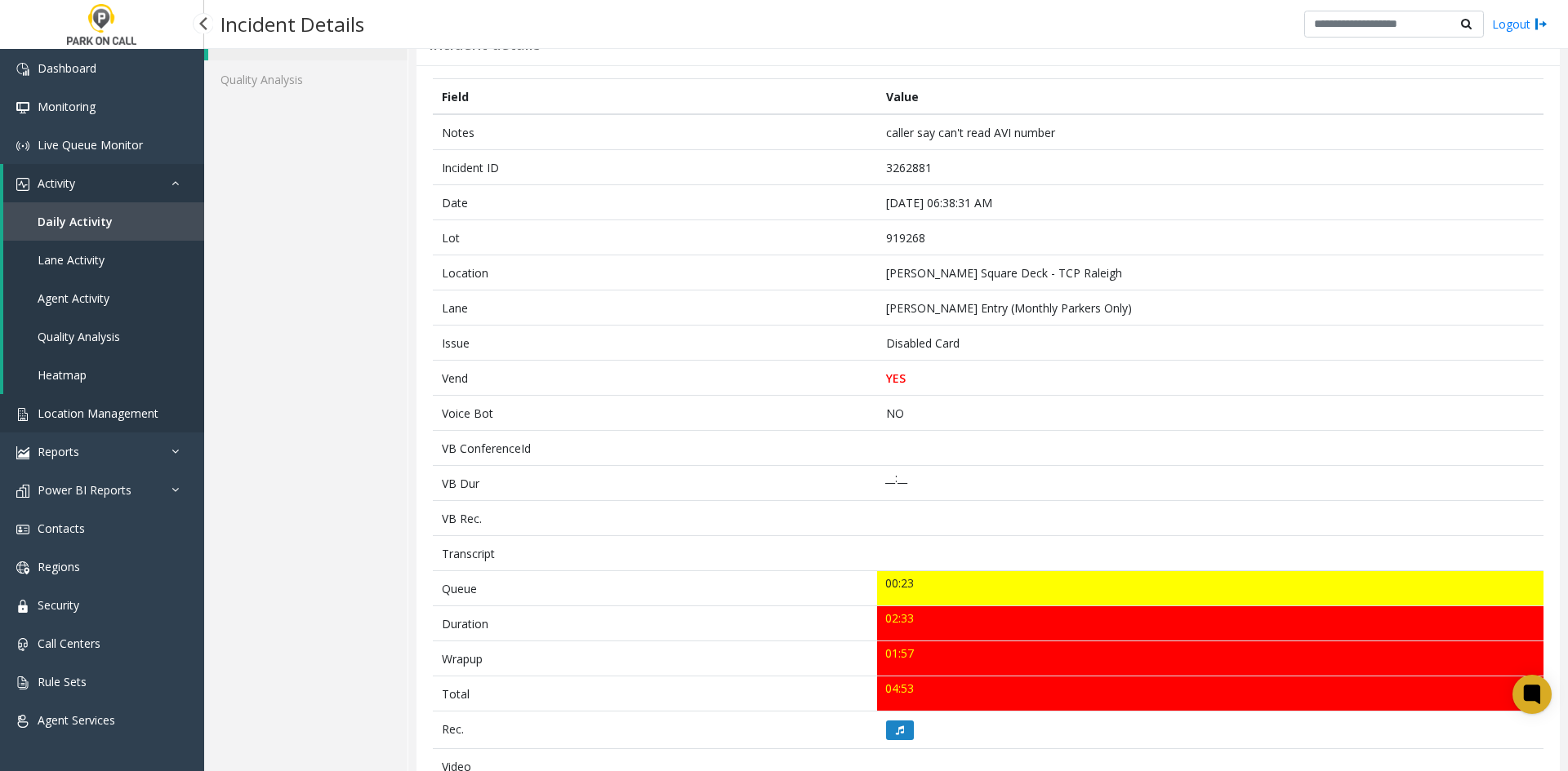
click at [135, 422] on link "Location Management" at bounding box center [102, 413] width 204 height 39
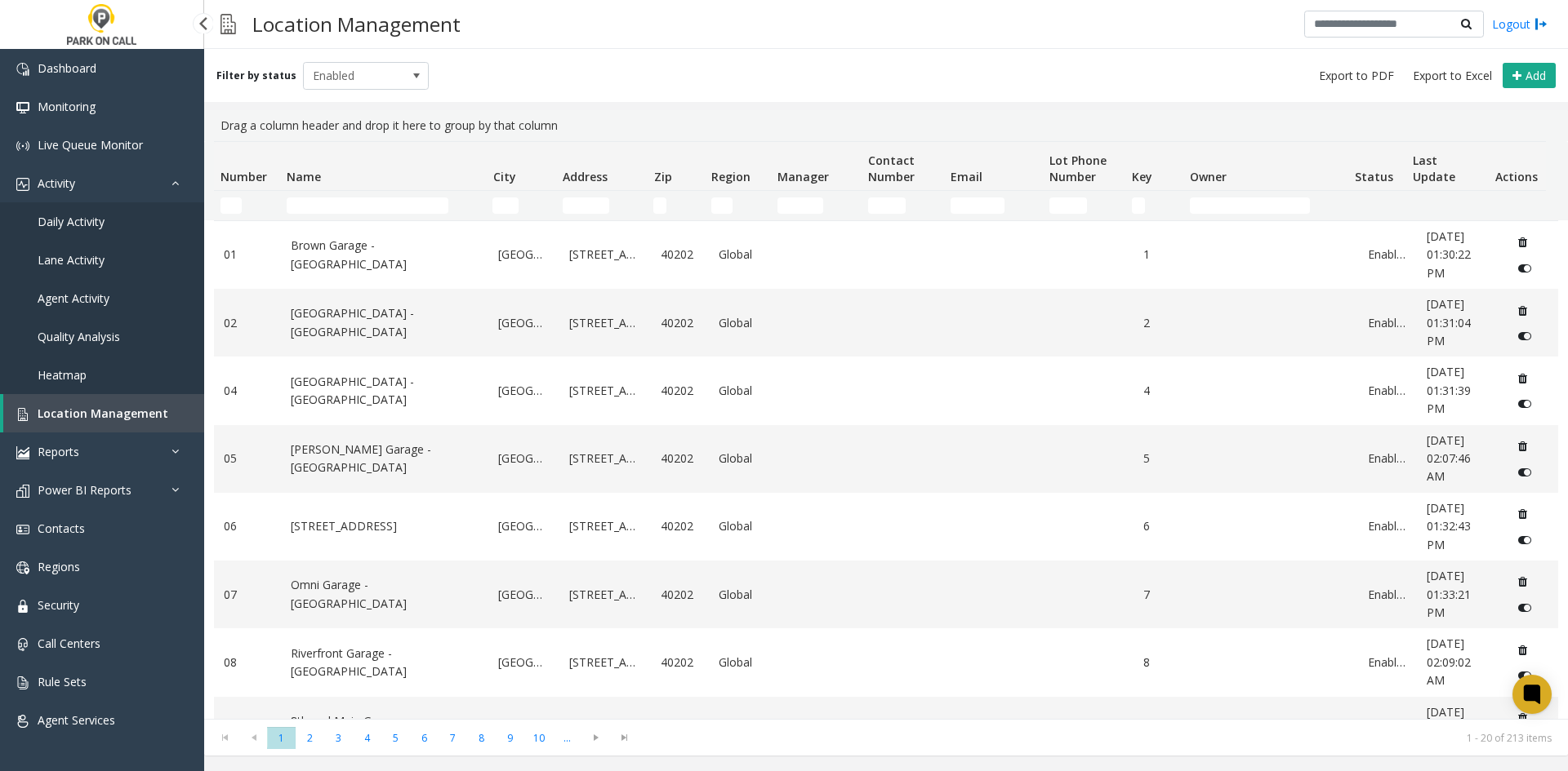
click at [95, 226] on span "Daily Activity" at bounding box center [71, 221] width 67 height 15
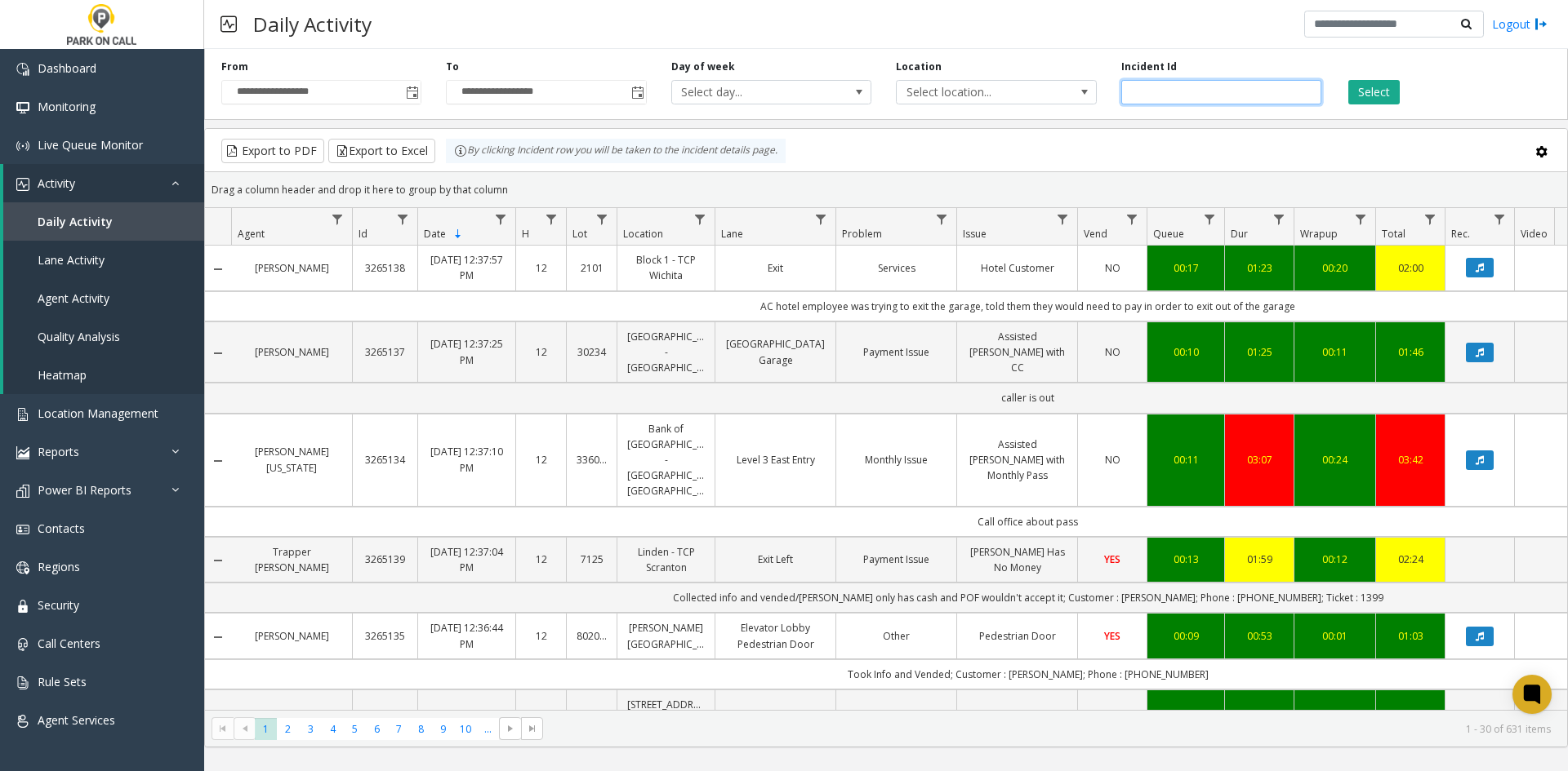
click at [1188, 93] on input "number" at bounding box center [1221, 93] width 200 height 25
paste input "*******"
click at [1360, 87] on button "Select" at bounding box center [1373, 93] width 51 height 25
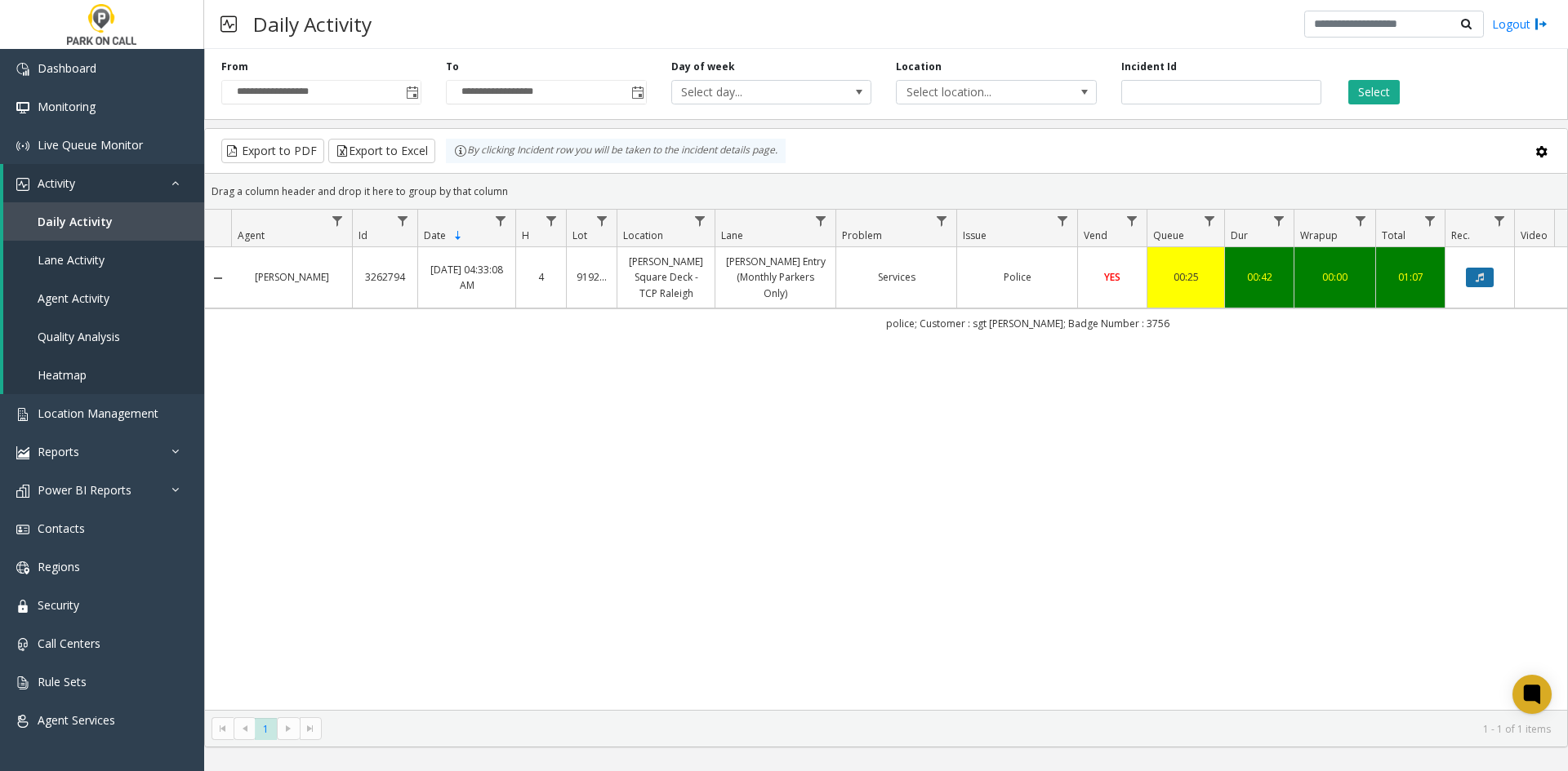
click at [1478, 275] on icon "Data table" at bounding box center [1479, 278] width 9 height 9
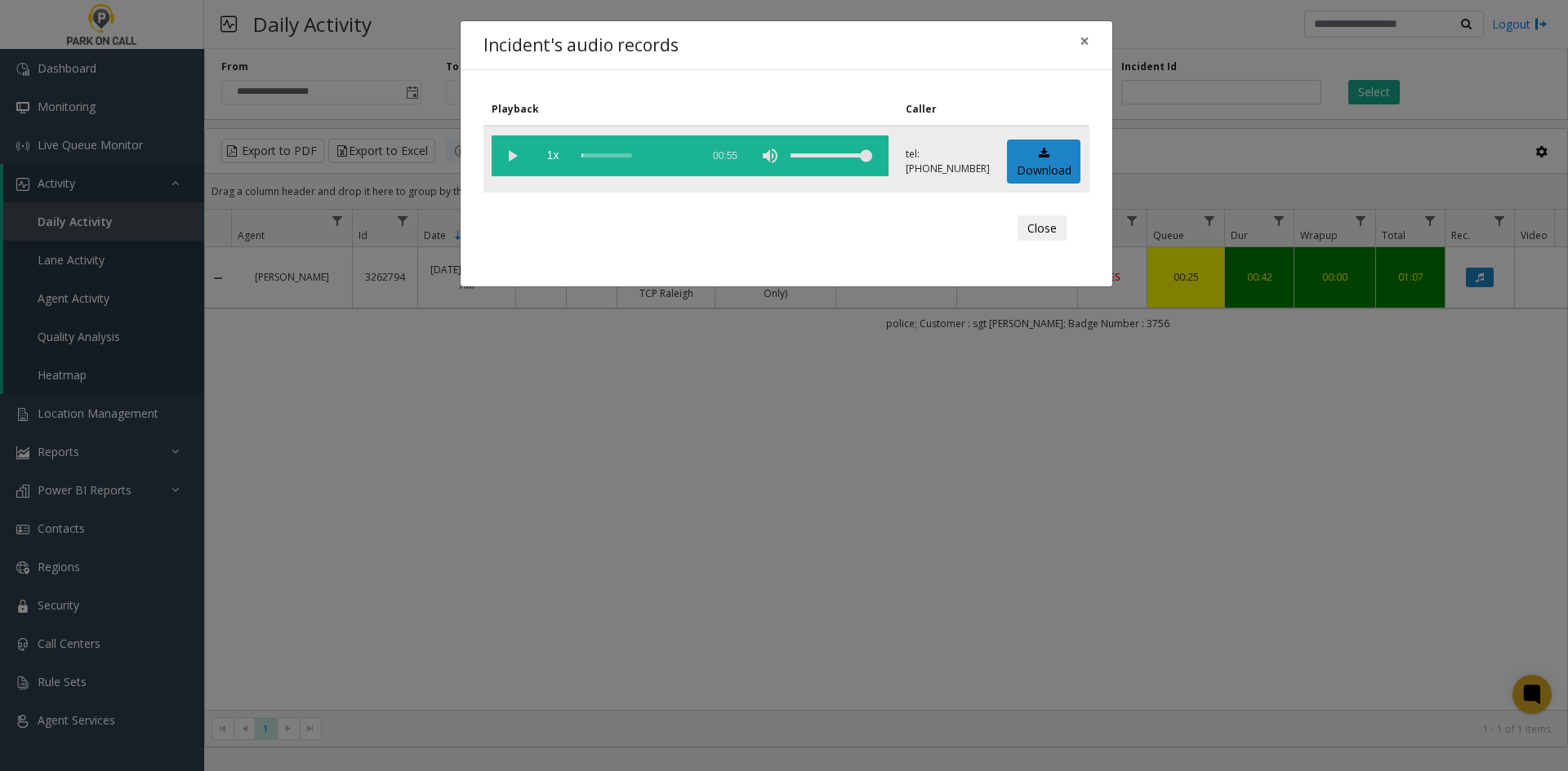
click at [497, 144] on vg-play-pause at bounding box center [511, 155] width 41 height 41
drag, startPoint x: 1223, startPoint y: 530, endPoint x: 1186, endPoint y: 471, distance: 69.6
click at [1223, 530] on div "Incident's audio records × Playback Caller 1x 00:55 tel:[PHONE_NUMBER] Download…" at bounding box center [784, 386] width 1568 height 771
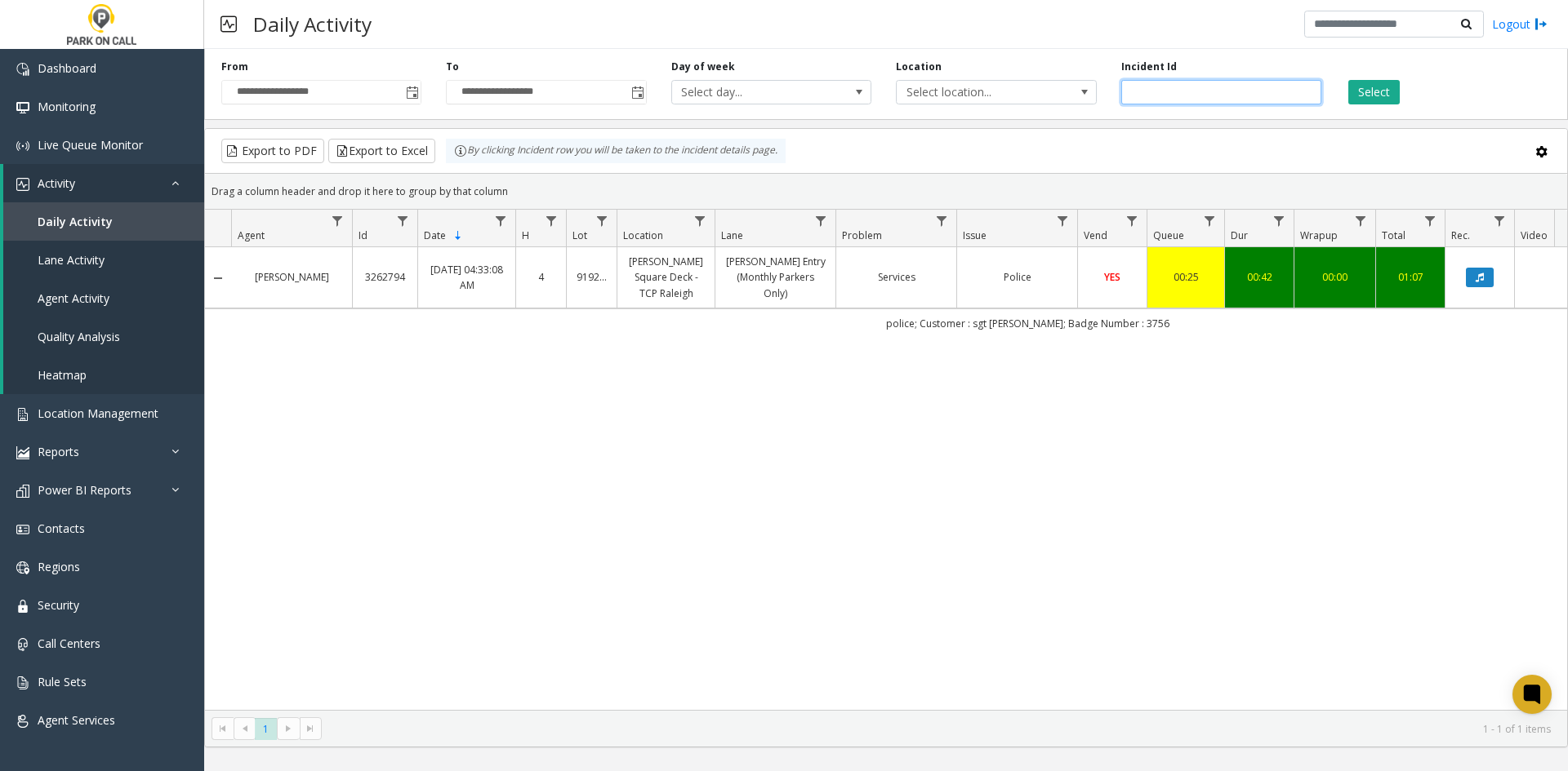
click at [1202, 93] on input "*******" at bounding box center [1221, 93] width 200 height 25
paste input "number"
click at [1366, 99] on button "Select" at bounding box center [1373, 93] width 51 height 25
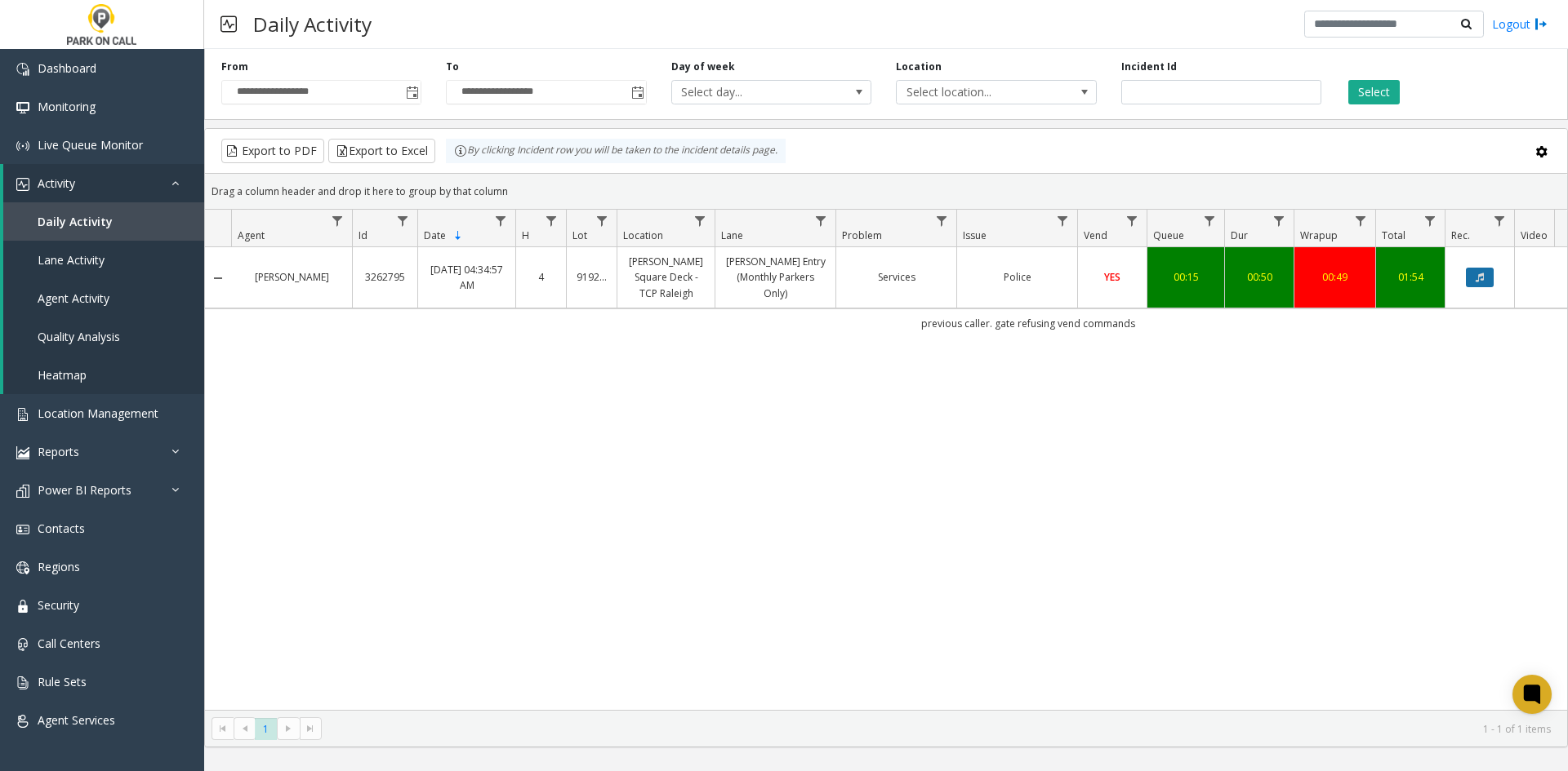
click at [1484, 272] on button "Data table" at bounding box center [1479, 277] width 27 height 20
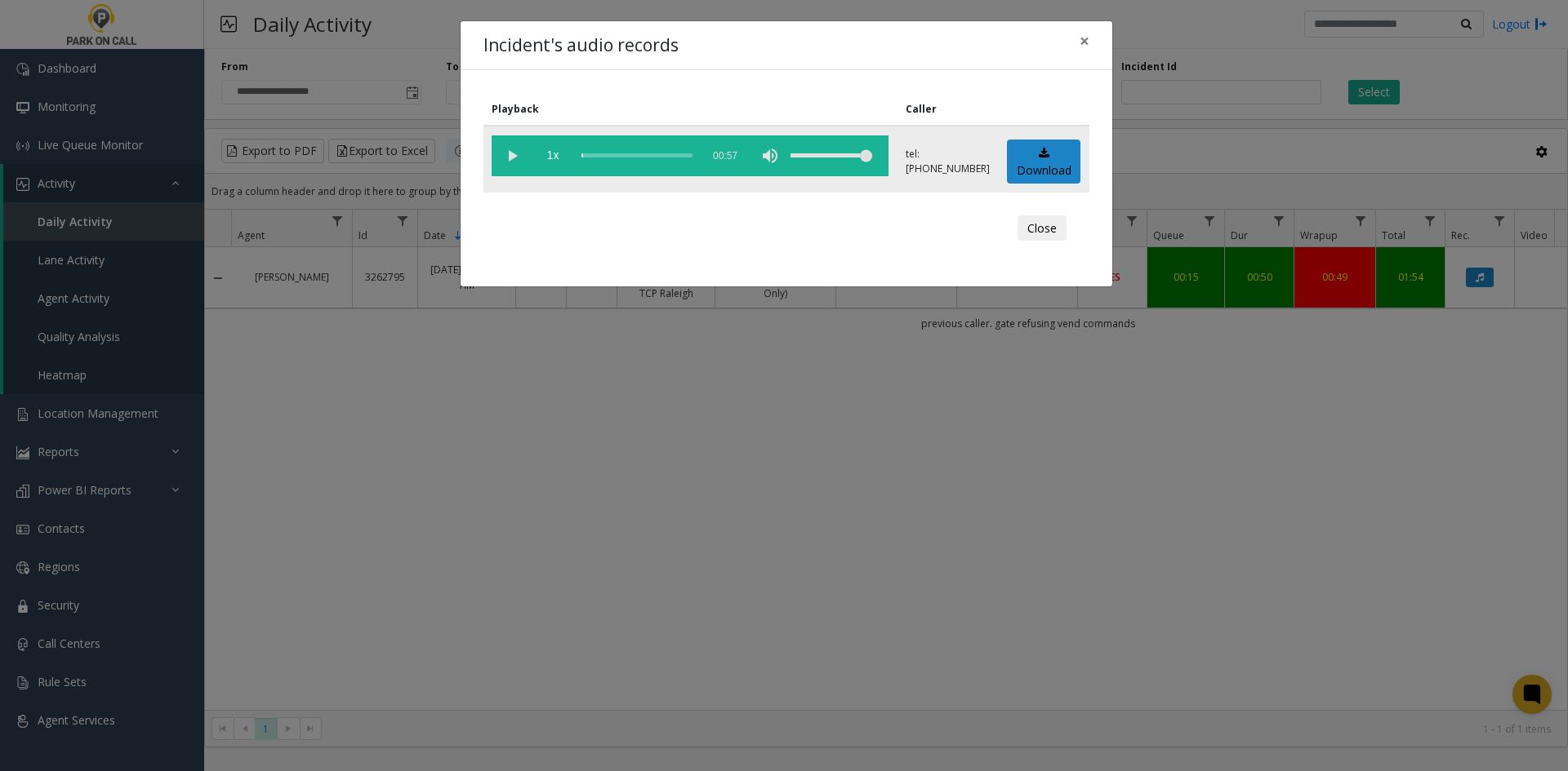
click at [517, 159] on vg-play-pause at bounding box center [511, 155] width 41 height 41
click at [1057, 567] on div "Incident's audio records × Playback Caller 1x 00:57 tel:[PHONE_NUMBER] Download…" at bounding box center [784, 386] width 1568 height 771
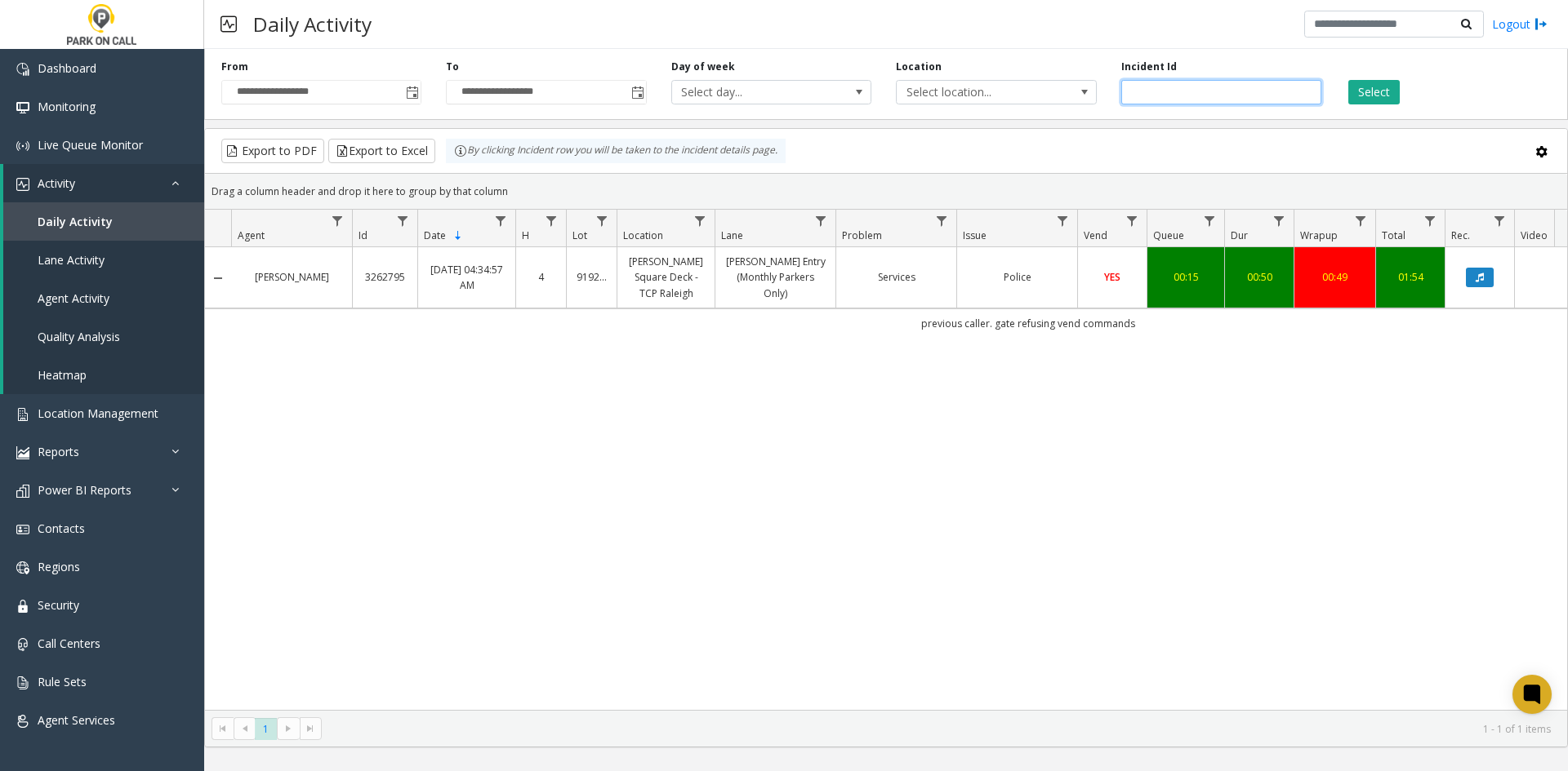
click at [1176, 101] on input "*******" at bounding box center [1221, 93] width 200 height 25
paste input "number"
click at [1377, 95] on button "Select" at bounding box center [1373, 93] width 51 height 25
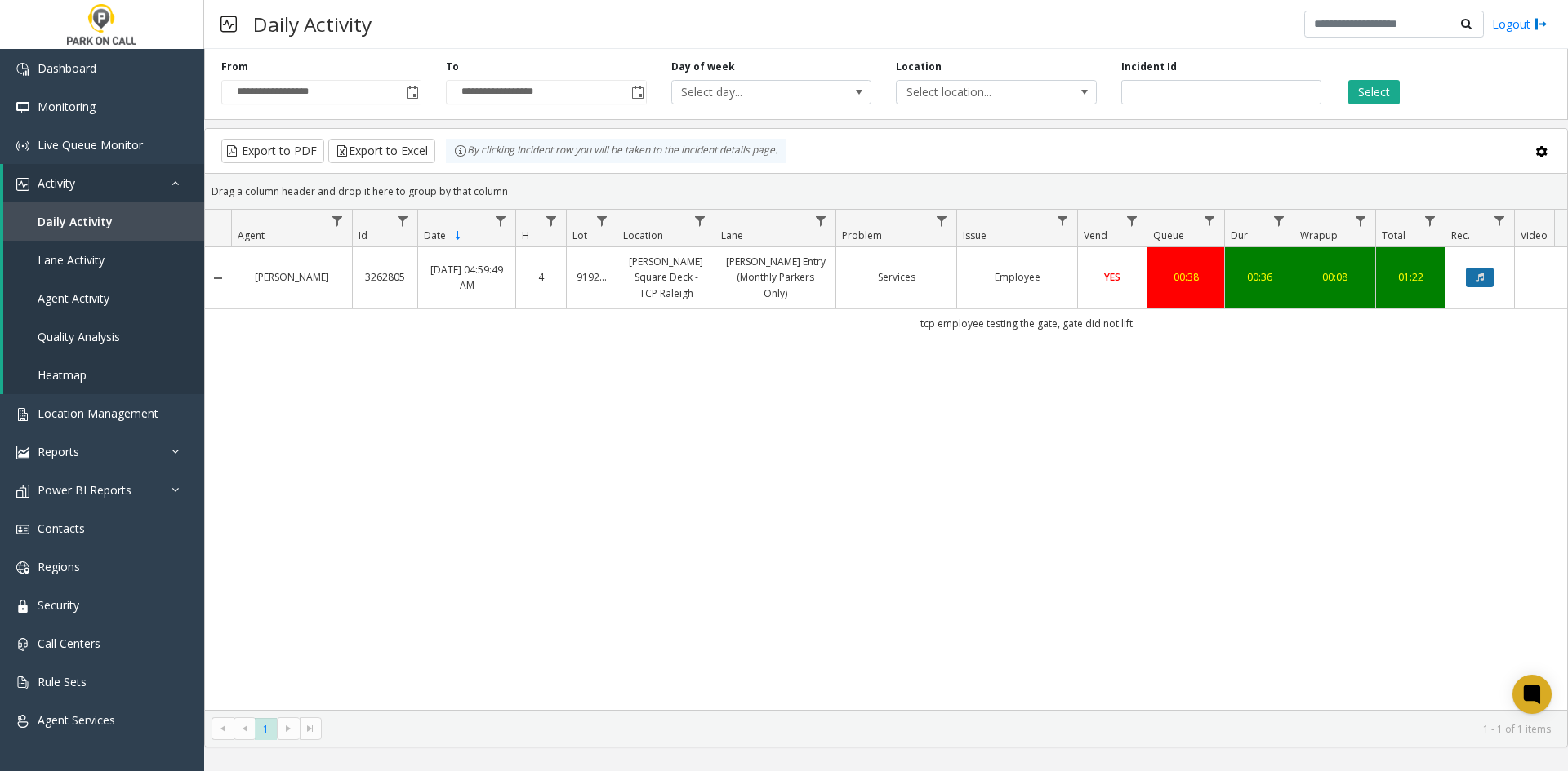
click at [1468, 276] on button "Data table" at bounding box center [1479, 277] width 27 height 20
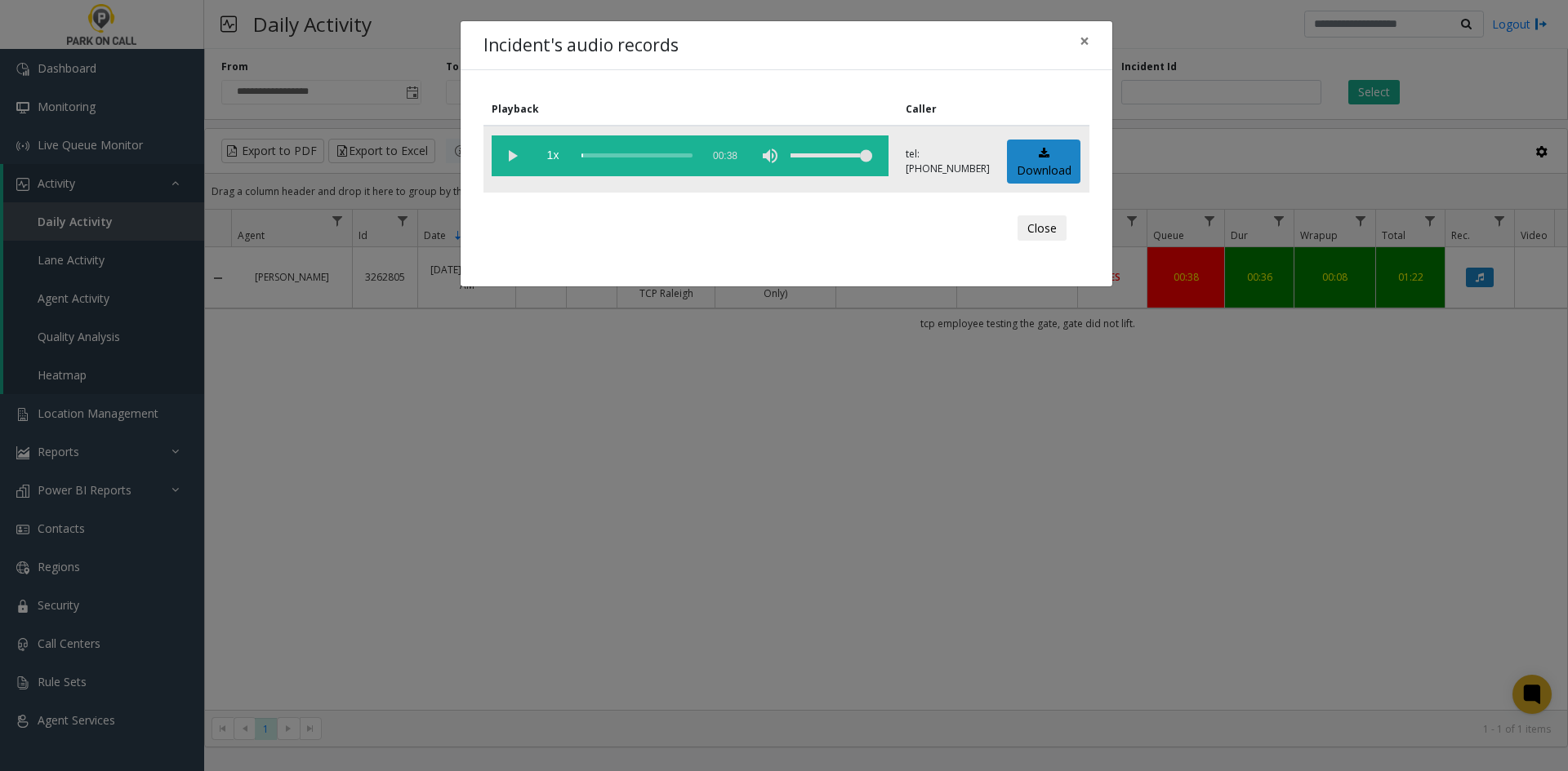
click at [513, 165] on vg-play-pause at bounding box center [511, 155] width 41 height 41
click at [1232, 531] on div "Incident's audio records × Playback Caller 1x 00:38 tel:[PHONE_NUMBER] Download…" at bounding box center [784, 386] width 1568 height 771
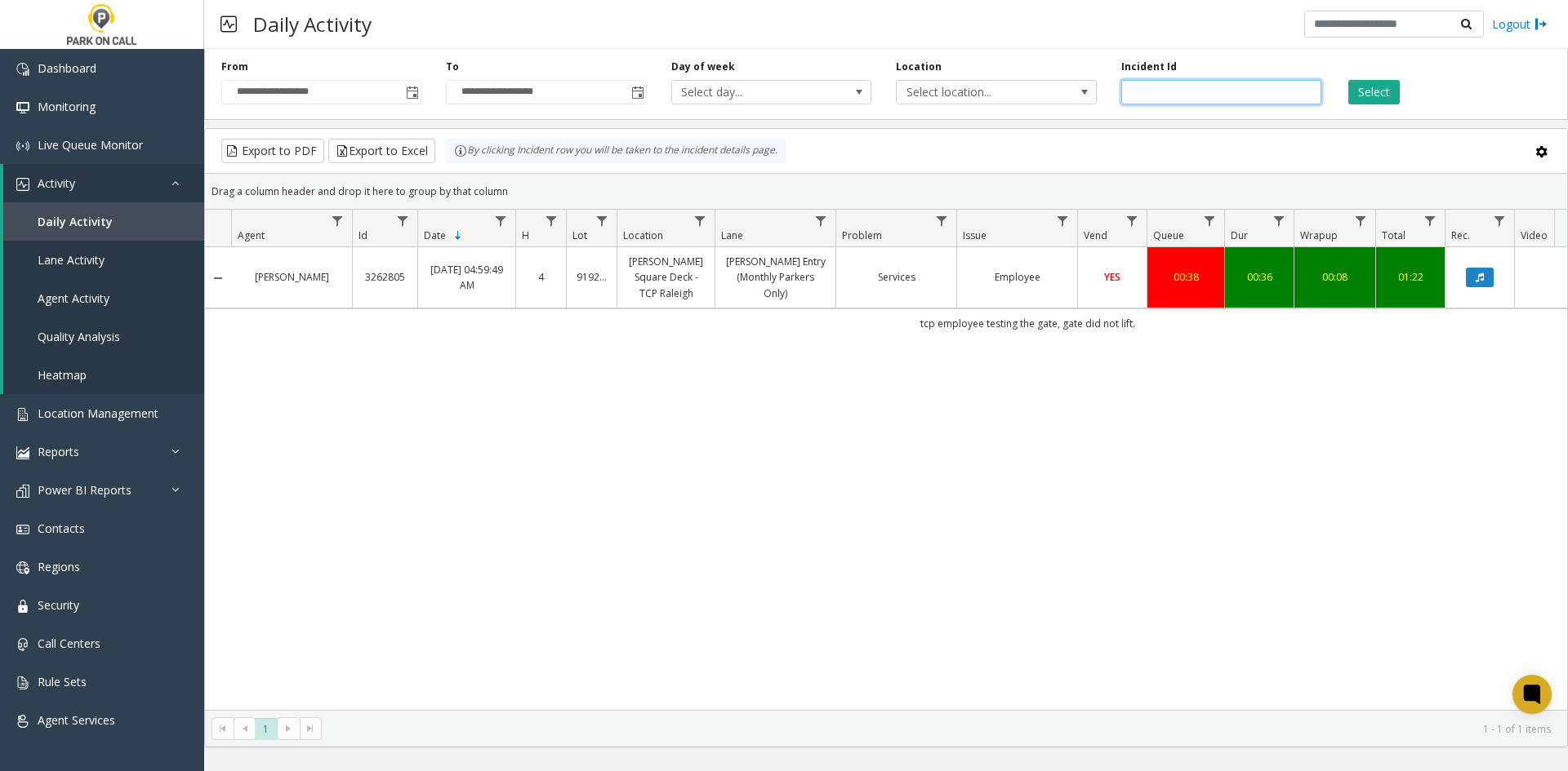
drag, startPoint x: 1221, startPoint y: 87, endPoint x: 1305, endPoint y: 95, distance: 84.4
click at [1220, 87] on input "*******" at bounding box center [1221, 93] width 200 height 25
paste input "number"
click at [1359, 92] on button "Select" at bounding box center [1373, 93] width 51 height 25
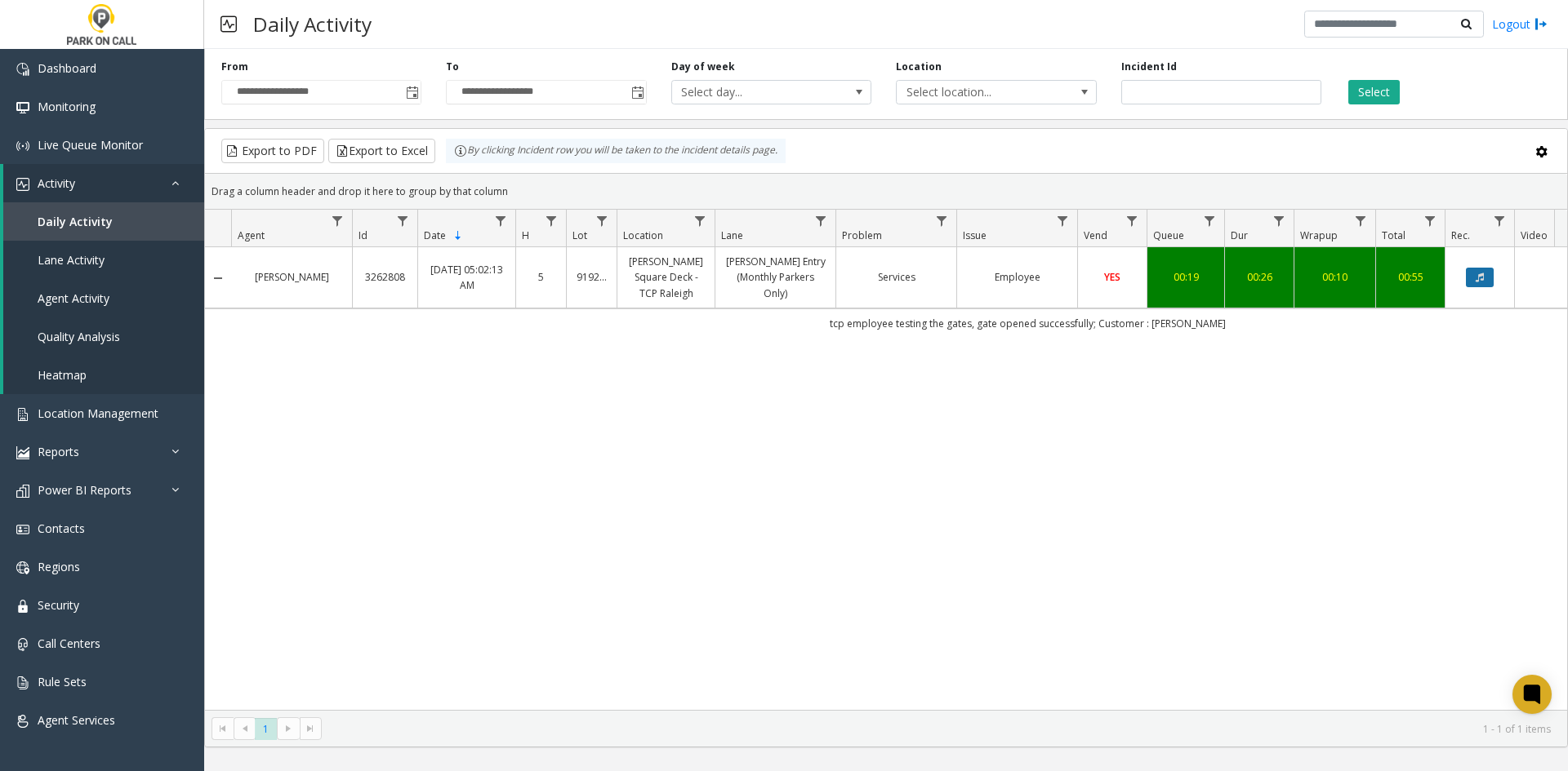
click at [1479, 278] on icon "Data table" at bounding box center [1479, 278] width 9 height 9
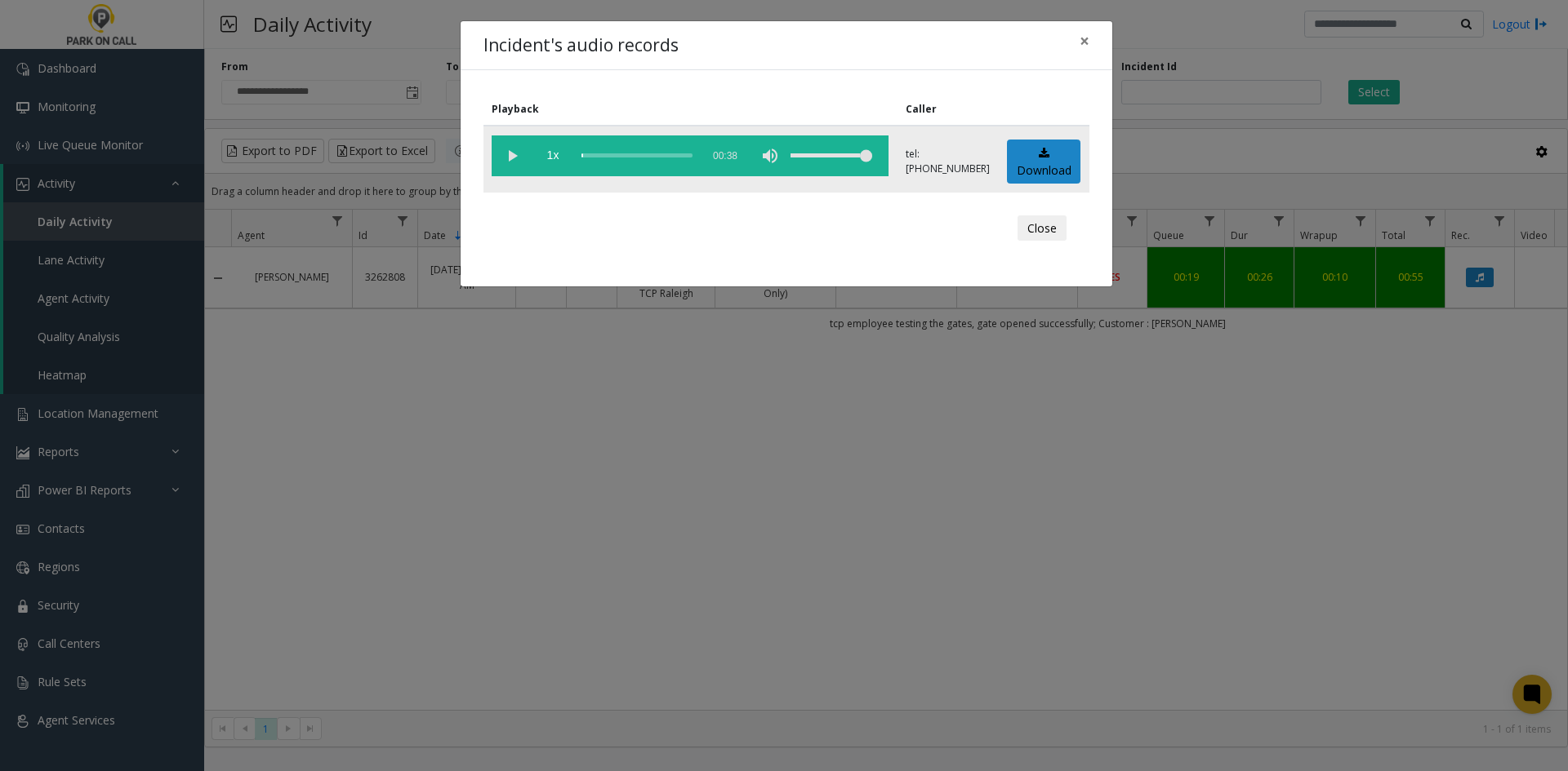
click at [529, 165] on vg-play-pause at bounding box center [511, 155] width 41 height 41
click at [554, 162] on span "1x" at bounding box center [552, 155] width 41 height 41
click at [555, 162] on span "1.5x" at bounding box center [552, 155] width 41 height 41
click at [1228, 529] on div "Incident's audio records × Playback Caller 2x 00:38 tel:[PHONE_NUMBER] Download…" at bounding box center [784, 386] width 1568 height 771
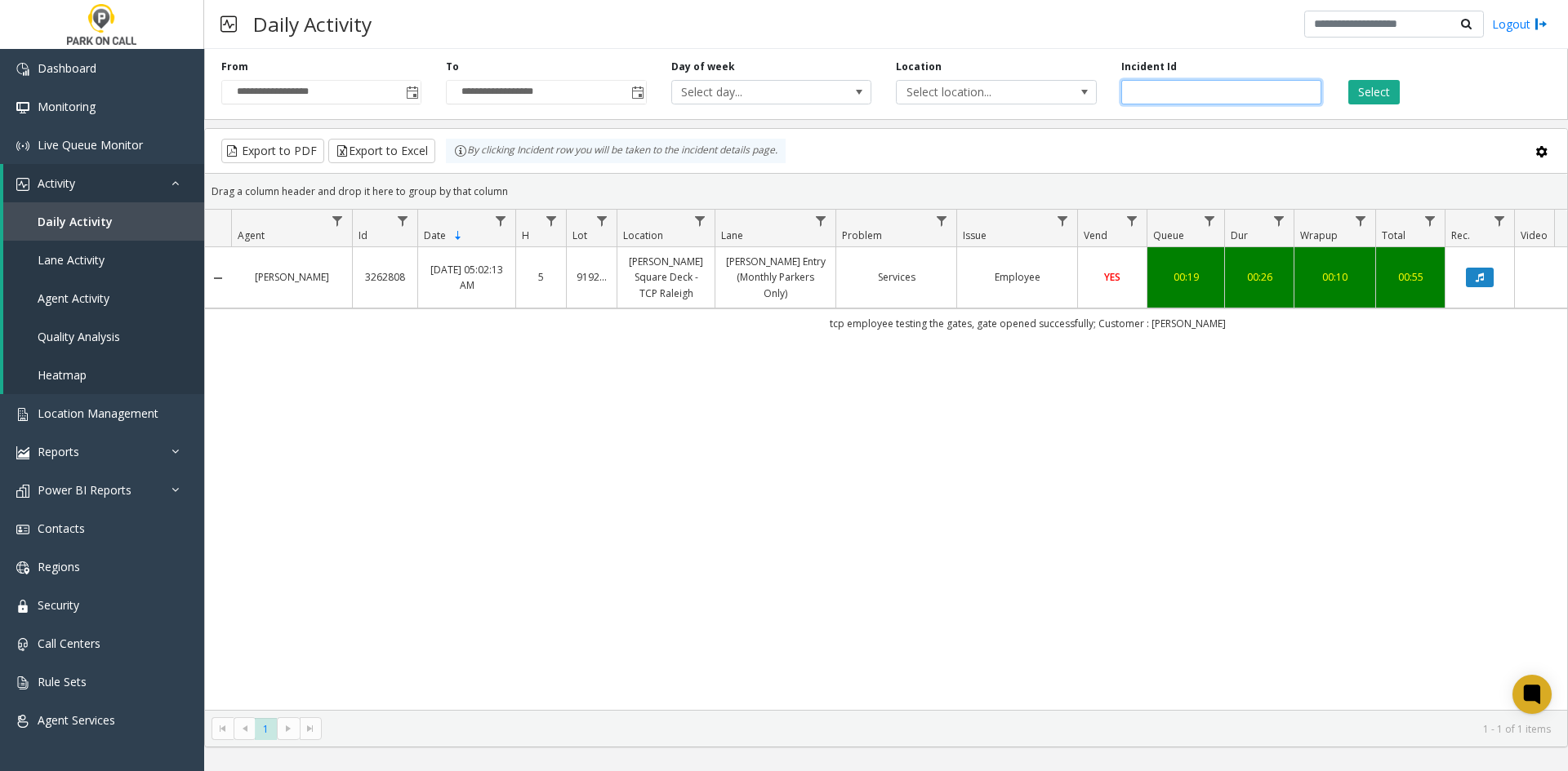
click at [1174, 93] on input "*******" at bounding box center [1221, 93] width 200 height 25
paste input "number"
click at [1371, 85] on button "Select" at bounding box center [1373, 93] width 51 height 25
click at [1483, 279] on icon "Data table" at bounding box center [1479, 278] width 9 height 9
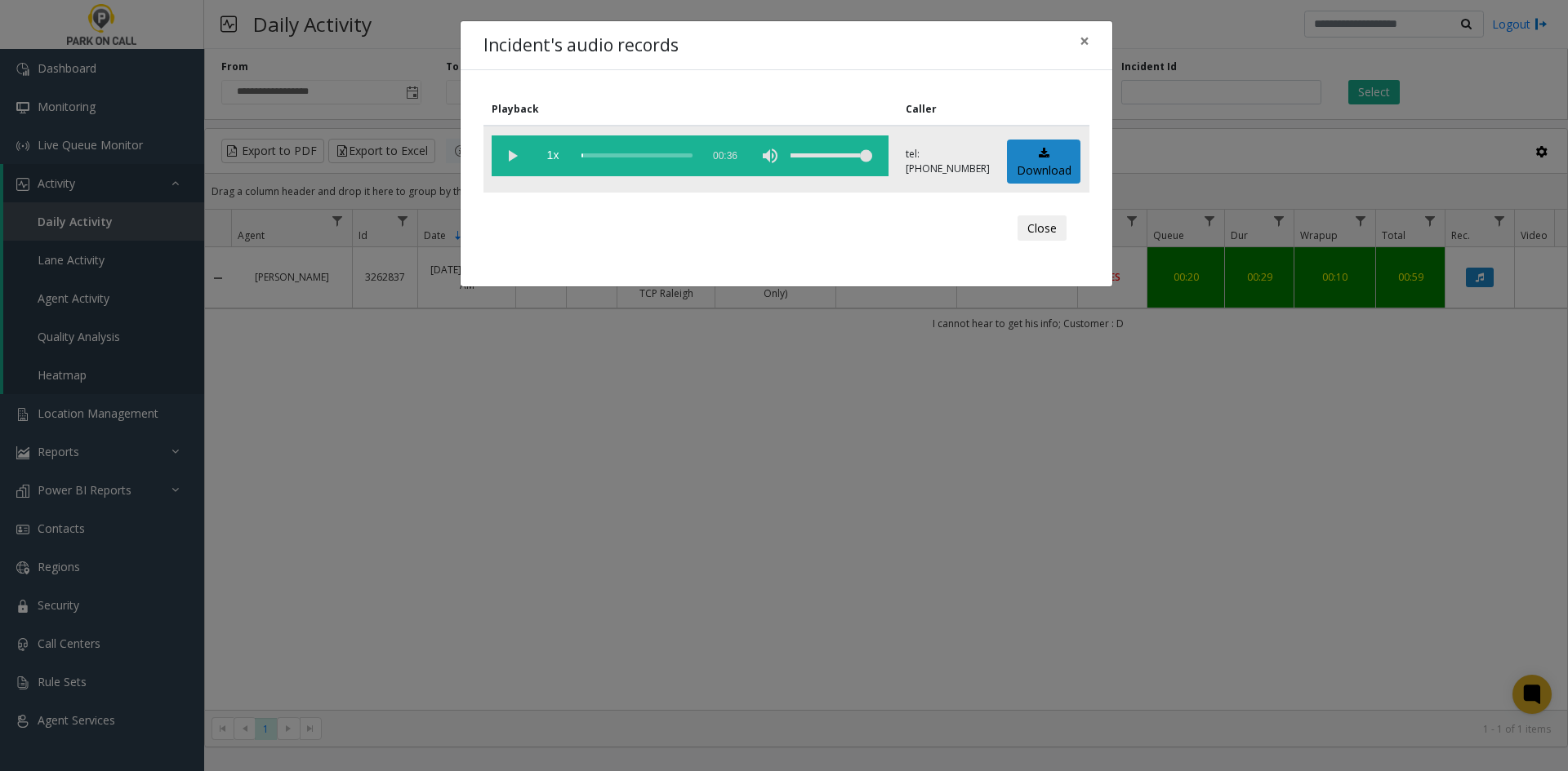
click at [506, 150] on vg-play-pause at bounding box center [511, 155] width 41 height 41
click at [560, 177] on td "1x 00:36" at bounding box center [690, 159] width 414 height 67
click at [584, 240] on div "Close" at bounding box center [786, 229] width 583 height 49
click at [542, 172] on span "1x" at bounding box center [552, 155] width 41 height 41
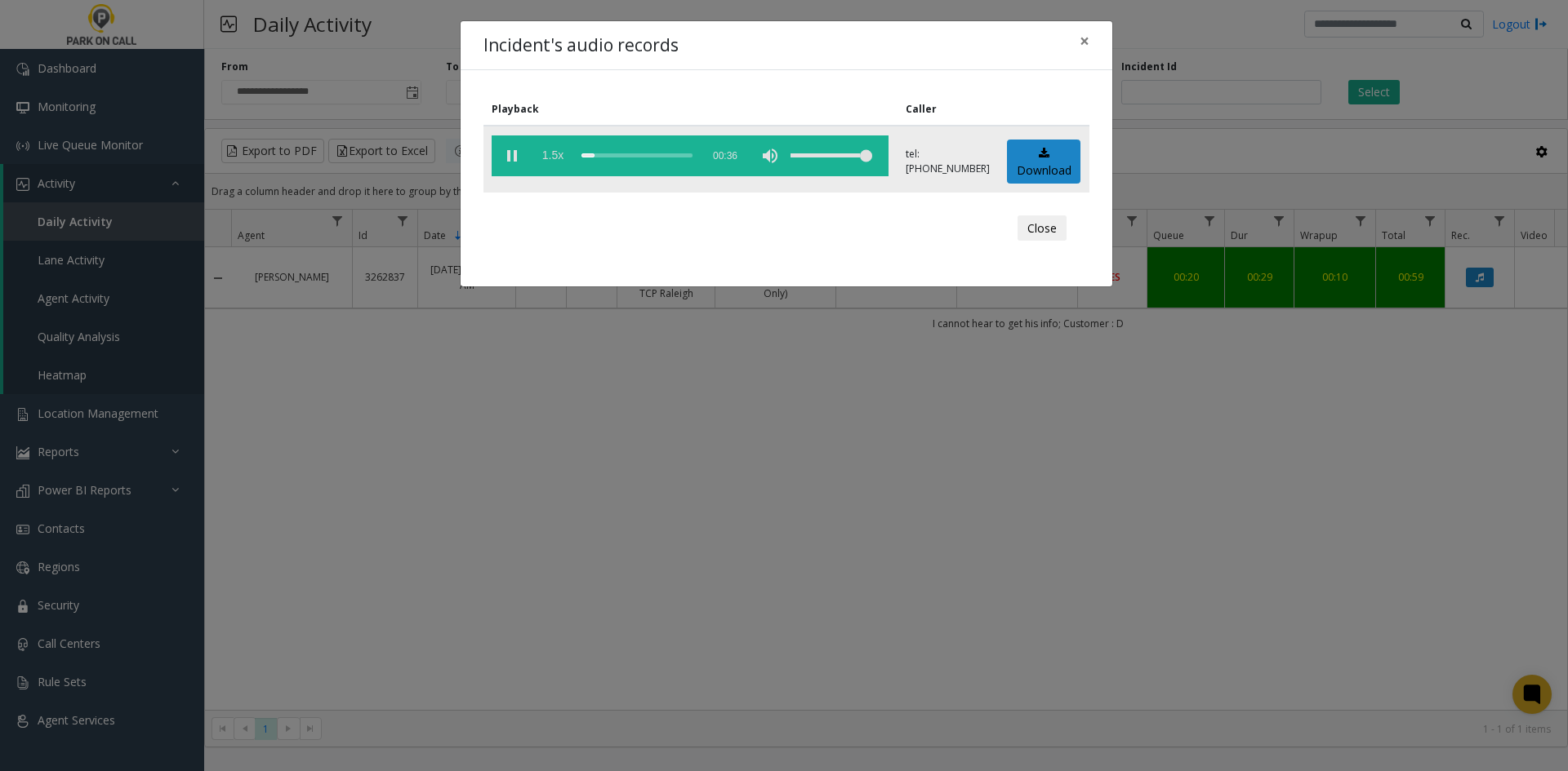
click at [542, 172] on span "1.5x" at bounding box center [552, 155] width 41 height 41
click at [549, 158] on span "2x" at bounding box center [552, 155] width 41 height 41
click at [552, 160] on span "0.5x" at bounding box center [552, 155] width 41 height 41
drag, startPoint x: 1192, startPoint y: 520, endPoint x: 1185, endPoint y: 501, distance: 20.2
click at [1187, 507] on div "Incident's audio records × Playback Caller 1x 00:36 tel:[PHONE_NUMBER] Download…" at bounding box center [784, 386] width 1568 height 771
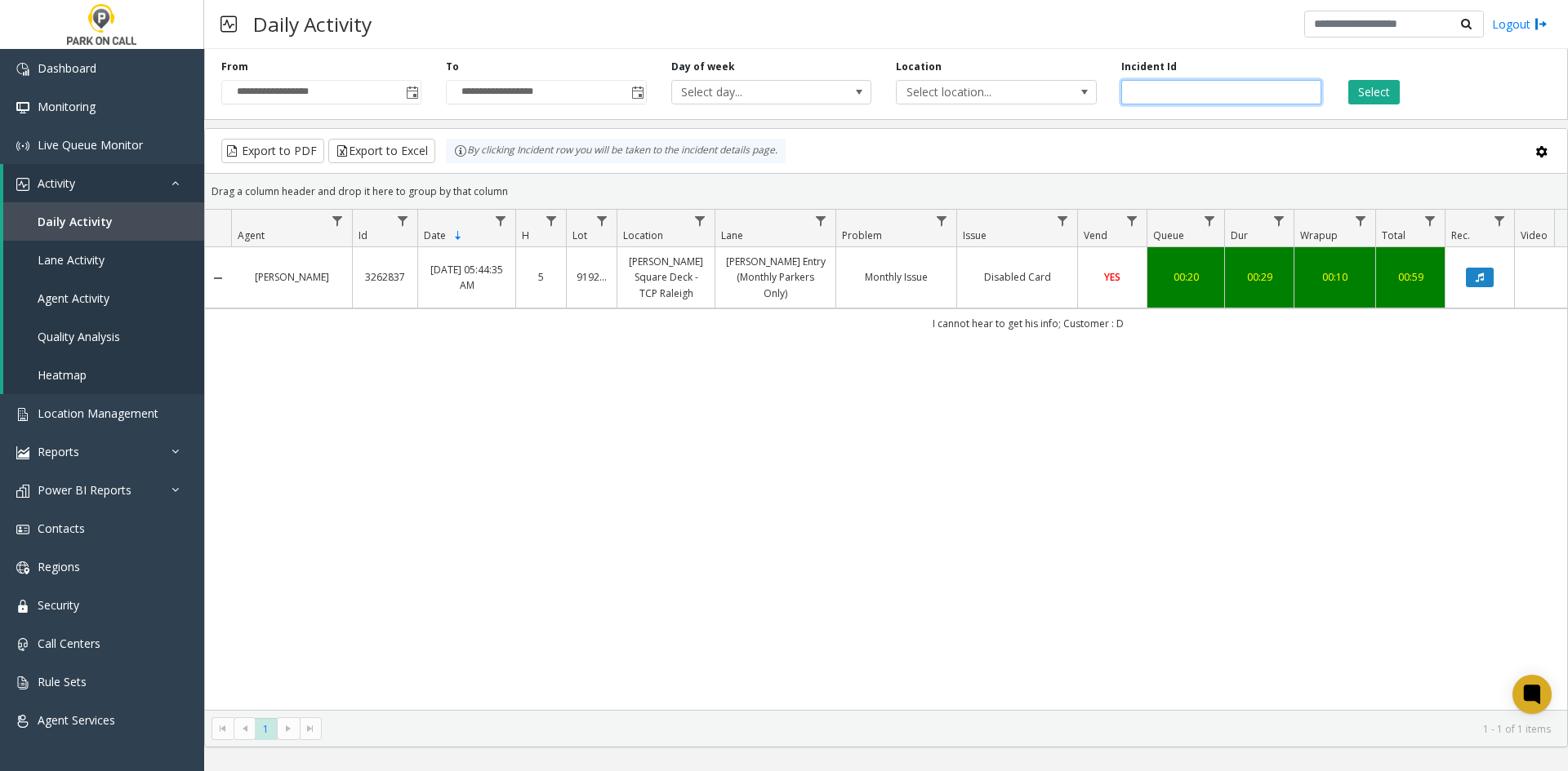
click at [1219, 96] on input "*******" at bounding box center [1221, 93] width 200 height 25
paste input "number"
click at [1355, 96] on button "Select" at bounding box center [1373, 93] width 51 height 25
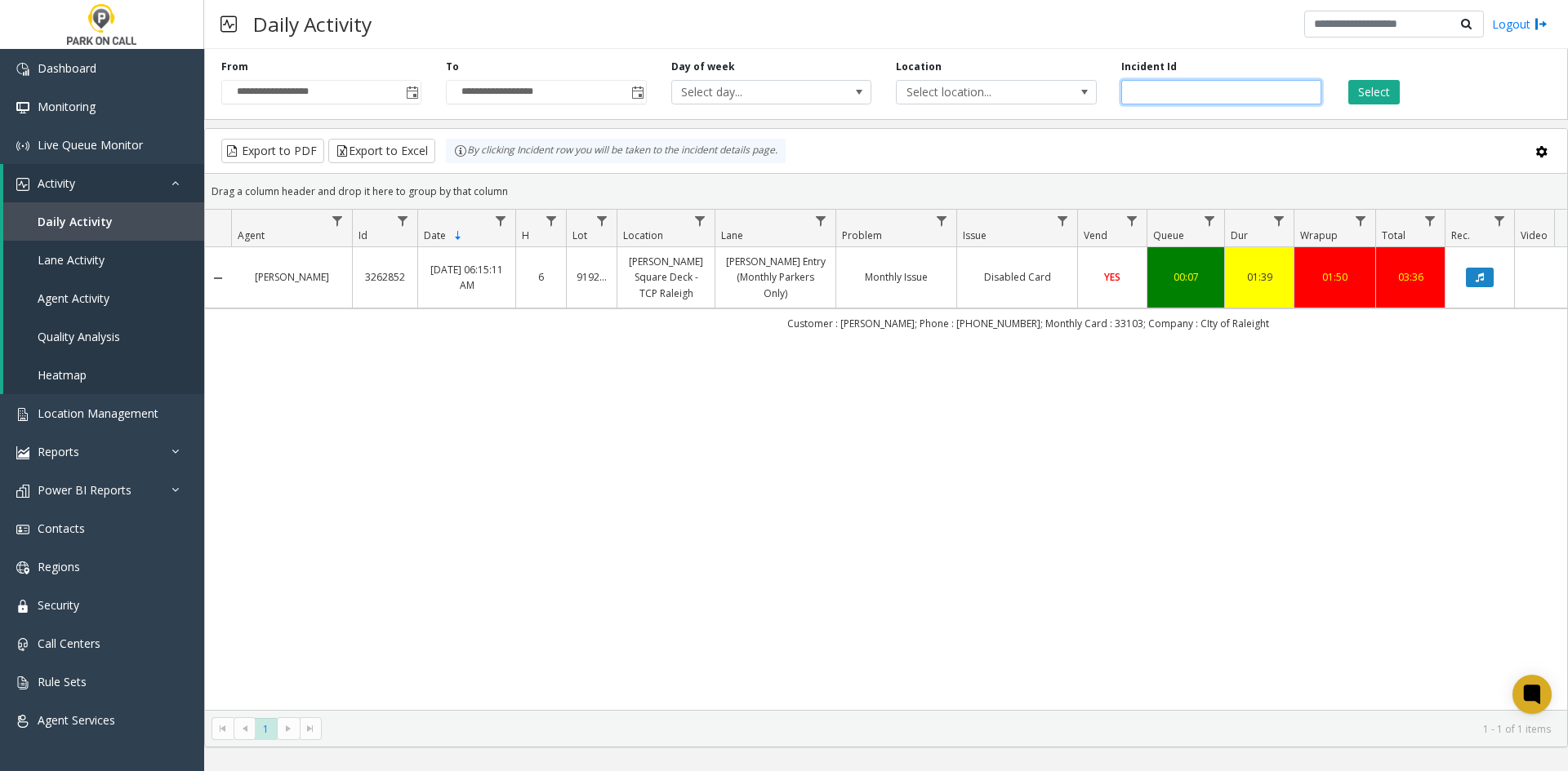
click at [1228, 101] on input "*******" at bounding box center [1221, 93] width 200 height 25
click at [1369, 84] on button "Select" at bounding box center [1373, 93] width 51 height 25
click at [1482, 282] on icon "Data table" at bounding box center [1479, 278] width 9 height 9
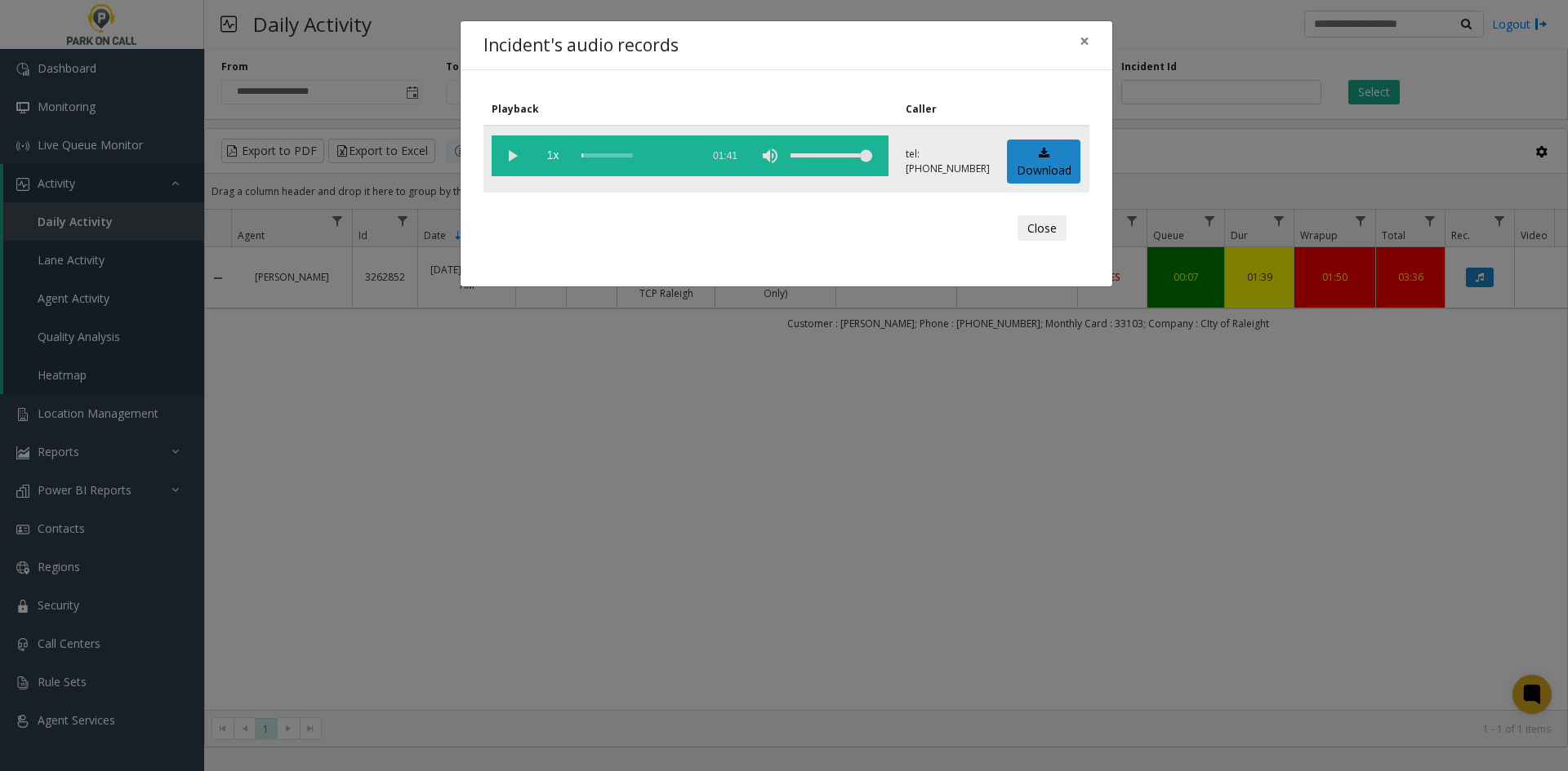
click at [519, 149] on vg-play-pause at bounding box center [511, 155] width 41 height 41
click at [1129, 579] on div "Incident's audio records × Playback Caller 1x 01:41 tel:[PHONE_NUMBER] Download…" at bounding box center [784, 386] width 1568 height 771
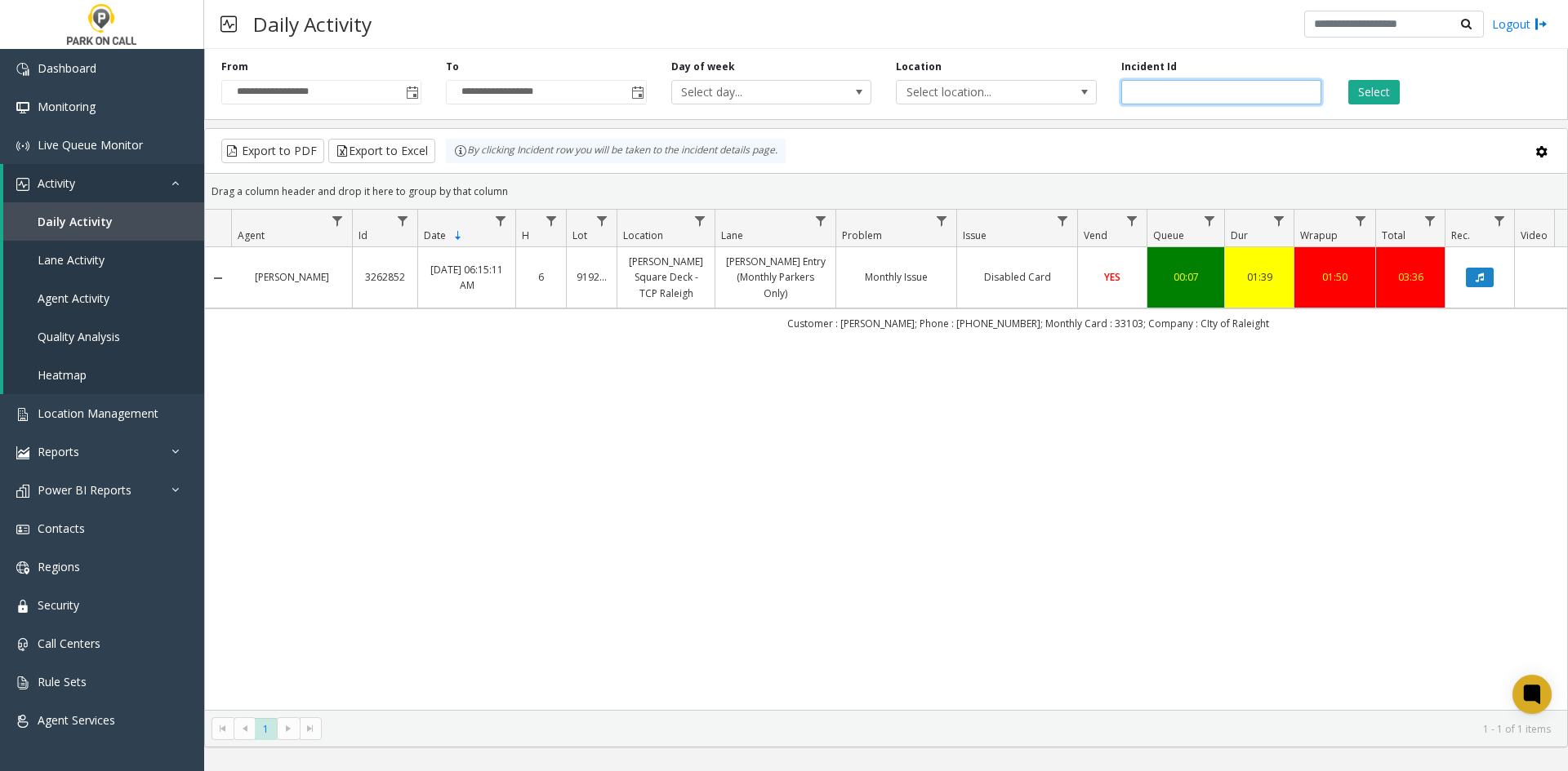
click at [1172, 93] on input "*******" at bounding box center [1221, 93] width 200 height 25
paste input "number"
drag, startPoint x: 1353, startPoint y: 94, endPoint x: 1360, endPoint y: 99, distance: 8.6
click at [1354, 96] on button "Select" at bounding box center [1373, 93] width 51 height 25
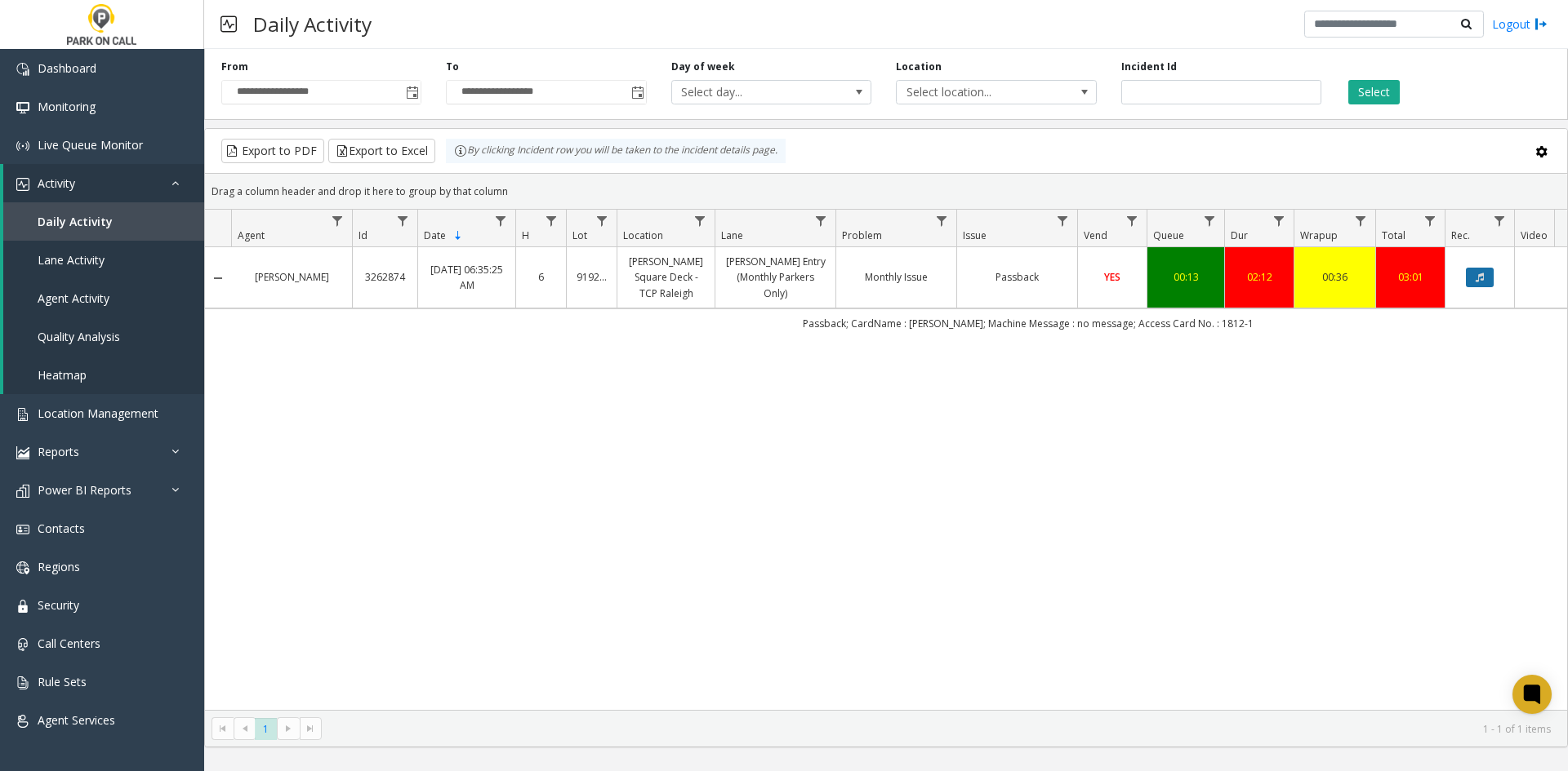
click at [1484, 279] on icon "Data table" at bounding box center [1479, 278] width 9 height 9
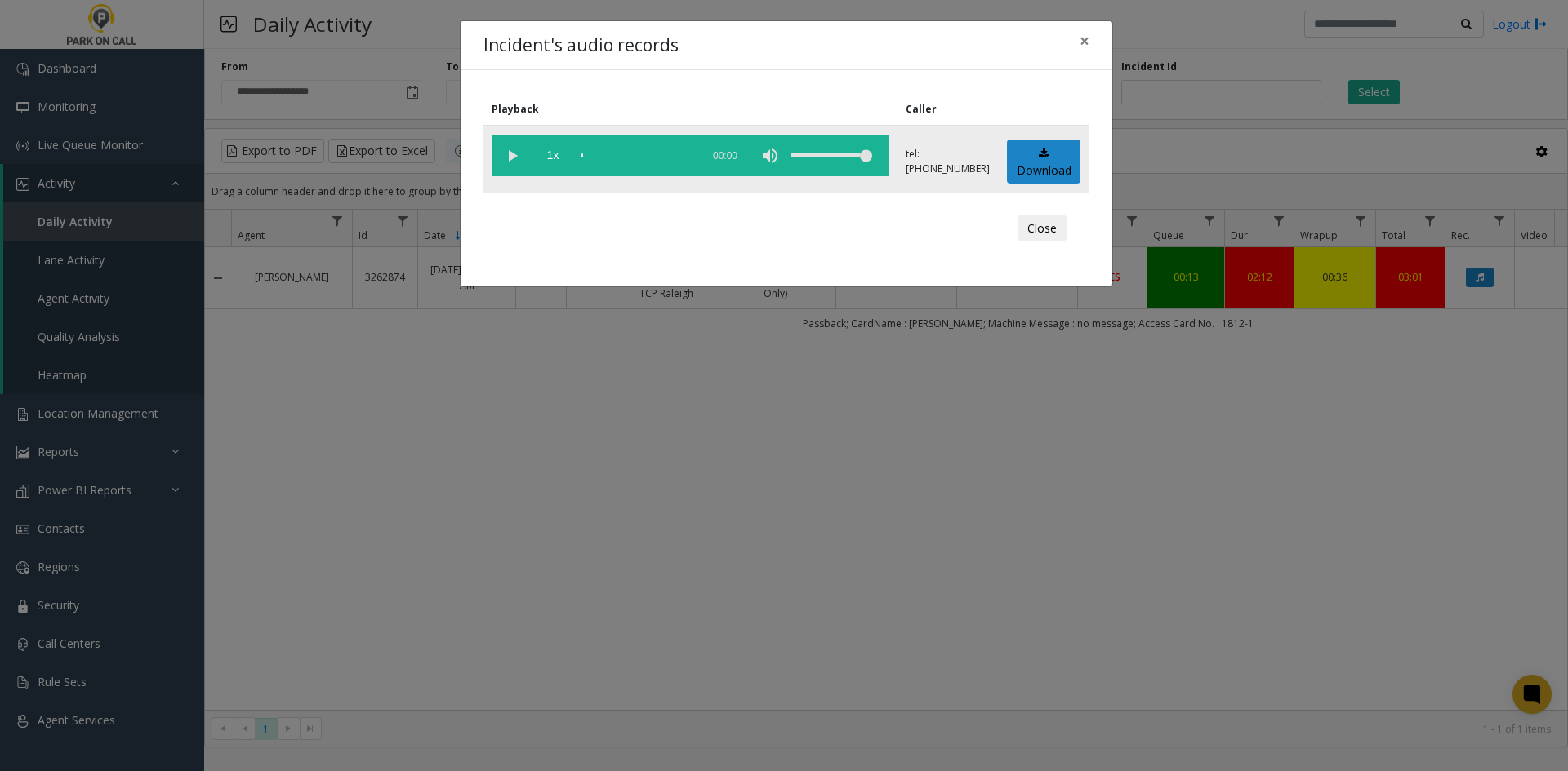
click at [513, 149] on vg-play-pause at bounding box center [511, 155] width 41 height 41
click at [550, 170] on span "1x" at bounding box center [552, 155] width 41 height 41
click at [538, 162] on span "1.5x" at bounding box center [552, 155] width 41 height 41
click at [548, 154] on span "2x" at bounding box center [552, 155] width 41 height 41
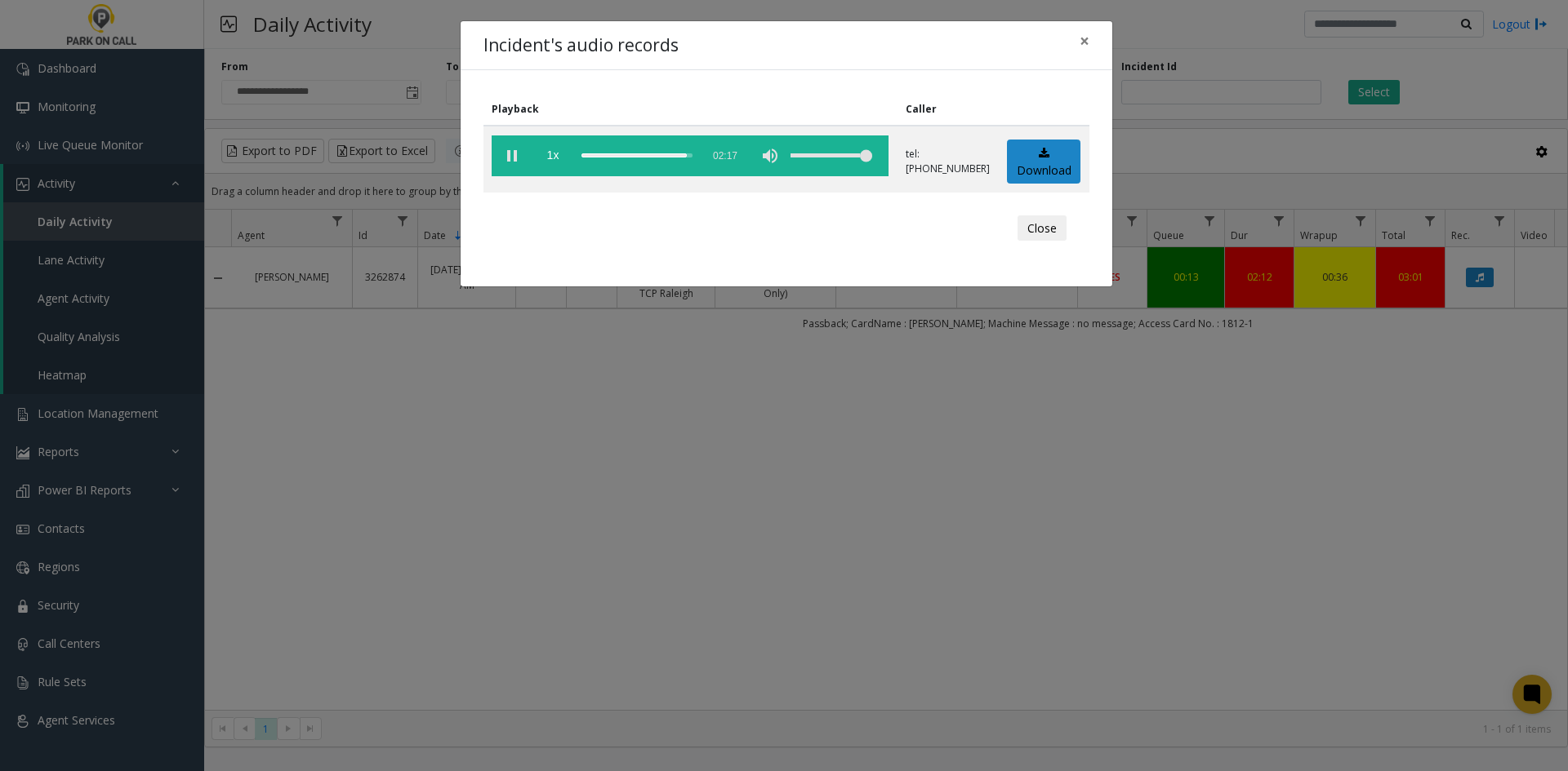
click at [1239, 429] on div "Incident's audio records × Playback Caller 1x 02:17 tel:[PHONE_NUMBER] Download…" at bounding box center [784, 386] width 1568 height 771
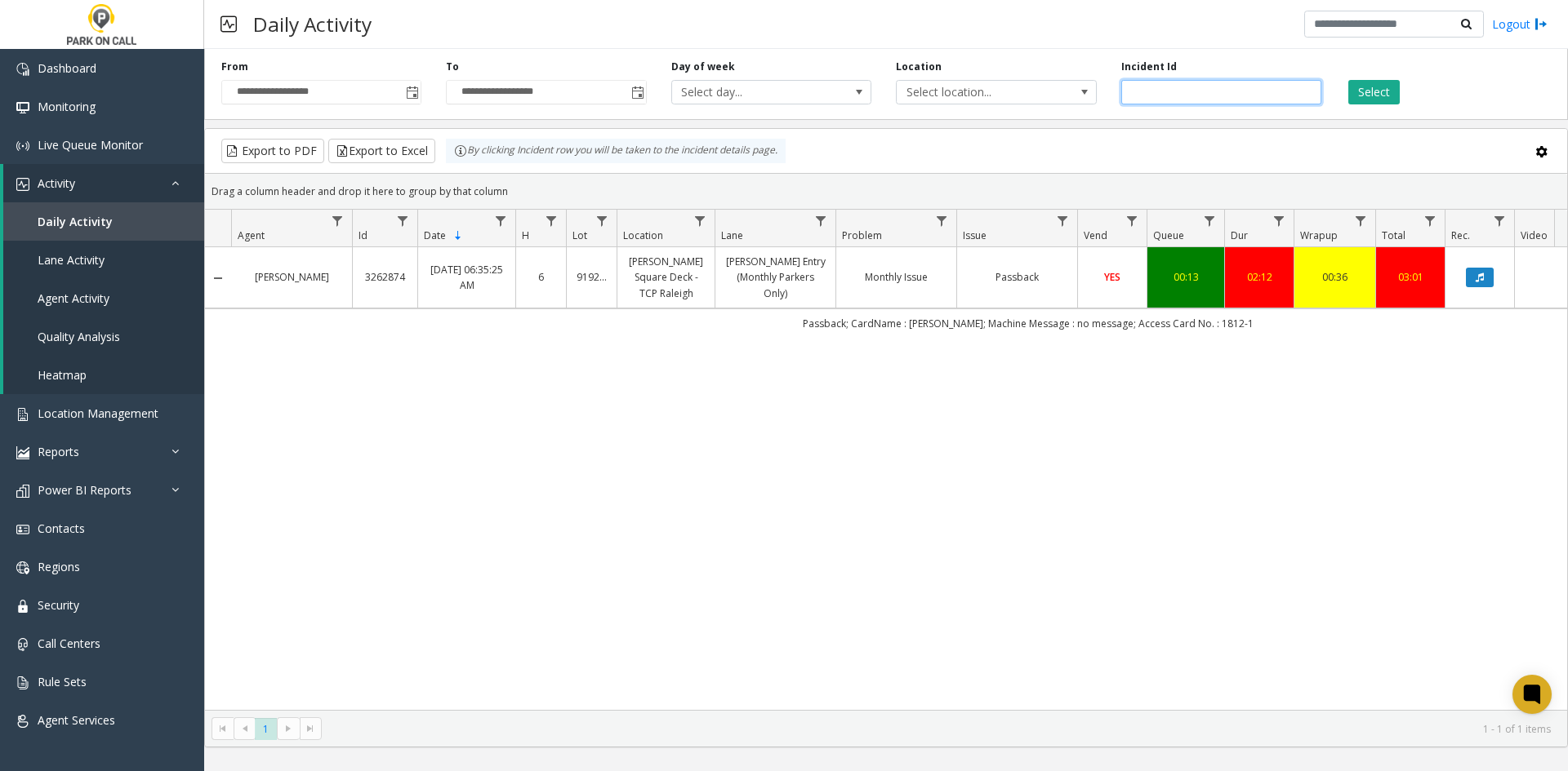
click at [1212, 92] on input "*******" at bounding box center [1221, 93] width 200 height 25
paste input "number"
type input "*******"
click at [1389, 92] on button "Select" at bounding box center [1373, 93] width 51 height 25
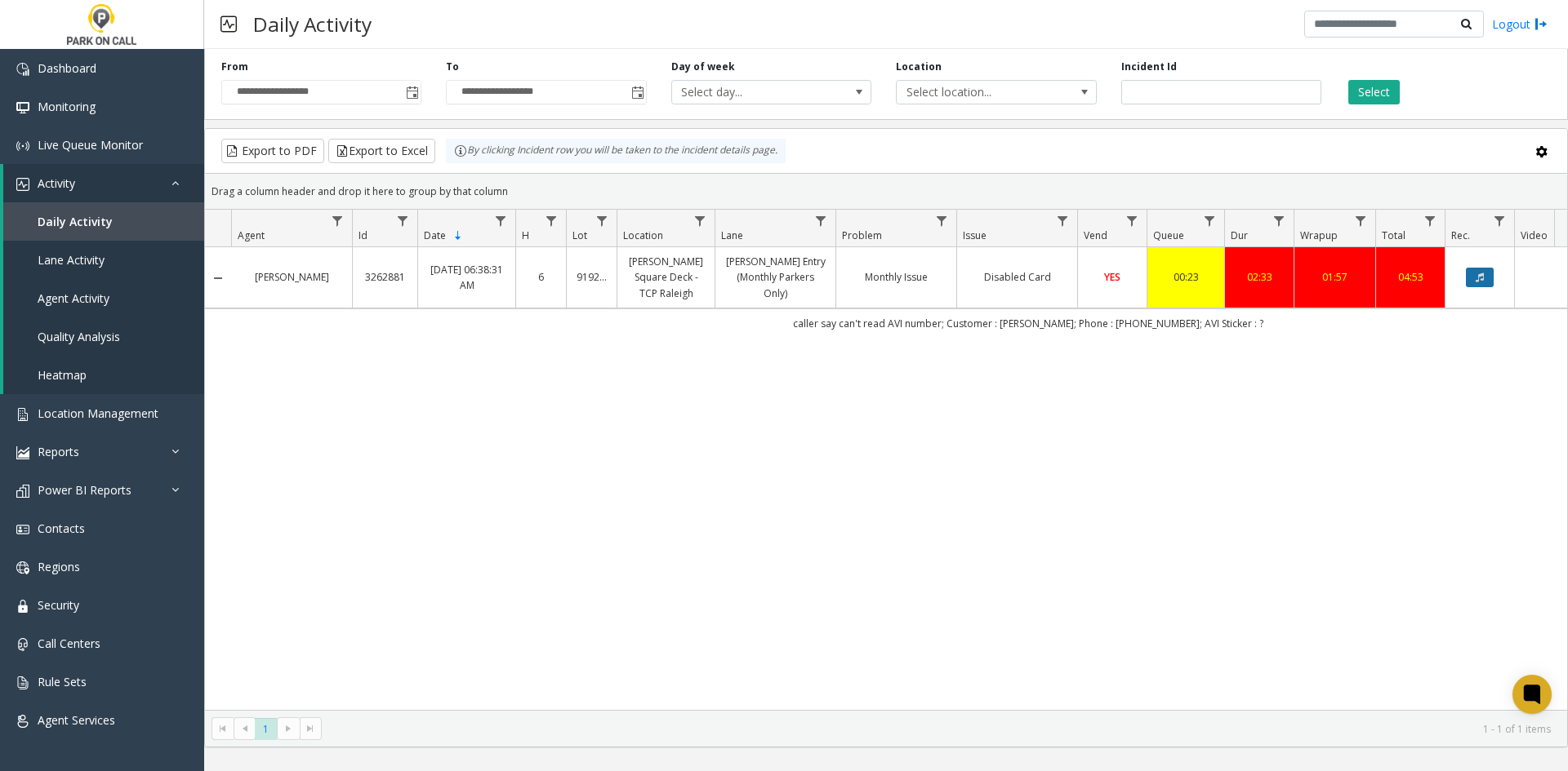
click at [1477, 274] on icon "Data table" at bounding box center [1479, 278] width 9 height 9
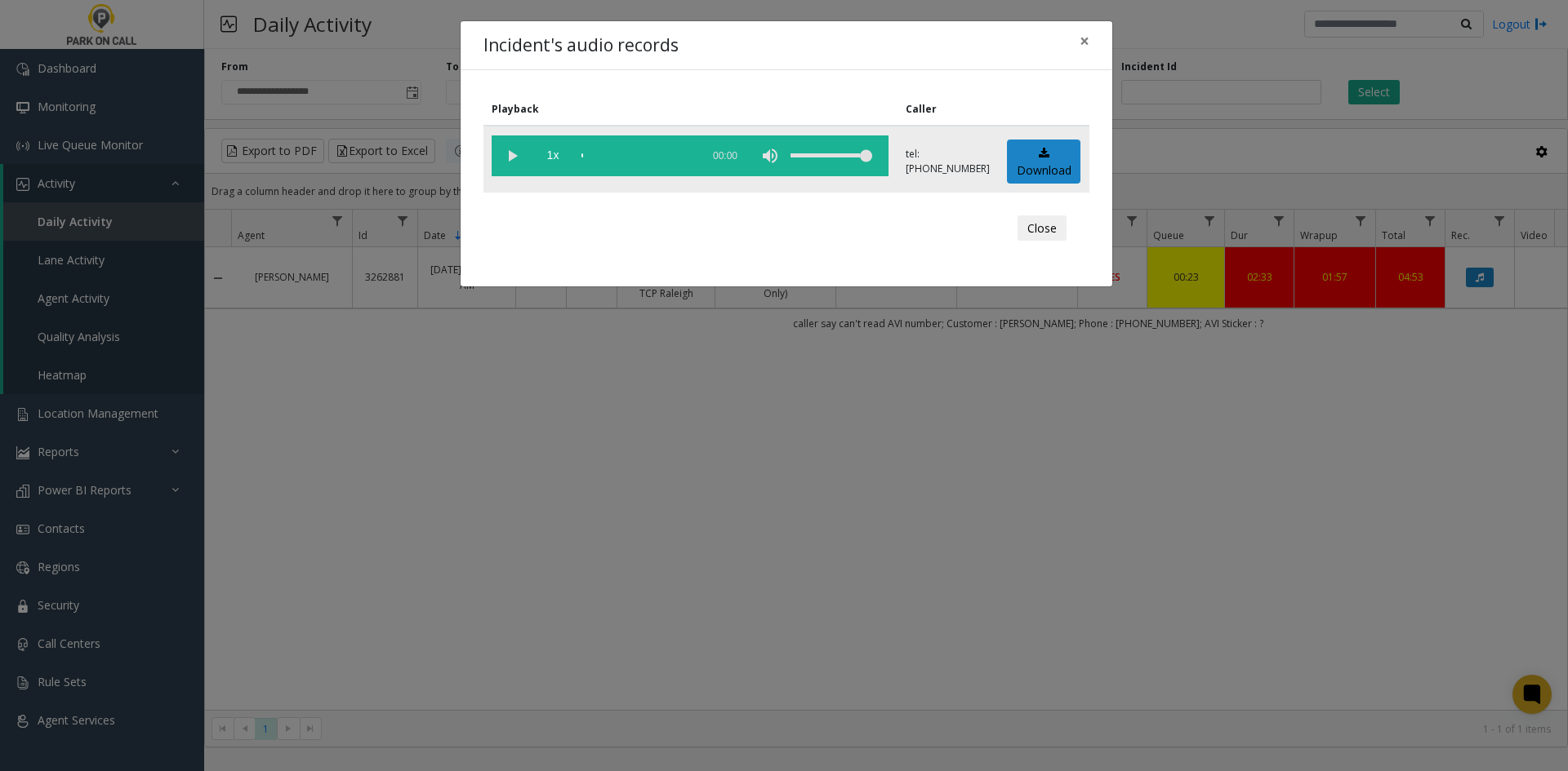
click at [509, 158] on vg-play-pause at bounding box center [511, 155] width 41 height 41
click at [559, 163] on span "1x" at bounding box center [552, 155] width 41 height 41
click at [545, 166] on span "2x" at bounding box center [552, 155] width 41 height 41
click at [544, 166] on span "2x" at bounding box center [552, 155] width 41 height 41
